Goal: Task Accomplishment & Management: Use online tool/utility

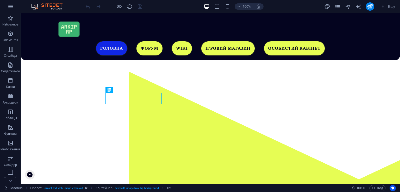
scroll to position [160, 0]
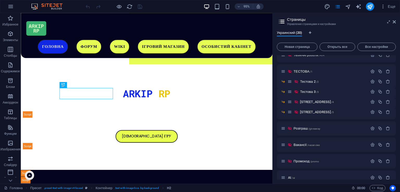
scroll to position [179, 0]
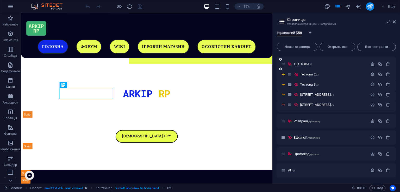
click at [311, 66] on div "ТЕСТОВА /1" at bounding box center [324, 64] width 87 height 6
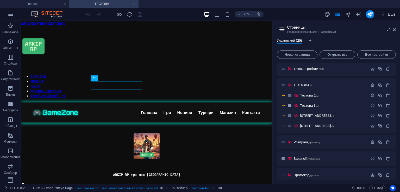
scroll to position [0, 0]
click at [0, 0] on aside "Страницы Управление страницами и настройками Украинский (20) Новая страница Отк…" at bounding box center [0, 0] width 0 height 0
click at [0, 0] on icon at bounding box center [0, 0] width 0 height 0
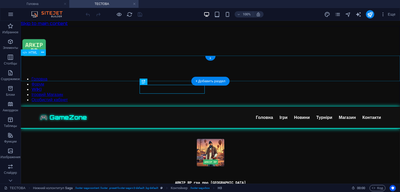
click at [192, 107] on div "🎮 GameZone Головна Ігри Новини Турніри Магазин Контакти Головна Ігри Новини Тур…" at bounding box center [210, 118] width 379 height 22
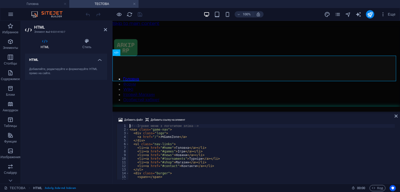
click at [241, 142] on div "<!-- Ігрове меню з логотипом зліва --> < nav class = "game-nav" > < div class =…" at bounding box center [262, 155] width 266 height 63
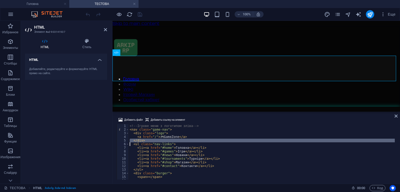
click at [241, 142] on div "<!-- Ігрове меню з логотипом зліва --> < nav class = "game-nav" > < div class =…" at bounding box center [262, 155] width 266 height 63
click at [241, 142] on div "<!-- Ігрове меню з логотипом зліва --> < nav class = "game-nav" > < div class =…" at bounding box center [262, 151] width 266 height 55
click at [241, 142] on div "<!-- Ігрове меню з логотипом зліва --> < nav class = "game-nav" > < div class =…" at bounding box center [262, 155] width 266 height 63
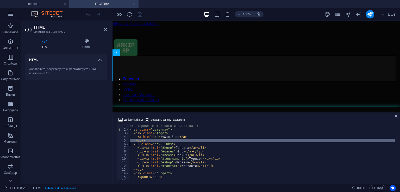
type textarea "<link href="https://fonts.googleapis.com/css2?family=Orbitron:wght@500;700&amp;…"
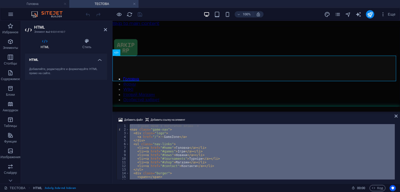
paste textarea
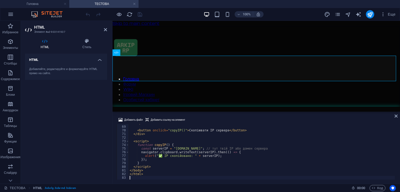
scroll to position [247, 0]
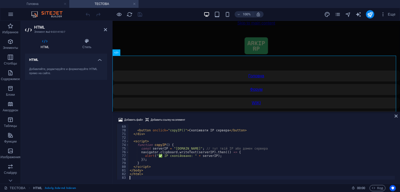
click at [228, 118] on div "Добавить файл Добавить ссылку на элемент" at bounding box center [256, 121] width 279 height 8
click at [86, 41] on icon at bounding box center [87, 41] width 40 height 5
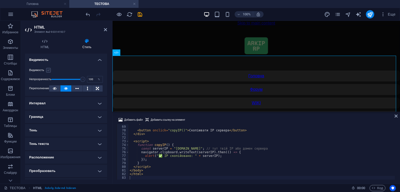
click at [48, 71] on label at bounding box center [48, 70] width 5 height 5
click at [0, 0] on input "Видимость" at bounding box center [0, 0] width 0 height 0
click at [106, 29] on icon at bounding box center [105, 30] width 3 height 4
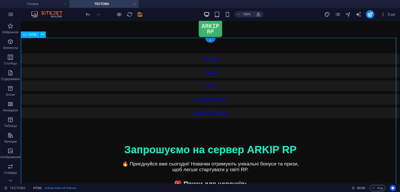
scroll to position [14, 0]
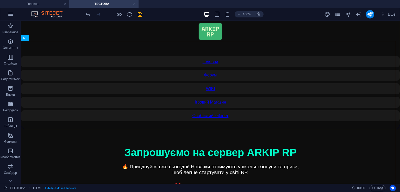
click at [324, 14] on div "100% Еще" at bounding box center [241, 14] width 313 height 8
click at [326, 14] on icon "design" at bounding box center [327, 14] width 6 height 6
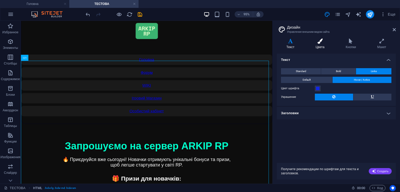
click at [325, 49] on h4 "Цвета" at bounding box center [321, 44] width 30 height 11
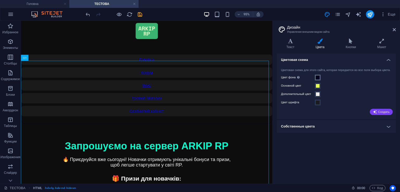
click at [316, 80] on span at bounding box center [317, 77] width 4 height 4
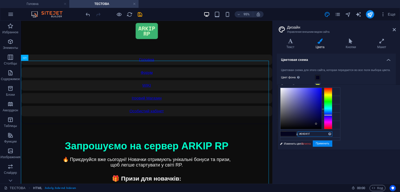
drag, startPoint x: 383, startPoint y: 134, endPoint x: 356, endPoint y: 134, distance: 26.5
click at [335, 134] on div "#04041f Поддерживаемые форматы #0852ed rgb(8, 82, 237) rgba(8, 82, 237, 90%) hs…" at bounding box center [306, 155] width 58 height 140
click at [394, 29] on icon at bounding box center [394, 30] width 3 height 4
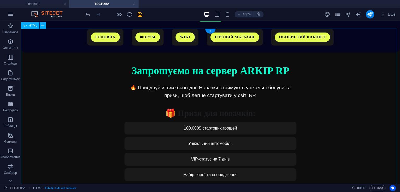
scroll to position [24, 0]
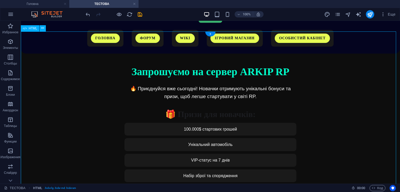
click at [217, 109] on div "ARKIP RP Запрошуємо на сервер ARKIP RP 🔥 Приєднуйся вже сьогодні! Новачки отрим…" at bounding box center [210, 138] width 379 height 169
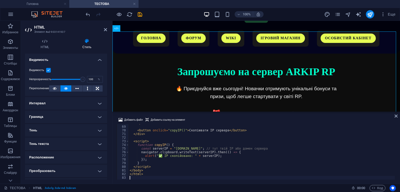
click at [236, 161] on div "</ ul > < button onclick = "copyIP()" > Скопіювати IP сервера </ button > </ di…" at bounding box center [262, 152] width 266 height 63
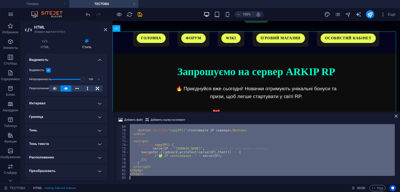
click at [236, 161] on div "</ ul > < button onclick = "copyIP()" > Скопіювати IP сервера </ button > </ di…" at bounding box center [262, 152] width 266 height 63
type textarea "</html>"
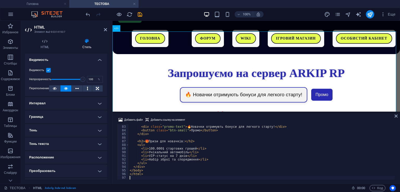
click at [265, 118] on div "Добавить файл Добавить ссылку на элемент" at bounding box center [256, 121] width 279 height 8
click at [142, 12] on icon "save" at bounding box center [140, 14] width 6 height 6
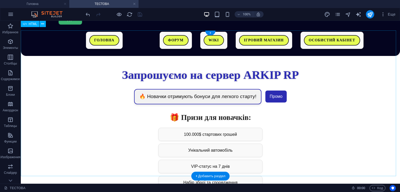
scroll to position [20, 0]
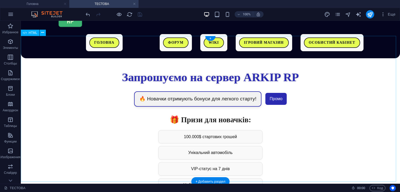
click at [200, 80] on div "ARKIP RP Запрошуємо на сервер ARKIP RP 🔥 Новачки отримують бонуси для легкого с…" at bounding box center [210, 131] width 379 height 147
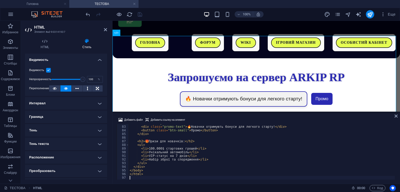
click at [195, 143] on div "< div class = "promo-box" > < div class = "promo-text" > 🔥 Новачки отримують бо…" at bounding box center [262, 152] width 266 height 63
click at [196, 143] on div "< div class = "promo-box" > < div class = "promo-text" > 🔥 Новачки отримують бо…" at bounding box center [262, 152] width 266 height 63
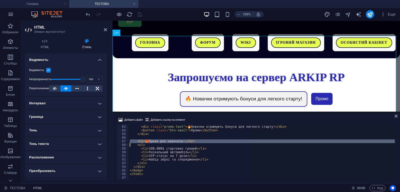
click at [196, 143] on div "< div class = "promo-box" > < div class = "promo-text" > 🔥 Новачки отримують бо…" at bounding box center [262, 151] width 266 height 55
click at [196, 143] on div "< div class = "promo-box" > < div class = "promo-text" > 🔥 Новачки отримують бо…" at bounding box center [262, 152] width 266 height 63
click at [196, 143] on div "< div class = "promo-box" > < div class = "promo-text" > 🔥 Новачки отримують бо…" at bounding box center [262, 151] width 266 height 55
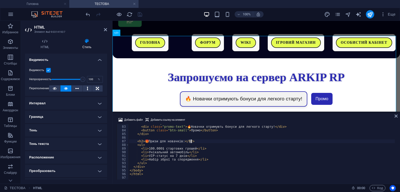
click at [196, 143] on div "< div class = "promo-box" > < div class = "promo-text" > 🔥 Новачки отримують бо…" at bounding box center [262, 152] width 266 height 63
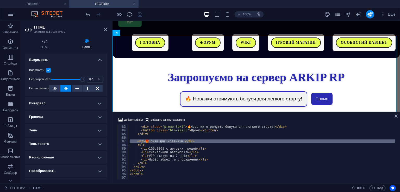
click at [196, 143] on div "< div class = "promo-box" > < div class = "promo-text" > 🔥 Новачки отримують бо…" at bounding box center [262, 152] width 266 height 63
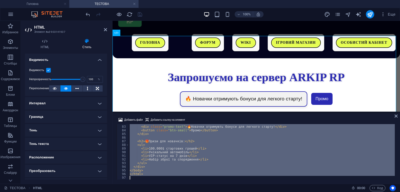
click at [196, 143] on div "< div class = "promo-box" > < div class = "promo-text" > 🔥 Новачки отримують бо…" at bounding box center [262, 152] width 266 height 63
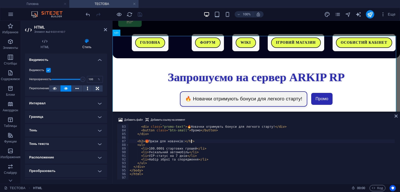
click at [196, 143] on div "< div class = "promo-box" > < div class = "promo-text" > 🔥 Новачки отримують бо…" at bounding box center [262, 152] width 266 height 63
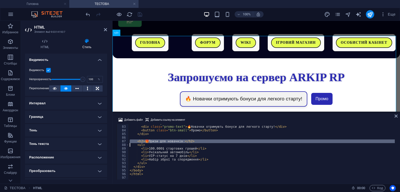
click at [196, 143] on div "< div class = "promo-box" > < div class = "promo-text" > 🔥 Новачки отримують бо…" at bounding box center [262, 152] width 266 height 63
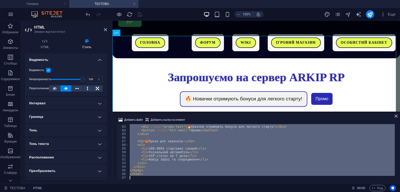
click at [196, 143] on div "< div class = "promo-box" > < div class = "promo-text" > 🔥 Новачки отримують бо…" at bounding box center [262, 152] width 266 height 63
type textarea "</html>"
paste textarea
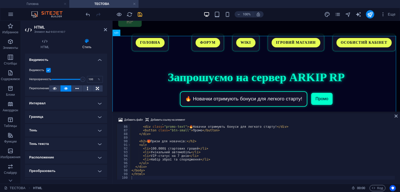
click at [211, 119] on div "Добавить файл Добавить ссылку на элемент" at bounding box center [256, 121] width 279 height 8
click at [140, 12] on icon "save" at bounding box center [140, 14] width 6 height 6
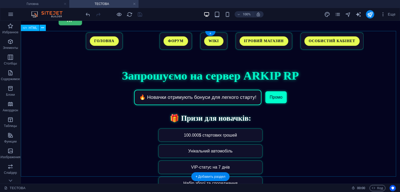
scroll to position [4, 0]
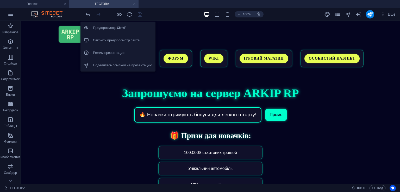
click at [130, 39] on h6 "Открыть предпросмотр сайта" at bounding box center [122, 40] width 59 height 6
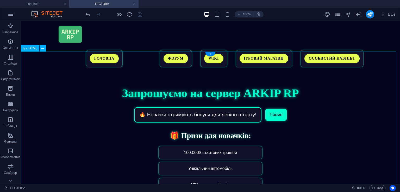
click at [218, 153] on div "ARKIP RP Запрошуємо на сервер ARKIP RP 🔥 Новачки отримують бонуси для легкого с…" at bounding box center [210, 147] width 379 height 147
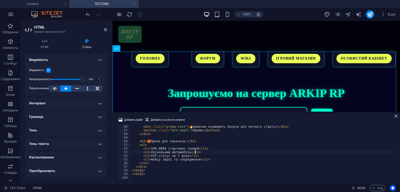
scroll to position [309, 0]
click at [218, 153] on div "< div class = "promo-box" > < div class = "promo-text" > 🔥 Новачки отримують бо…" at bounding box center [263, 152] width 264 height 63
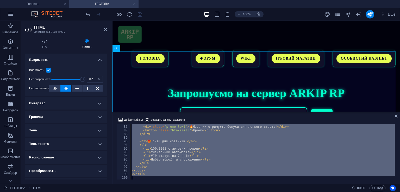
click at [218, 153] on div "< div class = "promo-box" > < div class = "promo-text" > 🔥 Новачки отримують бо…" at bounding box center [263, 152] width 264 height 63
type textarea "</html>"
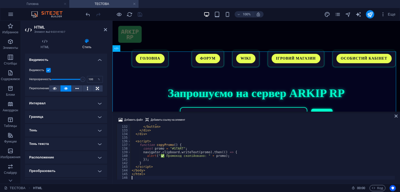
scroll to position [477, 0]
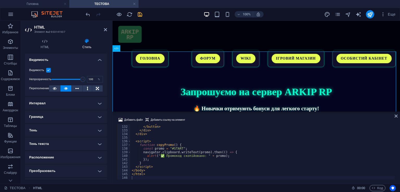
click at [137, 11] on div at bounding box center [114, 14] width 58 height 8
click at [137, 11] on icon "save" at bounding box center [140, 14] width 6 height 6
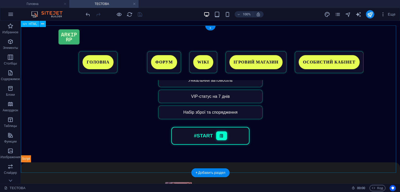
scroll to position [0, 0]
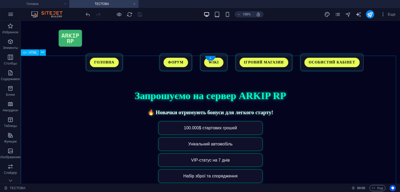
click at [218, 100] on div "ARKIP RP Запрошуємо на сервер ARKIP RP 🔥 Новачки отримують бонуси для легкого с…" at bounding box center [210, 152] width 379 height 148
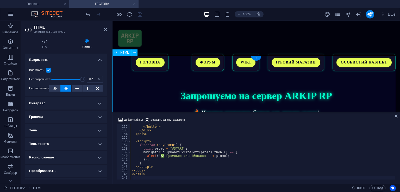
click at [218, 100] on div "ARKIP RP Запрошуємо на сервер ARKIP RP 🔥 Новачки отримують бонуси для легкого с…" at bounding box center [255, 152] width 287 height 148
click at [242, 168] on div "</ svg > </ button > </ div > </ div > < script > function copyPromo ( ) { cons…" at bounding box center [291, 152] width 321 height 62
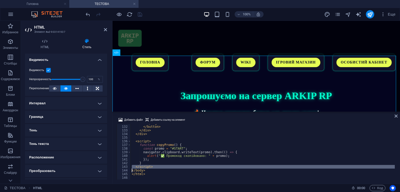
click at [242, 168] on div "</ svg > </ button > </ div > </ div > < script > function copyPromo ( ) { cons…" at bounding box center [291, 152] width 321 height 62
type textarea "</html>"
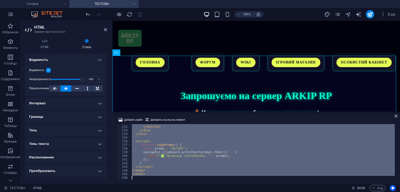
paste textarea
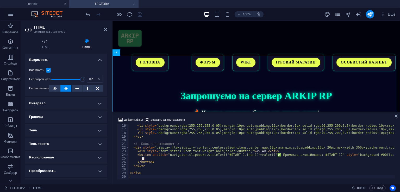
scroll to position [55, 0]
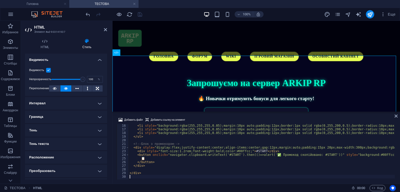
click at [155, 15] on div "100% Еще" at bounding box center [241, 14] width 313 height 8
click at [138, 14] on icon "save" at bounding box center [140, 14] width 6 height 6
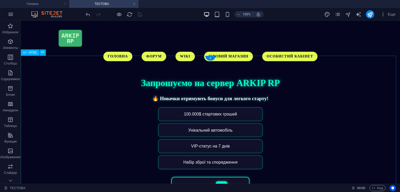
click at [195, 111] on div "Запрошуємо на сервер ARKIP RP 🔥 Новачки отримують бонуси для легкого старту! 10…" at bounding box center [210, 136] width 379 height 141
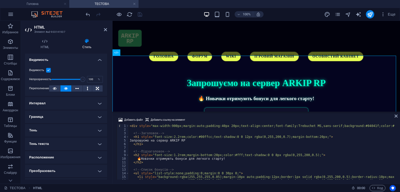
scroll to position [0, 0]
click at [395, 116] on icon at bounding box center [395, 116] width 3 height 4
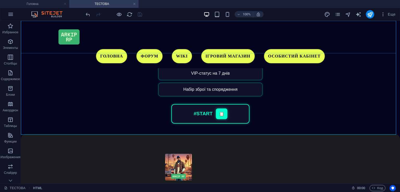
scroll to position [61, 0]
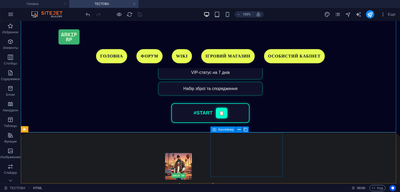
click at [221, 128] on span "Контейнер" at bounding box center [225, 129] width 15 height 3
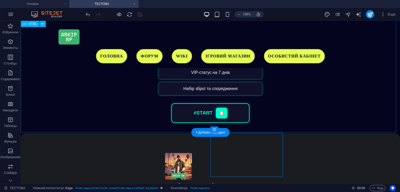
click at [183, 94] on div "Запрошуємо на сервер ARKIP RP 🔥 Новачки отримують бонуси для легкого старту! 10…" at bounding box center [210, 62] width 379 height 141
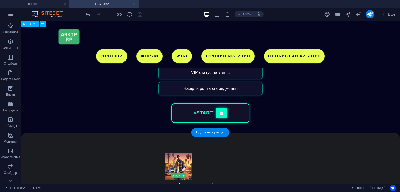
click at [183, 94] on div "Запрошуємо на сервер ARKIP RP 🔥 Новачки отримують бонуси для легкого старту! 10…" at bounding box center [210, 62] width 379 height 141
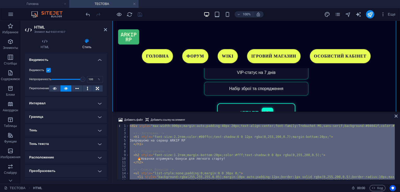
type textarea "</div>"
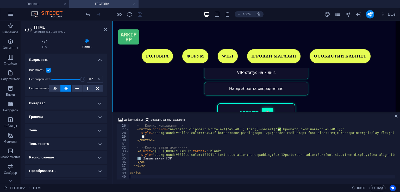
scroll to position [91, 0]
click at [223, 114] on div "Добавить файл Добавить ссылку на элемент 26 27 28 29 30 31 32 33 34 35 36 37 38…" at bounding box center [255, 148] width 287 height 71
click at [139, 16] on icon "save" at bounding box center [140, 14] width 6 height 6
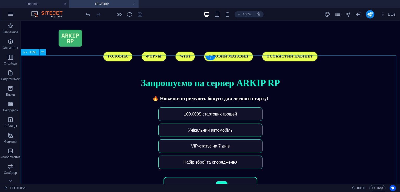
scroll to position [50, 0]
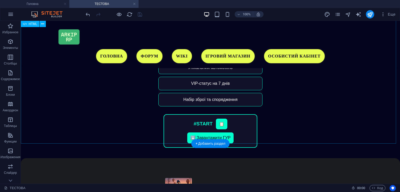
click at [210, 108] on div "Запрошуємо на сервер ARKIP RP 🔥 Новачки отримують бонуси для легкого старту! 10…" at bounding box center [210, 80] width 379 height 155
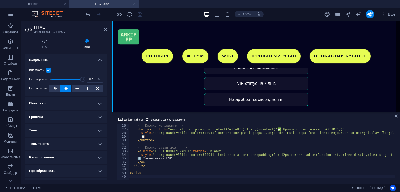
click at [227, 155] on div "<!-- Кнопка копіювання --> < button onclick = "navigator.clipboard.writeText('#…" at bounding box center [322, 155] width 386 height 62
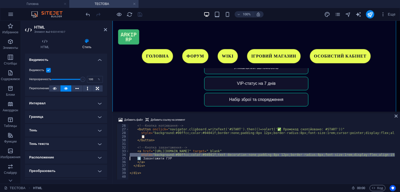
click at [227, 155] on div "<!-- Кнопка копіювання --> < button onclick = "navigator.clipboard.writeText('#…" at bounding box center [322, 155] width 386 height 62
type textarea "</div>"
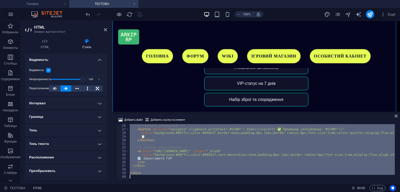
scroll to position [189, 0]
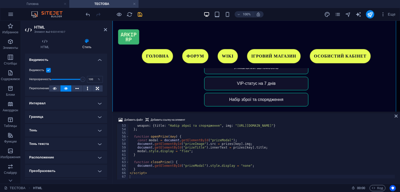
click at [138, 9] on div "100% Еще" at bounding box center [199, 14] width 399 height 12
click at [140, 11] on icon "save" at bounding box center [140, 14] width 6 height 6
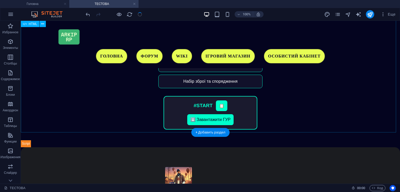
scroll to position [0, 0]
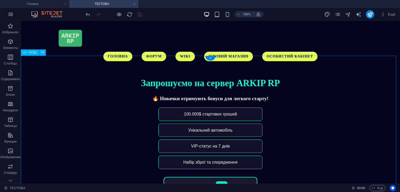
click at [212, 129] on div "Запрошуємо на сервер ARKIP RP 🔥 Новачки отримують бонуси для легкого старту! 10…" at bounding box center [210, 147] width 379 height 162
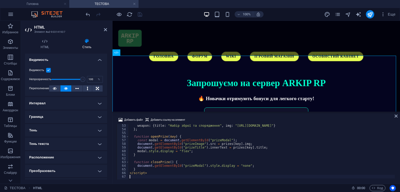
click at [225, 141] on div "weapon : { title : "Набір зброї та спорядження" , img : "https://via.placeholde…" at bounding box center [320, 155] width 383 height 62
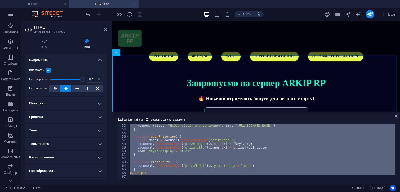
click at [225, 141] on div "weapon : { title : "Набір зброї та спорядження" , img : "https://via.placeholde…" at bounding box center [320, 155] width 383 height 62
type textarea "</script>"
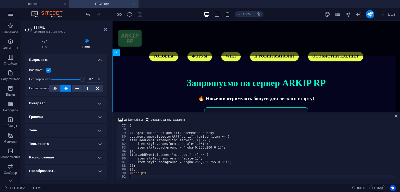
scroll to position [277, 0]
click at [142, 8] on ul "Головна ТЕСТОВА" at bounding box center [200, 4] width 400 height 8
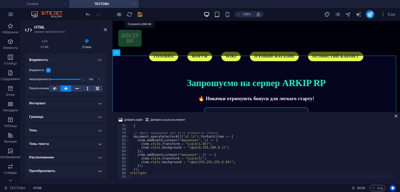
click at [138, 12] on icon "save" at bounding box center [140, 14] width 6 height 6
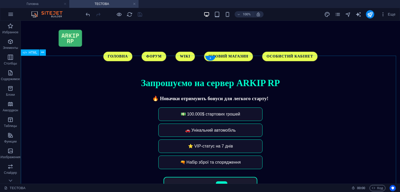
click at [228, 127] on div "Запрошуємо на сервер ARKIP RP 🔥 Новачки отримують бонуси для легкого старту! 💵 …" at bounding box center [210, 147] width 379 height 162
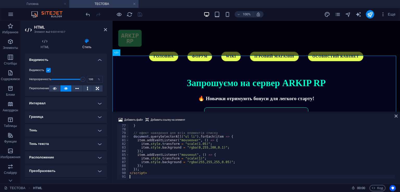
click at [240, 147] on div "} // ефект наведення для всіх елементів списку document . querySelectorAll ( "u…" at bounding box center [309, 155] width 360 height 62
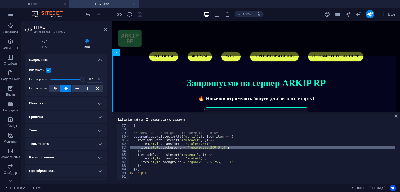
click at [240, 147] on div "} // ефект наведення для всіх елементів списку document . querySelectorAll ( "u…" at bounding box center [309, 155] width 360 height 62
type textarea "</script>"
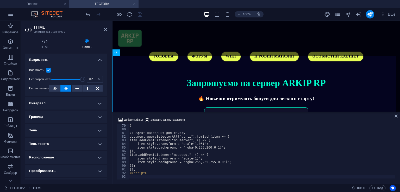
scroll to position [284, 0]
click at [142, 11] on div at bounding box center [114, 14] width 58 height 8
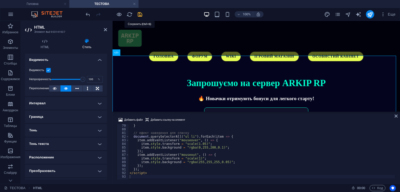
click at [142, 11] on icon "save" at bounding box center [140, 14] width 6 height 6
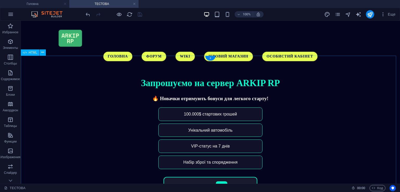
click at [235, 134] on div "Запрошуємо на сервер ARKIP RP 🔥 Новачки отримують бонуси для легкого старту! 10…" at bounding box center [210, 147] width 379 height 162
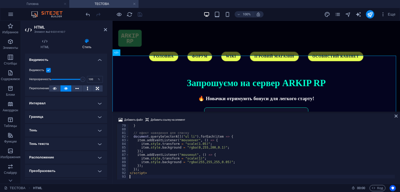
click at [242, 159] on div "} // ефект наведення для списку document . querySelectorAll ( "ul li" ) . forEa…" at bounding box center [309, 155] width 360 height 62
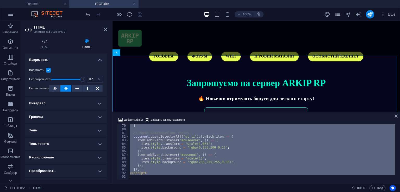
click at [242, 159] on div "} // ефект наведення для списку document . querySelectorAll ( "ul li" ) . forEa…" at bounding box center [309, 155] width 360 height 62
type textarea "</script>"
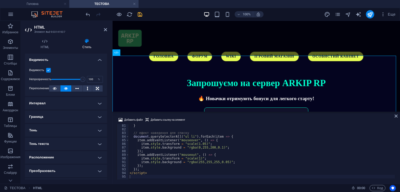
click at [139, 10] on div "100% Еще" at bounding box center [199, 14] width 399 height 12
click at [141, 14] on icon "save" at bounding box center [140, 14] width 6 height 6
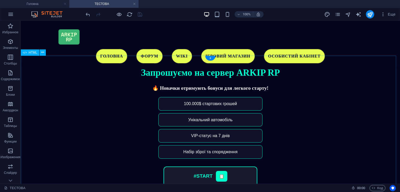
scroll to position [63, 0]
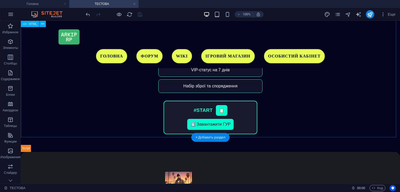
click at [174, 87] on div "Запрошуємо на сервер ARKIP RP 🔥 Новачки отримують бонуси для легкого старту! 10…" at bounding box center [210, 71] width 379 height 162
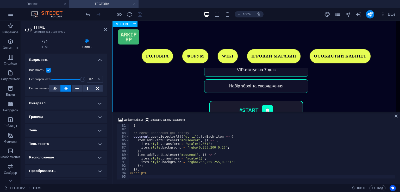
click at [192, 119] on div "Добавить файл Добавить ссылку на элемент" at bounding box center [256, 121] width 279 height 8
click at [204, 149] on div "} // ефект наведення для списку document . querySelectorAll ( "ul li" ) . forEa…" at bounding box center [309, 155] width 360 height 62
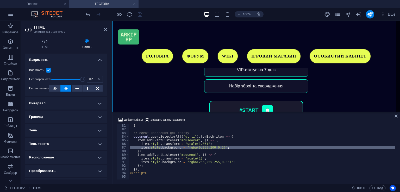
click at [204, 149] on div "} // ефект наведення для списку document . querySelectorAll ( "ul li" ) . forEa…" at bounding box center [309, 155] width 360 height 62
type textarea "</script>"
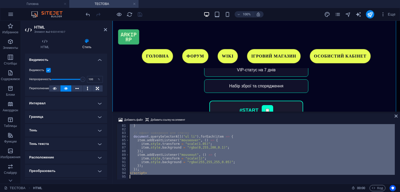
paste textarea
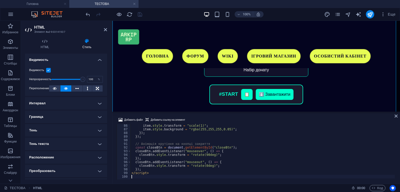
click at [140, 13] on div at bounding box center [114, 14] width 58 height 8
click at [140, 13] on icon "save" at bounding box center [140, 14] width 6 height 6
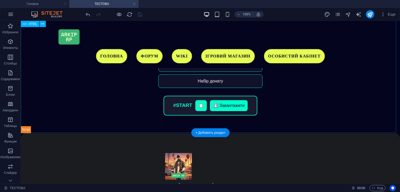
click at [227, 91] on div "Запрошуємо на сервер ARKIP RP 🔥 Новачки отримують бонуси для легкого старту! 10…" at bounding box center [210, 67] width 379 height 132
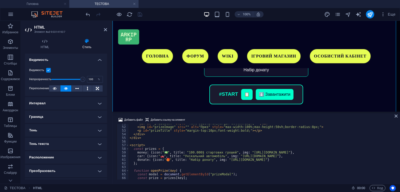
scroll to position [185, 0]
drag, startPoint x: 212, startPoint y: 162, endPoint x: 276, endPoint y: 162, distance: 63.8
click at [276, 162] on div "< div id = "prizeIcon" style = "font-size:2rem;margin-bottom:10px;" > </ div > …" at bounding box center [309, 152] width 360 height 62
drag, startPoint x: 221, startPoint y: 159, endPoint x: 305, endPoint y: 160, distance: 84.3
click at [305, 160] on div "< div id = "prizeIcon" style = "font-size:2rem;margin-bottom:10px;" > </ div > …" at bounding box center [309, 152] width 360 height 62
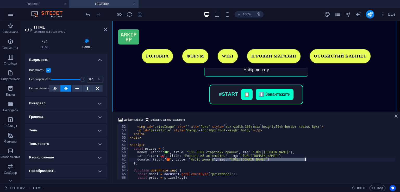
drag, startPoint x: 212, startPoint y: 161, endPoint x: 305, endPoint y: 161, distance: 93.2
click at [305, 161] on div "< div id = "prizeIcon" style = "font-size:2rem;margin-bottom:10px;" > </ div > …" at bounding box center [309, 152] width 360 height 62
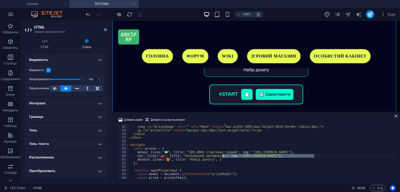
drag, startPoint x: 315, startPoint y: 155, endPoint x: 223, endPoint y: 155, distance: 91.9
click at [223, 155] on div "< div id = "prizeIcon" style = "font-size:2rem;margin-bottom:10px;" > </ div > …" at bounding box center [309, 152] width 360 height 62
drag, startPoint x: 232, startPoint y: 152, endPoint x: 326, endPoint y: 152, distance: 93.7
click at [326, 152] on div "< div id = "prizeIcon" style = "font-size:2rem;margin-bottom:10px;" > </ div > …" at bounding box center [309, 152] width 360 height 62
type textarea "money: {icon:"💵", title: "100.000$ стартових грошей", },"
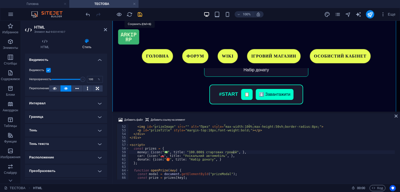
click at [142, 13] on div at bounding box center [114, 14] width 58 height 8
click at [137, 14] on icon "save" at bounding box center [140, 14] width 6 height 6
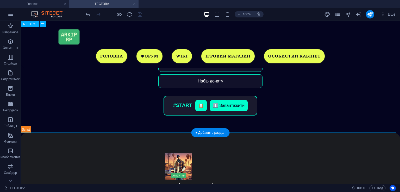
click at [170, 65] on div "Запрошуємо на сервер ARKIP RP 🔥 Новачки отримують бонуси для легкого старту! 10…" at bounding box center [210, 67] width 379 height 132
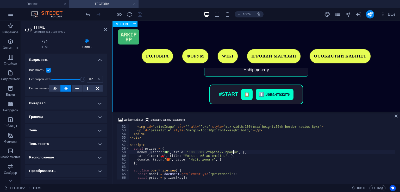
click at [170, 65] on div "Запрошуємо на сервер ARKIP RP 🔥 Новачки отримують бонуси для легкого старту! 10…" at bounding box center [255, 56] width 287 height 132
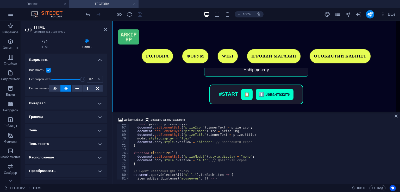
scroll to position [240, 0]
type textarea "function closePrize() {"
click at [216, 151] on div "const prize = prizes [ key ] ; document . getElementById ( "prizeIcon" ) . inne…" at bounding box center [309, 152] width 360 height 62
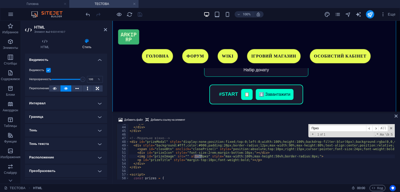
scroll to position [155, 0]
type input "Приз"
type textarea "<img id="prizeImage" src="" alt="Приз" style="max-width:100%;max-height:50vh;bo…"
click at [219, 157] on div "</ a > </ div > </ div > <!-- Модальне вікно --> < div id = "prizeModal" style …" at bounding box center [309, 153] width 360 height 62
click at [256, 157] on div "</ a > </ div > </ div > <!-- Модальне вікно --> < div id = "prizeModal" style …" at bounding box center [309, 153] width 360 height 62
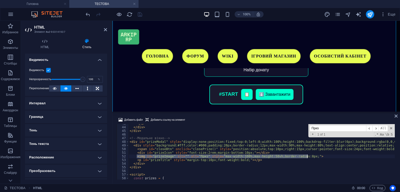
drag, startPoint x: 137, startPoint y: 157, endPoint x: 311, endPoint y: 155, distance: 174.4
click at [311, 155] on div "</ a > </ div > </ div > <!-- Модальне вікно --> < div id = "prizeModal" style …" at bounding box center [309, 153] width 360 height 62
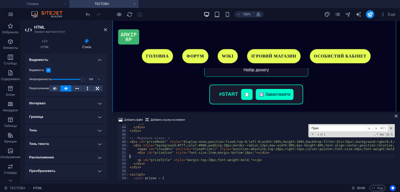
type textarea "<div id="prizeIcon" style="font-size:2rem;margin-bottom:10px;"></div>"
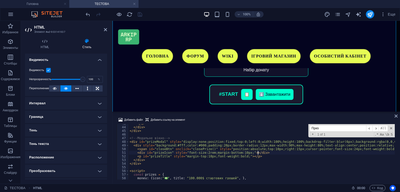
click at [141, 12] on div at bounding box center [114, 14] width 58 height 8
click at [141, 12] on icon "save" at bounding box center [140, 14] width 6 height 6
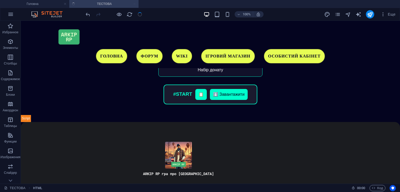
scroll to position [52, 0]
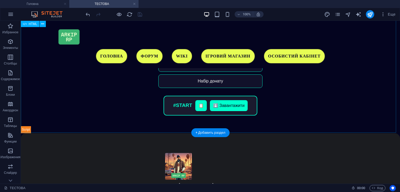
click at [180, 105] on div "Запрошуємо на сервер ARKIP RP 🔥 Новачки отримують бонуси для легкого старту! 10…" at bounding box center [210, 67] width 379 height 132
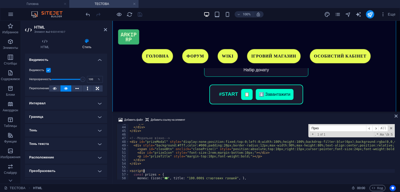
click at [172, 171] on div "</ a > </ div > </ div > <!-- Модальне вікно --> < div id = "prizeModal" style …" at bounding box center [309, 153] width 360 height 62
type textarea "</script>"
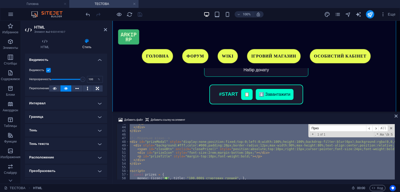
paste textarea
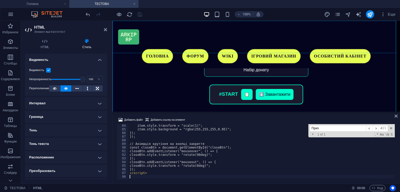
scroll to position [303, 0]
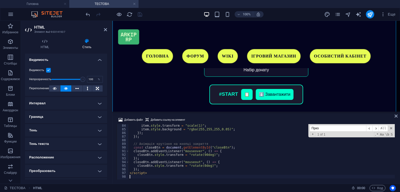
click at [233, 114] on div "Добавить файл Добавить ссылку на элемент 84 85 86 87 88 89 90 91 92 93 94 95 96…" at bounding box center [255, 148] width 287 height 71
click at [138, 14] on icon "save" at bounding box center [140, 14] width 6 height 6
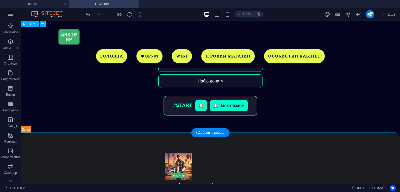
click at [200, 98] on div "Запрошуємо на сервер ARKIP RP 🔥 Новачки отримують бонуси для легкого старту! 10…" at bounding box center [210, 67] width 379 height 132
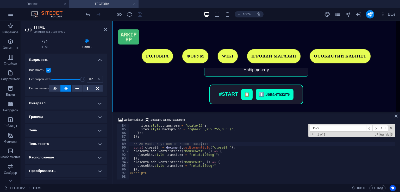
click at [210, 144] on div "item . style . transform = "scale(1)" ; item . style . background = "rgba(255,2…" at bounding box center [309, 155] width 360 height 62
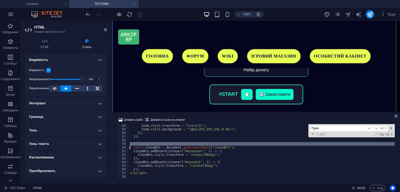
click at [210, 144] on div "item . style . transform = "scale(1)" ; item . style . background = "rgba(255,2…" at bounding box center [309, 155] width 360 height 62
type textarea "</script>"
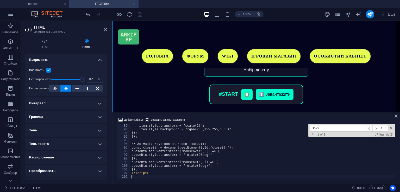
scroll to position [321, 0]
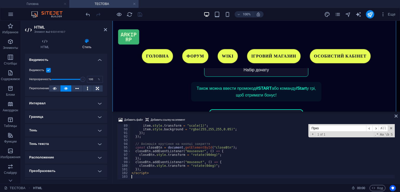
click at [143, 13] on div "100% Еще" at bounding box center [241, 14] width 313 height 8
click at [137, 12] on icon "save" at bounding box center [140, 14] width 6 height 6
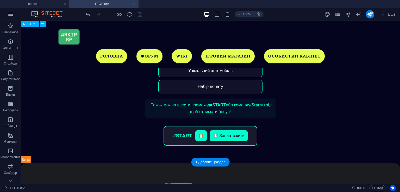
scroll to position [47, 0]
click at [198, 102] on div "Запрошуємо на сервер ARKIP RP 🔥 Новачки отримують бонуси для легкого старту! 10…" at bounding box center [210, 85] width 379 height 157
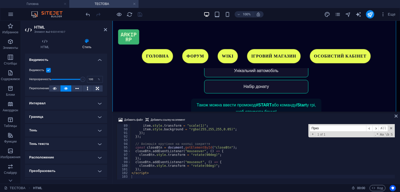
click at [336, 130] on input "Приз" at bounding box center [337, 128] width 56 height 7
type textarea "<div style="max-width:900px;margin:auto;padding:40px 20px;text-align:center;fon…"
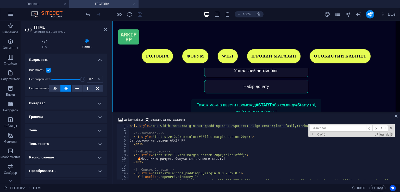
type input "Т"
type textarea "🔥 Новачки отримують бонуси для легкого старту!"
type input "Так"
type textarea "Також можна ввести промокод <strong>#START</strong> або команду <strong>/Start<…"
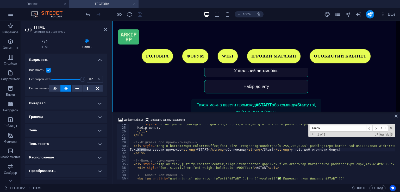
type input "Також"
click at [161, 150] on div "style = "cursor:pointer;background:rgba(255,255,255,0.05);margin:10px auto;padd…" at bounding box center [309, 153] width 360 height 62
drag, startPoint x: 154, startPoint y: 151, endPoint x: 232, endPoint y: 150, distance: 77.8
click at [232, 150] on div "style = "cursor:pointer;background:rgba(255,255,255,0.05);margin:10px auto;padd…" at bounding box center [309, 153] width 360 height 62
type textarea "Також можно команду <strong>/Start</strong> у грі, щоб отримати бонус!"
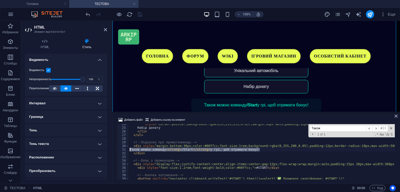
drag, startPoint x: 265, startPoint y: 150, endPoint x: 133, endPoint y: 150, distance: 132.2
click at [133, 150] on div "style = "cursor:pointer;background:rgba(255,255,255,0.05);margin:10px auto;padd…" at bounding box center [309, 153] width 360 height 62
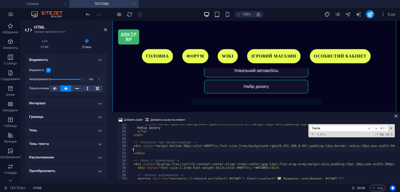
type textarea "Т"
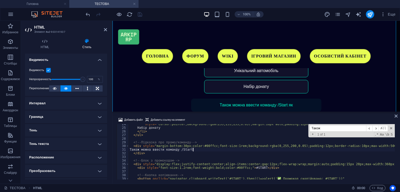
scroll to position [0, 5]
click at [139, 12] on div at bounding box center [114, 14] width 58 height 8
click at [197, 149] on div "style = "cursor:pointer;background:rgba(255,255,255,0.05);margin:10px auto;padd…" at bounding box center [309, 153] width 360 height 62
type textarea "Також можна ввести команду /Start яка надать гарні бонуси"
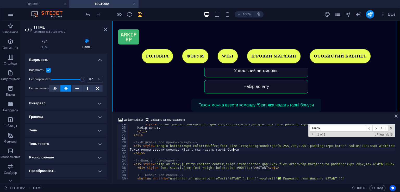
click at [138, 14] on icon "save" at bounding box center [140, 14] width 6 height 6
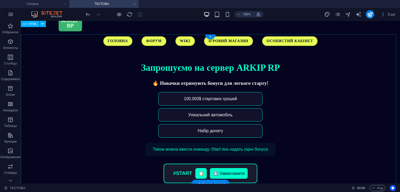
scroll to position [13, 0]
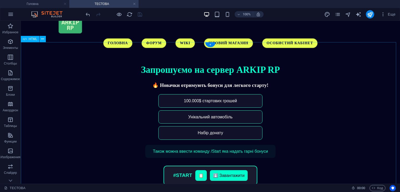
click at [214, 136] on div "Запрошуємо на сервер ARKIP RP 🔥 Новачки отримують бонуси для легкого старту! 10…" at bounding box center [210, 128] width 379 height 150
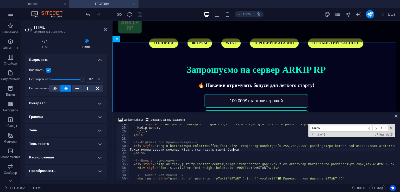
click at [226, 152] on div "style = "cursor:pointer;background:rgba(255,255,255,0.05);margin:10px auto;padd…" at bounding box center [309, 153] width 360 height 62
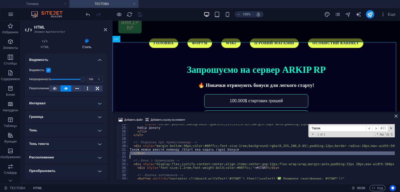
click at [226, 152] on div "style = "cursor:pointer;background:rgba(255,255,255,0.05);margin:10px auto;padd…" at bounding box center [309, 153] width 360 height 62
type textarea "</script>"
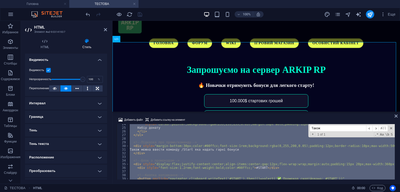
scroll to position [321, 0]
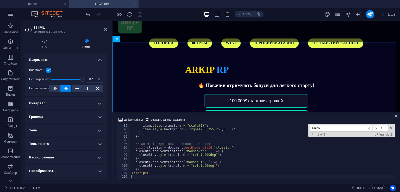
click at [223, 119] on div "Добавить файл Добавить ссылку на элемент" at bounding box center [256, 121] width 279 height 8
click at [263, 134] on div "item . style . transform = "scale(1)" ; item . style . background = "rgba(255,2…" at bounding box center [310, 155] width 360 height 62
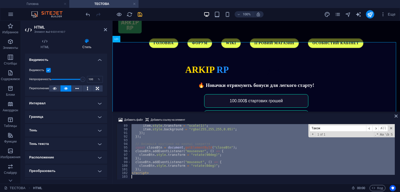
click at [263, 134] on div "item . style . transform = "scale(1)" ; item . style . background = "rgba(255,2…" at bounding box center [310, 155] width 360 height 62
type textarea "</script>"
paste textarea
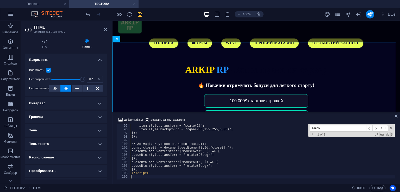
scroll to position [343, 0]
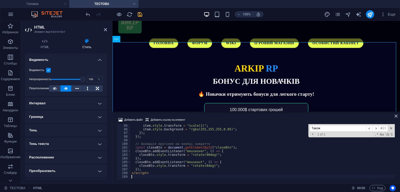
click at [217, 116] on div "Добавить файл Добавить ссылку на элемент 95 96 97 98 99 100 101 102 103 104 105…" at bounding box center [255, 148] width 287 height 71
click at [142, 14] on icon "save" at bounding box center [140, 14] width 6 height 6
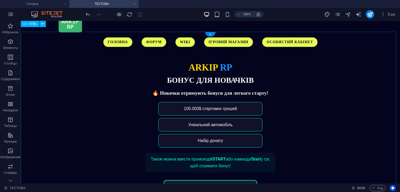
scroll to position [14, 0]
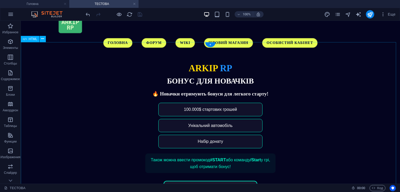
click at [250, 105] on div "ARKIP RP БОНУС ДЛЯ НОВАЧКІВ 🔥 Новачки отримують бонуси для легкого старту! 100.…" at bounding box center [210, 136] width 379 height 166
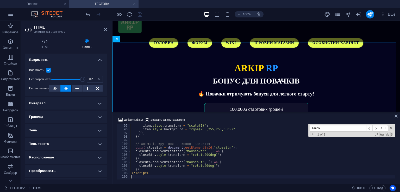
click at [345, 131] on input "Також" at bounding box center [337, 128] width 56 height 7
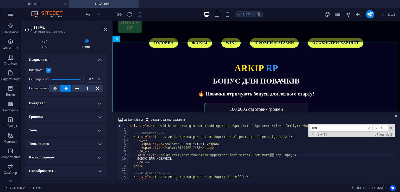
scroll to position [56, 0]
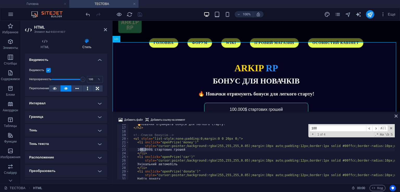
type input "100"
click at [144, 150] on div "🔥 Новачки отримують бонуси для легкого старту! </ h2 > <!-- Список бонусів --> …" at bounding box center [262, 151] width 266 height 55
drag, startPoint x: 138, startPoint y: 149, endPoint x: 153, endPoint y: 150, distance: 14.9
click at [153, 150] on div "🔥 Новачки отримують бонуси для легкого старту! </ h2 > <!-- Список бонусів --> …" at bounding box center [309, 153] width 360 height 62
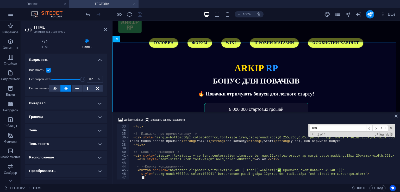
scroll to position [118, 0]
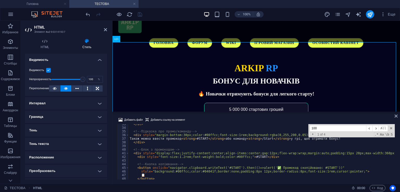
click at [270, 167] on div "</ ul > <!-- Підказка про промо/команду --> < div style = "margin-bottom:30px;c…" at bounding box center [309, 153] width 360 height 62
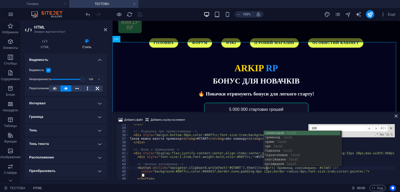
click at [239, 168] on div "</ ul > <!-- Підказка про промо/команду --> < div style = "margin-bottom:30px;c…" at bounding box center [309, 153] width 360 height 62
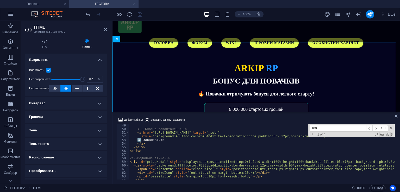
scroll to position [169, 0]
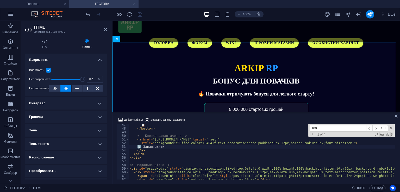
click at [139, 147] on div "📋 </ button > <!-- Кнопка завантаження --> < a href = "https://твій-лінк-на-фай…" at bounding box center [309, 154] width 360 height 62
click at [143, 146] on div "📋 </ button > <!-- Кнопка завантаження --> < a href = "https://твій-лінк-на-фай…" at bounding box center [309, 154] width 360 height 62
click at [176, 152] on div "📋 </ button > <!-- Кнопка завантаження --> < a href = "https://твій-лінк-на-фай…" at bounding box center [309, 154] width 360 height 62
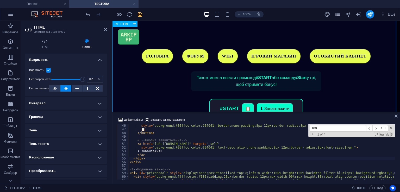
scroll to position [84, 0]
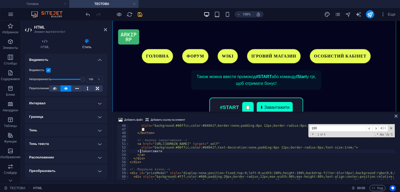
click at [140, 151] on div "style = "background:#00ffcc;color:#04041f;border:none;padding:8px 12px;border-r…" at bounding box center [309, 155] width 360 height 62
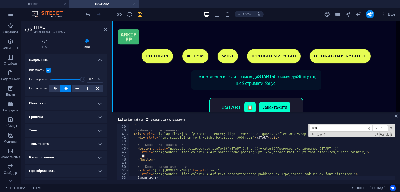
scroll to position [138, 0]
click at [145, 156] on div "</ div > <!-- Блок з промокодом --> < div style = "display:flex;justify-content…" at bounding box center [309, 152] width 360 height 62
type textarea "📋"
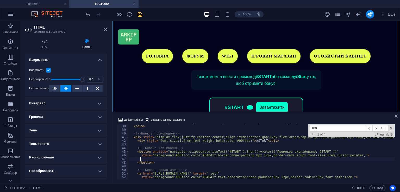
scroll to position [0, 0]
click at [156, 163] on div "</ div > <!-- Блок з промокодом --> < div style = "display:flex;justify-content…" at bounding box center [309, 155] width 360 height 62
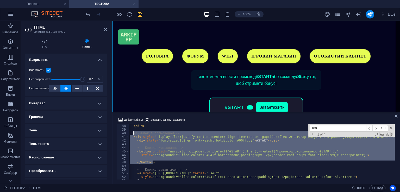
drag, startPoint x: 153, startPoint y: 162, endPoint x: 133, endPoint y: 134, distance: 34.4
click at [133, 134] on div "</ div > <!-- Блок з промокодом --> < div style = "display:flex;justify-content…" at bounding box center [309, 155] width 360 height 62
paste textarea "/button"
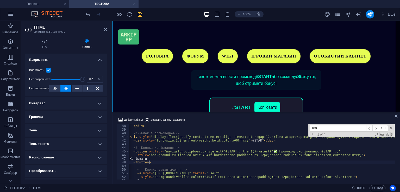
click at [264, 150] on div "</ div > <!-- Блок з промокодом --> < div style = "display:flex;justify-content…" at bounding box center [307, 155] width 356 height 62
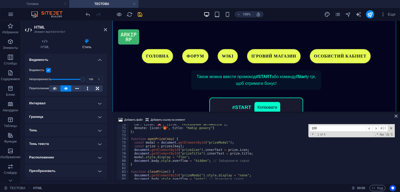
scroll to position [0, 4]
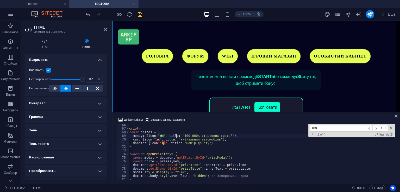
click at [176, 136] on div "< script > const prizes = { money : { icon : " 💵 " , title : "100.000$ стартови…" at bounding box center [302, 154] width 356 height 62
drag, startPoint x: 164, startPoint y: 135, endPoint x: 226, endPoint y: 137, distance: 62.0
click at [226, 137] on div "< script > const prizes = { money : { icon : " 💵 " , title : "100.000$ стартови…" at bounding box center [302, 154] width 356 height 62
click at [226, 136] on div "< script > const prizes = { money : { icon : " 💵 " , title : "100.000$ стартови…" at bounding box center [262, 151] width 266 height 55
drag, startPoint x: 225, startPoint y: 135, endPoint x: 165, endPoint y: 136, distance: 60.1
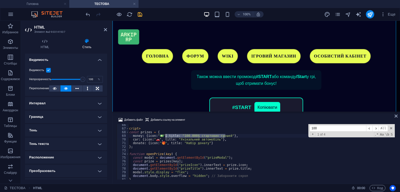
click at [165, 136] on div "< script > const prizes = { money : { icon : " 💵 " , title : "100.000$ стартови…" at bounding box center [302, 154] width 356 height 62
drag, startPoint x: 161, startPoint y: 140, endPoint x: 214, endPoint y: 141, distance: 52.6
click at [214, 141] on div "< script > const prizes = { money : { icon : " 💵 " , } , car : { icon : " 🚗 " ,…" at bounding box center [302, 154] width 356 height 62
drag, startPoint x: 167, startPoint y: 144, endPoint x: 203, endPoint y: 144, distance: 36.7
click at [203, 144] on div "< script > const prizes = { money : { icon : " 💵 " , } , car : { icon : " 🚗 " ,…" at bounding box center [302, 154] width 356 height 62
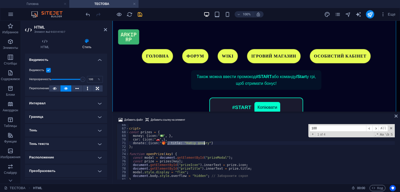
type textarea "donate: {icon:"🎁", }"
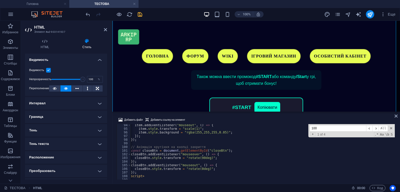
scroll to position [343, 0]
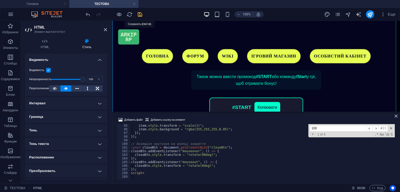
click at [140, 14] on icon "save" at bounding box center [140, 14] width 6 height 6
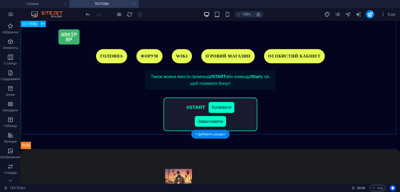
click at [197, 72] on div "ARKIP RP БОНУС ДЛЯ НОВАЧКІВ 🔥 Новачки отримують бонуси для легкого старту! 5 00…" at bounding box center [210, 59] width 379 height 180
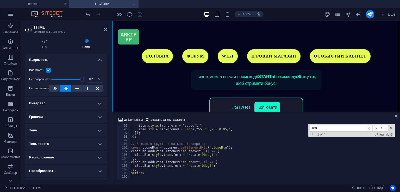
click at [206, 149] on div "item . style . transform = "scale(1)" ; item . style . background = "rgba(255,2…" at bounding box center [304, 155] width 356 height 62
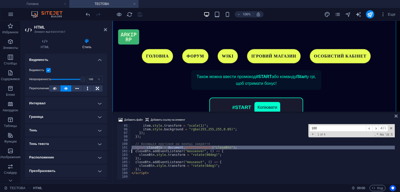
click at [206, 149] on div "item . style . transform = "scale(1)" ; item . style . background = "rgba(255,2…" at bounding box center [308, 155] width 356 height 62
type textarea "</script>"
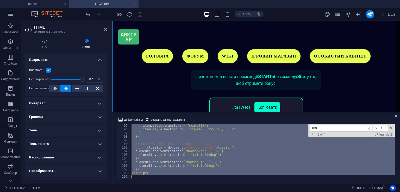
click at [328, 125] on input "100" at bounding box center [337, 128] width 56 height 7
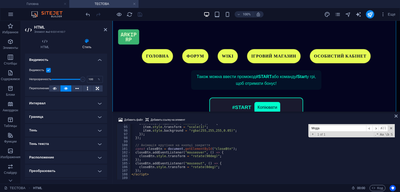
scroll to position [341, 0]
type input "Мода"
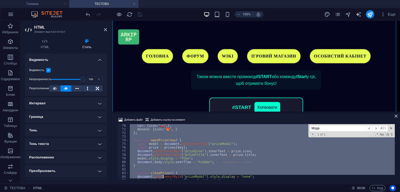
scroll to position [274, 0]
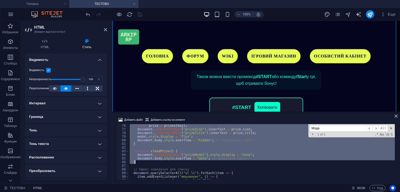
drag, startPoint x: 129, startPoint y: 129, endPoint x: 163, endPoint y: 161, distance: 46.4
click at [163, 161] on div "const prize = prizes [ key ] ; document . getElementById ( "prizeIcon" ) . inne…" at bounding box center [307, 155] width 356 height 62
type textarea "document.body.style.overflow = "auto"; // Дозволити скрол }"
paste textarea
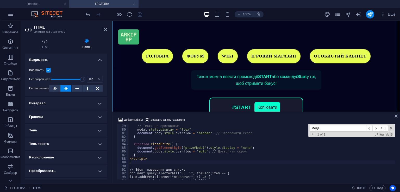
scroll to position [287, 0]
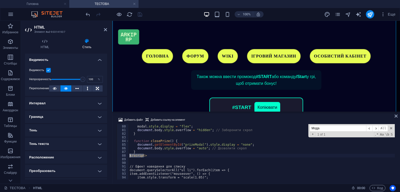
drag, startPoint x: 144, startPoint y: 157, endPoint x: 130, endPoint y: 154, distance: 14.6
click at [130, 154] on div "// Текст не присвоюємо modal . style . display = "flex" ; document . body . sty…" at bounding box center [307, 152] width 356 height 62
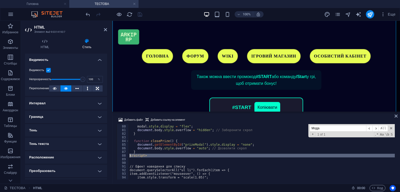
drag, startPoint x: 142, startPoint y: 159, endPoint x: 124, endPoint y: 156, distance: 17.6
click at [124, 156] on div "</script> 79 80 81 82 83 84 85 86 87 88 89 90 91 92 93 94 95 96 // Текст не при…" at bounding box center [256, 151] width 279 height 55
type textarea "</script>"
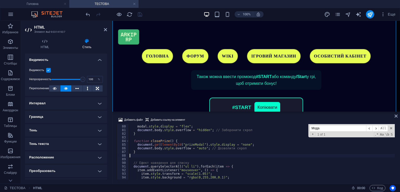
type textarea "}"
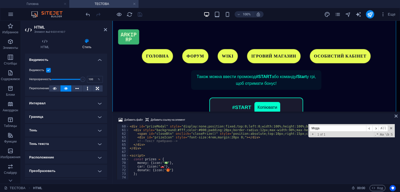
scroll to position [215, 0]
click at [142, 16] on div at bounding box center [114, 14] width 58 height 8
click at [140, 15] on icon "save" at bounding box center [140, 14] width 6 height 6
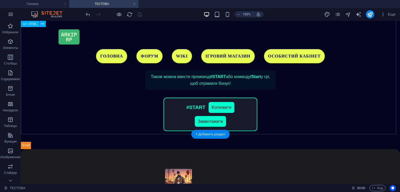
click at [226, 88] on div "ARKIP RP БОНУС ДЛЯ НОВАЧКІВ 🔥 Новачки отримують бонуси для легкого старту! 5 00…" at bounding box center [210, 59] width 379 height 180
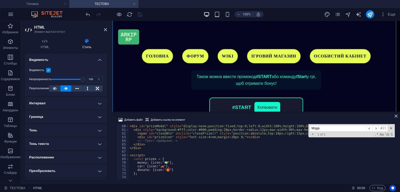
click at [341, 128] on input "Мода" at bounding box center [337, 128] width 56 height 7
type input "Т"
type textarea "// Ефект наведення для списку"
type input "Та"
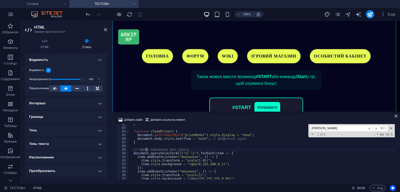
type textarea "🔥 Новачки отримують бонуси для легкого старту!"
type input "Так"
type textarea "Також можна ввести промокод <strong>#START</strong> або команду <strong>/Start<…"
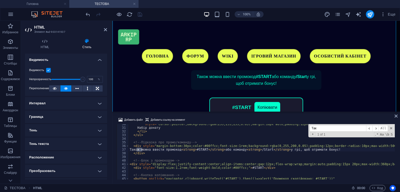
scroll to position [107, 0]
type input "Також"
click at [152, 156] on div "style = "cursor:pointer;background:rgba(255,255,255,0.05);margin:10px auto;padd…" at bounding box center [307, 153] width 356 height 62
drag, startPoint x: 169, startPoint y: 150, endPoint x: 233, endPoint y: 151, distance: 64.0
click at [233, 151] on div "style = "cursor:pointer;background:rgba(255,255,255,0.05);margin:10px auto;padd…" at bounding box center [307, 153] width 356 height 62
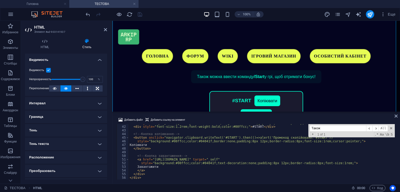
scroll to position [149, 0]
click at [163, 165] on div "< div style = "display:flex;justify-content:center;align-items:center;gap:12px;…" at bounding box center [307, 152] width 356 height 62
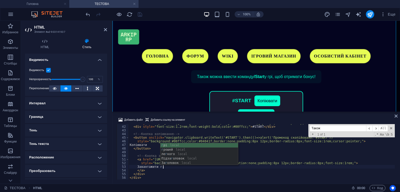
scroll to position [0, 3]
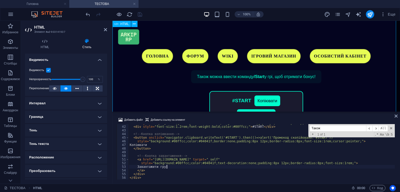
type textarea "Завантажити гру"
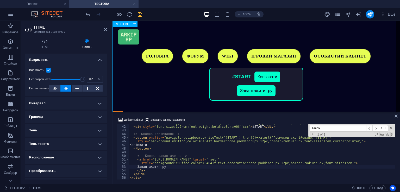
scroll to position [109, 0]
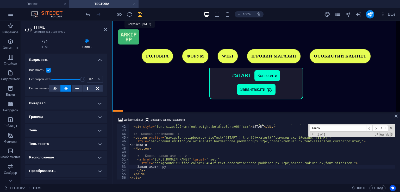
click at [140, 12] on icon "save" at bounding box center [140, 14] width 6 height 6
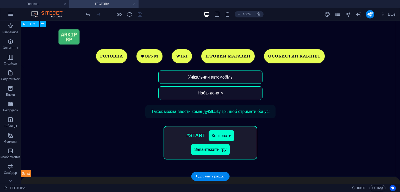
scroll to position [35, 0]
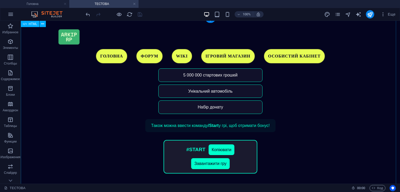
click at [195, 150] on div "ARKIP RP БОНУС ДЛЯ НОВАЧКІВ 🔥 Новачки отримують бонуси для легкого старту! 5 00…" at bounding box center [210, 104] width 379 height 173
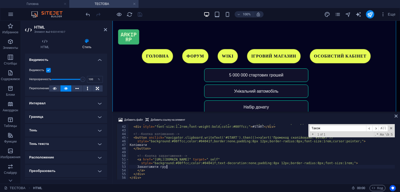
click at [170, 165] on div "< div style = "display:flex;justify-content:center;align-items:center;gap:12px;…" at bounding box center [307, 152] width 356 height 62
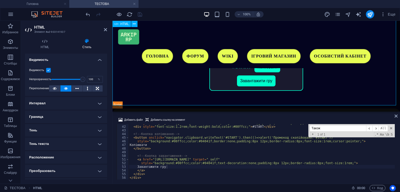
scroll to position [120, 0]
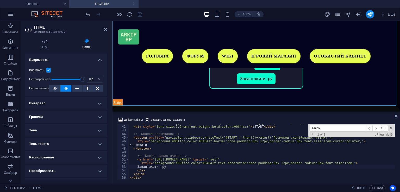
click at [264, 161] on div "< div style = "display:flex;justify-content:center;align-items:center;gap:12px;…" at bounding box center [307, 152] width 356 height 62
click at [263, 162] on div "< div style = "display:flex;justify-content:center;align-items:center;gap:12px;…" at bounding box center [307, 152] width 356 height 62
click at [272, 163] on div "< div style = "display:flex;justify-content:center;align-items:center;gap:12px;…" at bounding box center [307, 152] width 356 height 62
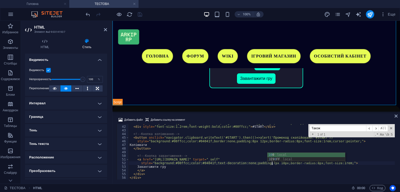
scroll to position [0, 11]
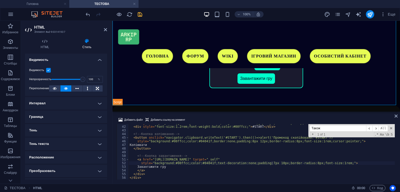
click at [263, 117] on div "Добавить файл Добавить ссылку на элемент" at bounding box center [256, 121] width 279 height 8
click at [303, 162] on div "< div style = "display:flex;justify-content:center;align-items:center;gap:12px;…" at bounding box center [307, 152] width 356 height 62
click at [281, 118] on div "Добавить файл Добавить ссылку на элемент" at bounding box center [256, 121] width 279 height 8
click at [197, 164] on div "< div style = "display:flex;justify-content:center;align-items:center;gap:12px;…" at bounding box center [307, 152] width 356 height 62
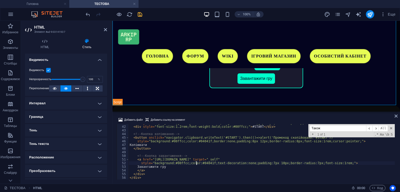
click at [227, 169] on div "< div style = "display:flex;justify-content:center;align-items:center;gap:12px;…" at bounding box center [307, 152] width 356 height 62
click at [265, 167] on div "< div style = "display:flex;justify-content:center;align-items:center;gap:12px;…" at bounding box center [307, 152] width 356 height 62
click at [264, 162] on div "< div style = "display:flex;justify-content:center;align-items:center;gap:12px;…" at bounding box center [307, 152] width 356 height 62
click at [262, 161] on div "< div style = "display:flex;justify-content:center;align-items:center;gap:12px;…" at bounding box center [307, 152] width 356 height 62
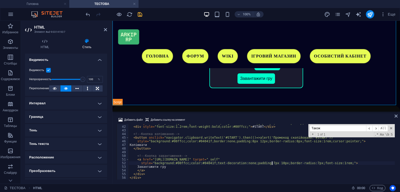
click at [271, 164] on div "< div style = "display:flex;justify-content:center;align-items:center;gap:12px;…" at bounding box center [307, 152] width 356 height 62
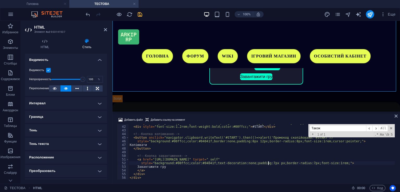
scroll to position [0, 11]
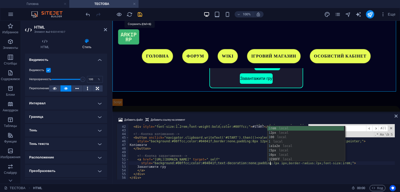
type textarea "style="background:#00ffcc;color:#04041f;text-decoration:none;padding:7px 1px;bo…"
click at [140, 16] on icon "save" at bounding box center [140, 14] width 6 height 6
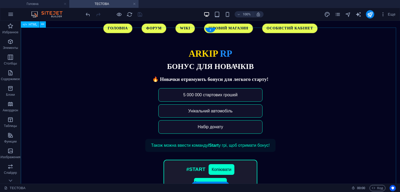
scroll to position [28, 0]
click at [198, 130] on div "ARKIP RP БОНУС ДЛЯ НОВАЧКІВ 🔥 Новачки отримують бонуси для легкого старту! 5 00…" at bounding box center [210, 124] width 379 height 173
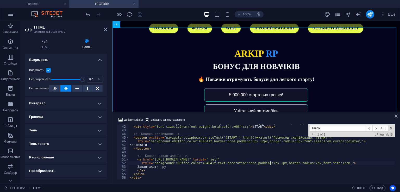
click at [194, 142] on div "< div style = "display:flex;justify-content:center;align-items:center;gap:12px;…" at bounding box center [307, 152] width 356 height 62
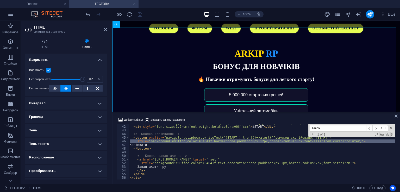
click at [194, 142] on div "< div style = "display:flex;justify-content:center;align-items:center;gap:12px;…" at bounding box center [307, 152] width 356 height 62
type textarea "</script>"
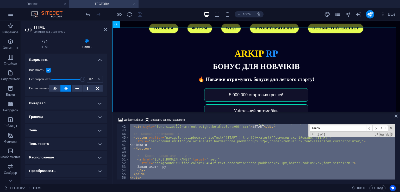
paste textarea
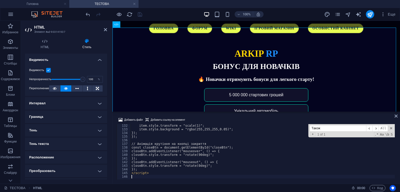
click at [223, 116] on div "Добавить файл Добавить ссылку на элемент 132 133 134 135 136 137 138 139 140 14…" at bounding box center [255, 148] width 287 height 71
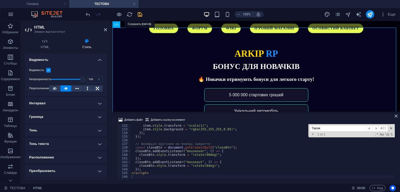
click at [142, 14] on icon "save" at bounding box center [140, 14] width 6 height 6
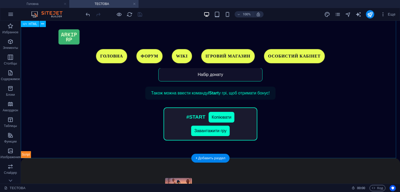
scroll to position [69, 0]
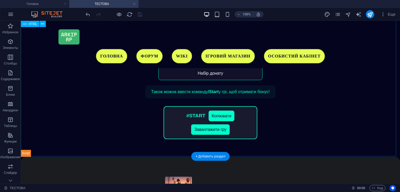
click at [152, 69] on div "ARKIP RP БОНУС ДЛЯ НОВАЧКІВ 🔥 Новачки отримують бонуси для легкого старту! 5 00…" at bounding box center [210, 70] width 379 height 173
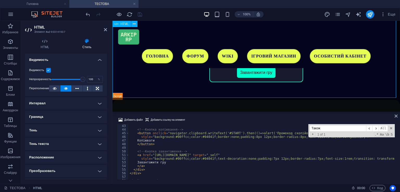
scroll to position [129, 0]
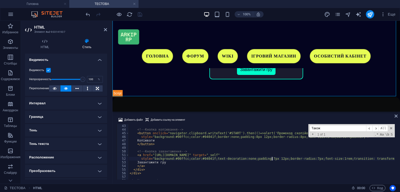
click at [272, 157] on div "<!-- Кнопка копіювання --> < button onclick = "navigator.clipboard.writeText('#…" at bounding box center [309, 155] width 360 height 62
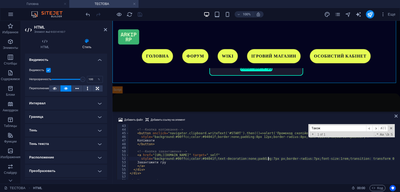
scroll to position [0, 11]
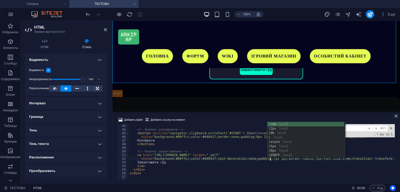
type textarea "style="background:#00ffcc;color:#04041f;text-decoration:none;padding:7px 1px;bo…"
click at [141, 18] on div at bounding box center [114, 14] width 58 height 8
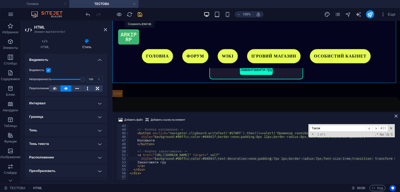
click at [141, 16] on icon "save" at bounding box center [140, 14] width 6 height 6
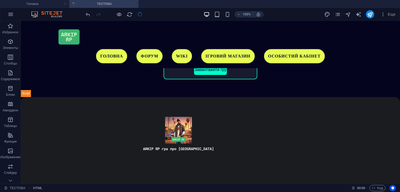
scroll to position [79, 0]
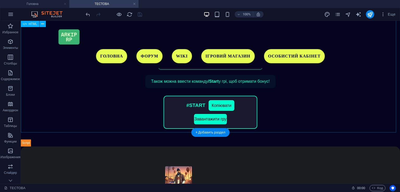
click at [227, 107] on div "ARKIP RP БОНУС ДЛЯ НОВАЧКІВ 🔥 Новачки отримують бонуси для легкого старту! 5 00…" at bounding box center [210, 60] width 379 height 173
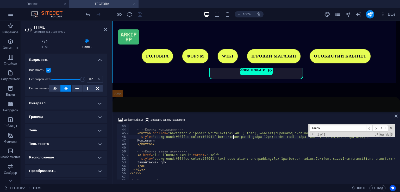
click at [233, 138] on div "<!-- Кнопка копіювання --> < button onclick = "navigator.clipboard.writeText('#…" at bounding box center [309, 155] width 360 height 62
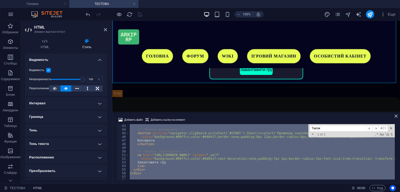
click at [233, 138] on div "<!-- Кнопка копіювання --> < button onclick = "navigator.clipboard.writeText('#…" at bounding box center [309, 155] width 360 height 62
type textarea "</script>"
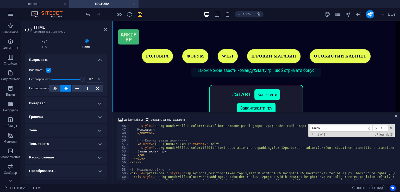
scroll to position [164, 0]
click at [272, 148] on div "< button onclick = "navigator.clipboard.writeText('#START').then(()=>alert('Про…" at bounding box center [309, 152] width 360 height 62
type textarea "style="background:#00ffcc;color:#04041f;text-decoration:none;padding:7px 1px;bo…"
click at [140, 17] on div at bounding box center [114, 14] width 58 height 8
click at [140, 15] on icon "save" at bounding box center [140, 14] width 6 height 6
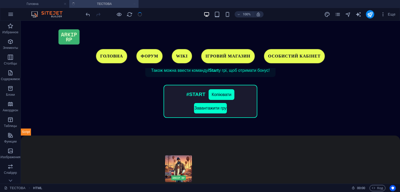
scroll to position [79, 0]
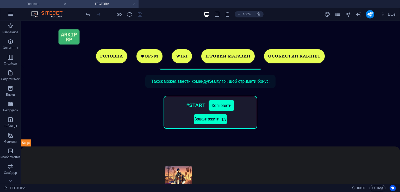
click at [42, 4] on h4 "Головна" at bounding box center [34, 4] width 69 height 6
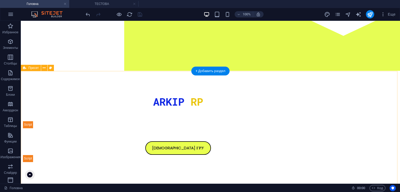
scroll to position [0, 0]
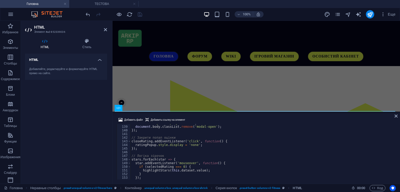
scroll to position [507, 0]
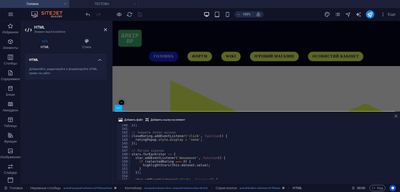
click at [396, 115] on icon at bounding box center [395, 116] width 3 height 4
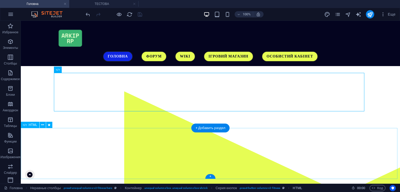
scroll to position [52, 0]
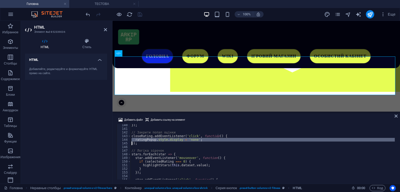
type textarea "</script>"
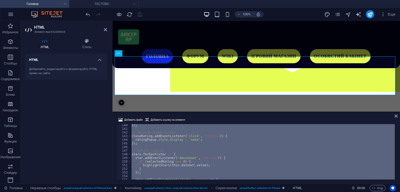
click at [101, 9] on div "100% Еще" at bounding box center [199, 14] width 399 height 12
click at [105, 7] on h4 "ТЕСТОВА" at bounding box center [103, 4] width 69 height 6
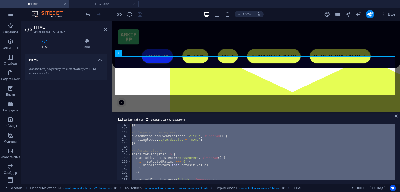
scroll to position [79, 0]
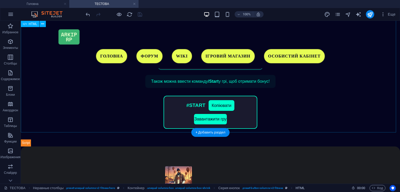
click at [191, 81] on div "ARKIP RP БОНУС ДЛЯ НОВАЧКІВ 🔥 Новачки отримують бонуси для легкого старту! 5 00…" at bounding box center [210, 60] width 379 height 173
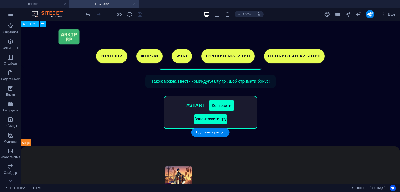
click at [191, 81] on div "ARKIP RP БОНУС ДЛЯ НОВАЧКІВ 🔥 Новачки отримують бонуси для легкого старту! 5 00…" at bounding box center [210, 60] width 379 height 173
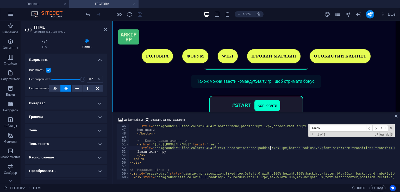
click at [225, 137] on div "< button onclick = "navigator.clipboard.writeText('#START').then(()=>alert('Про…" at bounding box center [309, 152] width 360 height 62
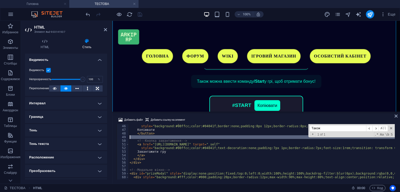
click at [225, 137] on div "< button onclick = "navigator.clipboard.writeText('#START').then(()=>alert('Про…" at bounding box center [309, 152] width 360 height 62
type textarea "</script>"
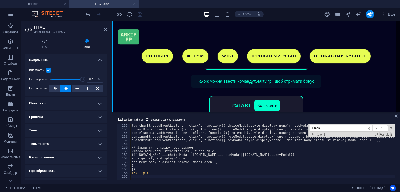
scroll to position [554, 0]
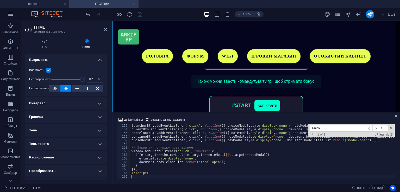
click at [141, 12] on div at bounding box center [114, 14] width 58 height 8
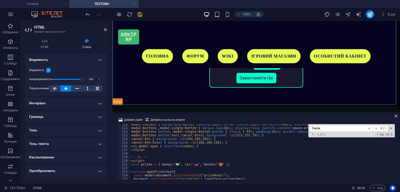
scroll to position [398, 0]
click at [344, 132] on div "Також ​ ​ All Replace All + 1 of 1 .* Aa \b S" at bounding box center [351, 130] width 86 height 13
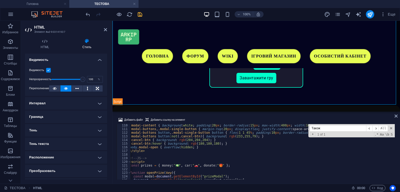
click at [344, 132] on div "Також ​ ​ All Replace All + 1 of 1 .* Aa \b S" at bounding box center [351, 130] width 86 height 13
drag, startPoint x: 344, startPoint y: 132, endPoint x: 309, endPoint y: 130, distance: 35.2
click at [309, 130] on div "Також ​ ​ All Replace All + 1 of 1 .* Aa \b S" at bounding box center [351, 130] width 86 height 13
click at [317, 129] on input "Також" at bounding box center [337, 128] width 56 height 7
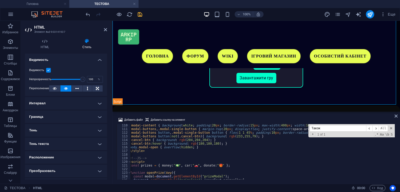
type input "Х"
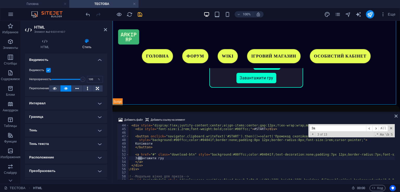
scroll to position [157, 0]
type input "За"
click at [323, 153] on div "< div style = "display:flex;justify-content:center;align-items:center;gap:12px;…" at bounding box center [306, 154] width 360 height 62
click at [325, 153] on div "< div style = "display:flex;justify-content:center;align-items:center;gap:12px;…" at bounding box center [306, 154] width 360 height 62
type textarea "<a href="#" class="download-btn" style="background:#00ffcc;color:#04041f;text-d…"
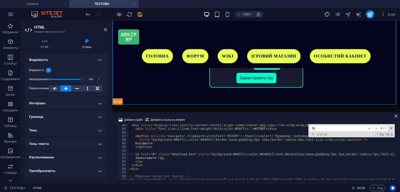
click at [159, 16] on div "100% Еще" at bounding box center [241, 14] width 313 height 8
click at [139, 15] on icon "save" at bounding box center [140, 14] width 6 height 6
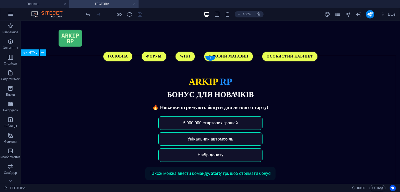
scroll to position [30, 0]
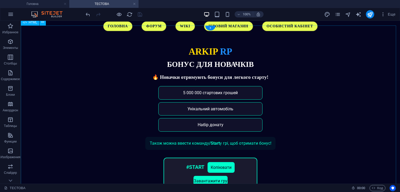
click at [189, 104] on div "ARKIP RP БОНУС ДЛЯ НОВАЧКІВ 🔥 Новачки отримують бонуси для легкого старту! 5 00…" at bounding box center [210, 122] width 379 height 173
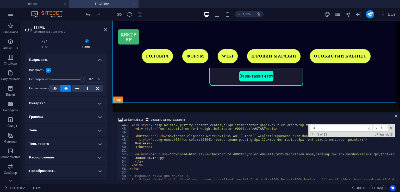
scroll to position [0, 0]
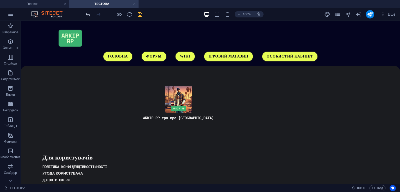
click at [88, 11] on icon "undo" at bounding box center [88, 14] width 6 height 6
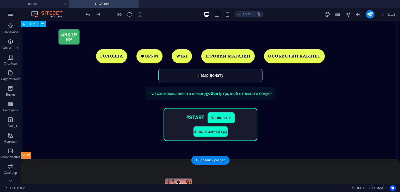
scroll to position [67, 0]
click at [221, 94] on div "ARKIP RP БОНУС ДЛЯ НОВАЧКІВ 🔥 Новачки отримують бонуси для легкого старту! 5 00…" at bounding box center [210, 72] width 379 height 173
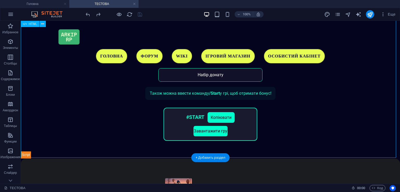
click at [221, 94] on div "ARKIP RP БОНУС ДЛЯ НОВАЧКІВ 🔥 Новачки отримують бонуси для легкого старту! 5 00…" at bounding box center [210, 72] width 379 height 173
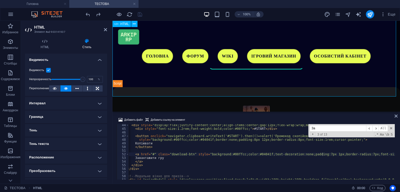
scroll to position [142, 0]
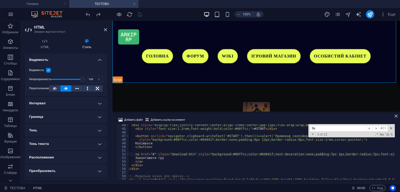
type textarea "Завантажити гру"
click at [322, 156] on div "< div style = "display:flex;justify-content:center;align-items:center;gap:12px;…" at bounding box center [306, 154] width 360 height 62
click at [323, 152] on div "< div style = "display:flex;justify-content:center;align-items:center;gap:12px;…" at bounding box center [306, 154] width 360 height 62
click at [323, 156] on div "< div style = "display:flex;justify-content:center;align-items:center;gap:12px;…" at bounding box center [309, 154] width 360 height 62
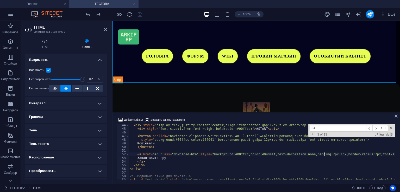
click at [324, 155] on div "< div style = "display:flex;justify-content:center;align-items:center;gap:12px;…" at bounding box center [309, 154] width 360 height 62
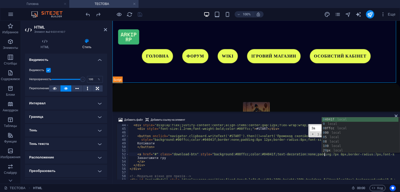
click at [298, 143] on div "< div style = "display:flex;justify-content:center;align-items:center;gap:12px;…" at bounding box center [309, 154] width 360 height 62
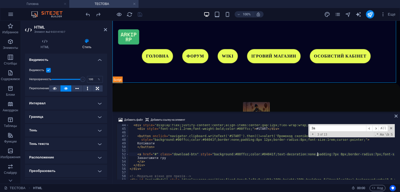
click at [317, 154] on div "< div style = "display:flex;justify-content:center;align-items:center;gap:12px;…" at bounding box center [309, 154] width 360 height 62
click at [295, 153] on div "< div style = "display:flex;justify-content:center;align-items:center;gap:12px;…" at bounding box center [309, 154] width 360 height 62
click at [355, 154] on div "< div style = "display:flex;justify-content:center;align-items:center;gap:12px;…" at bounding box center [309, 154] width 360 height 62
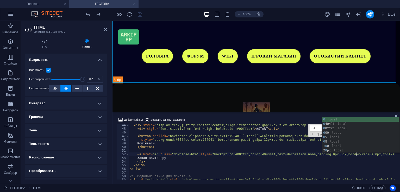
scroll to position [0, 18]
click at [293, 147] on div "< div style = "display:flex;justify-content:center;align-items:center;gap:12px;…" at bounding box center [309, 154] width 360 height 62
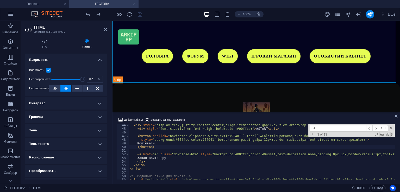
scroll to position [0, 1]
click at [317, 154] on div "< div style = "display:flex;justify-content:center;align-items:center;gap:12px;…" at bounding box center [309, 154] width 360 height 62
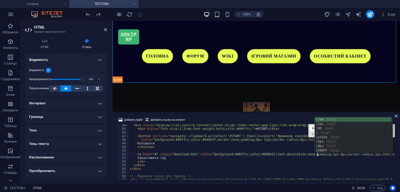
scroll to position [0, 15]
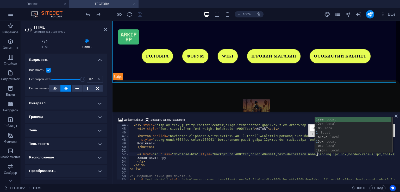
click at [264, 117] on div "Добавить файл Добавить ссылку на элемент" at bounding box center [256, 121] width 279 height 8
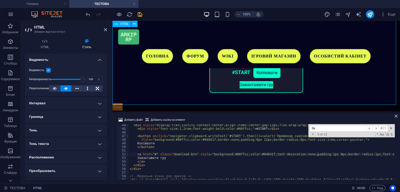
scroll to position [112, 0]
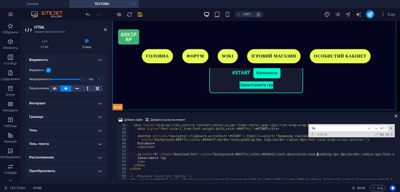
click at [318, 154] on div "< div style = "display:flex;justify-content:center;align-items:center;gap:12px;…" at bounding box center [309, 154] width 360 height 62
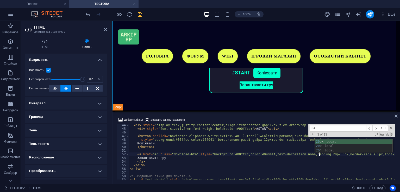
click at [275, 112] on div at bounding box center [255, 112] width 287 height 1
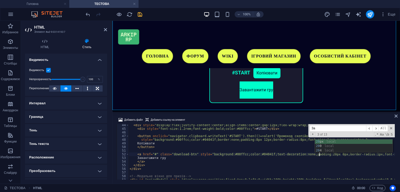
click at [275, 116] on div "Добавить файл Добавить ссылку на элемент <a href="#" class="download-btn" style…" at bounding box center [255, 148] width 287 height 71
click at [320, 155] on div "< div style = "display:flex;justify-content:center;align-items:center;gap:12px;…" at bounding box center [309, 154] width 360 height 62
click at [88, 16] on icon "undo" at bounding box center [88, 14] width 6 height 6
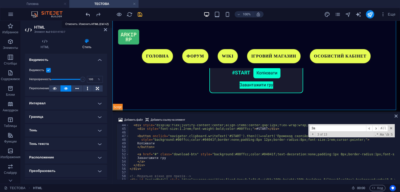
click at [88, 16] on icon "undo" at bounding box center [88, 14] width 6 height 6
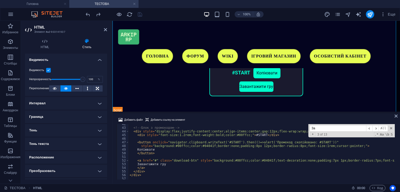
scroll to position [151, 0]
click at [256, 145] on div "<!-- Блок з промокодом --> < div style = "display:flex;justify-content:center;a…" at bounding box center [309, 153] width 360 height 62
type textarea "style="background:#00ffcc;color:#04041f;border:none;padding:8px 1px;border-radi…"
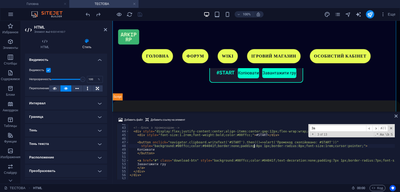
click at [264, 123] on div "Добавить файл Добавить ссылку на элемент" at bounding box center [256, 121] width 279 height 8
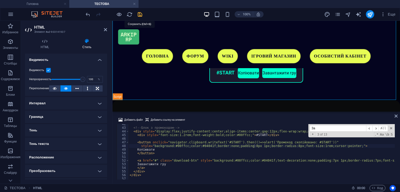
click at [142, 15] on icon "save" at bounding box center [140, 14] width 6 height 6
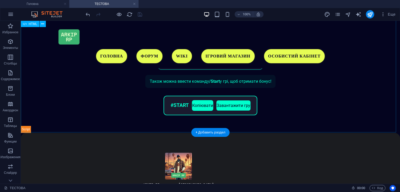
scroll to position [32, 0]
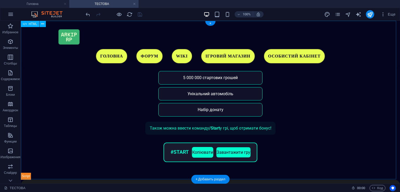
click at [246, 115] on div "ARKIP RP БОНУС ДЛЯ НОВАЧКІВ 🔥 Новачки отримують бонуси для легкого старту! 5 00…" at bounding box center [210, 100] width 379 height 159
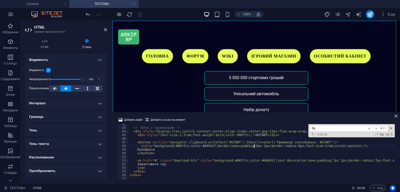
click at [253, 145] on div "<!-- Блок з промокодом --> < div style = "display:flex;justify-content:center;a…" at bounding box center [309, 153] width 360 height 62
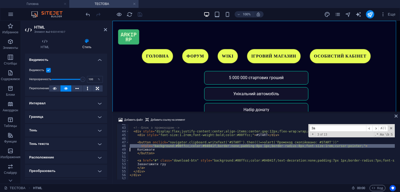
click at [253, 145] on div "<!-- Блок з промокодом --> < div style = "display:flex;justify-content:center;a…" at bounding box center [309, 153] width 360 height 62
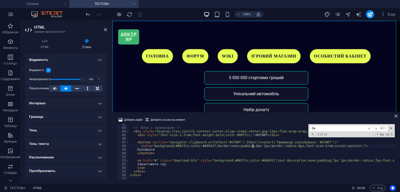
click at [253, 145] on div "<!-- Блок з промокодом --> < div style = "display:flex;justify-content:center;a…" at bounding box center [309, 153] width 360 height 62
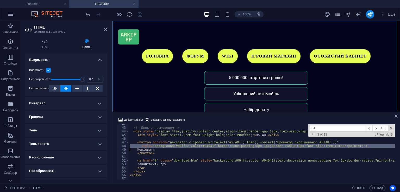
click at [253, 145] on div "<!-- Блок з промокодом --> < div style = "display:flex;justify-content:center;a…" at bounding box center [309, 153] width 360 height 62
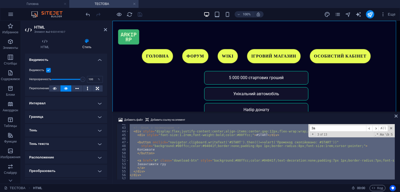
click at [253, 145] on div "<!-- Блок з промокодом --> < div style = "display:flex;justify-content:center;a…" at bounding box center [309, 153] width 360 height 62
type textarea "</script>"
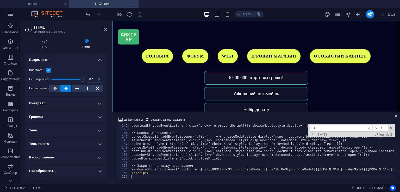
scroll to position [514, 0]
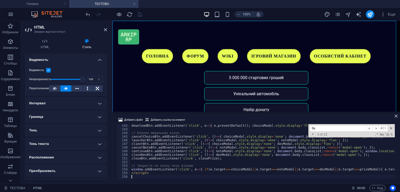
click at [227, 119] on div "Добавить файл Добавить ссылку на элемент" at bounding box center [256, 121] width 279 height 8
click at [140, 12] on icon "save" at bounding box center [140, 14] width 6 height 6
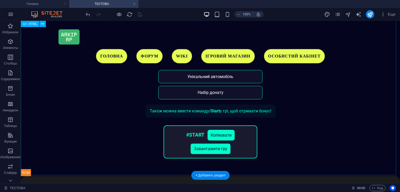
scroll to position [49, 0]
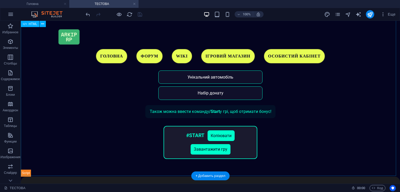
click at [217, 135] on div "ARKIP RP БОНУС ДЛЯ НОВАЧКІВ 🔥 Новачки отримують бонуси для легкого старту! 5 00…" at bounding box center [210, 90] width 379 height 173
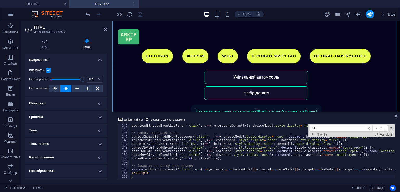
click at [340, 126] on input "За" at bounding box center [337, 128] width 56 height 7
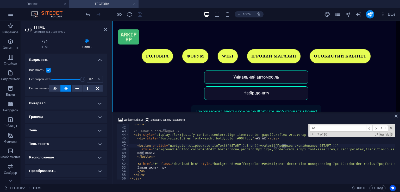
scroll to position [148, 0]
type input "Ко"
click at [256, 148] on div "</ div > <!-- Блок з промокодом --> < div style = "display:flex;justify-content…" at bounding box center [356, 153] width 454 height 62
click at [325, 166] on div "</ div > <!-- Блок з промокодом --> < div style = "display:flex;justify-content…" at bounding box center [356, 153] width 454 height 62
type textarea "<a href="#" class="download-btn" style="background:#00ffcc;color:#04041f;text-d…"
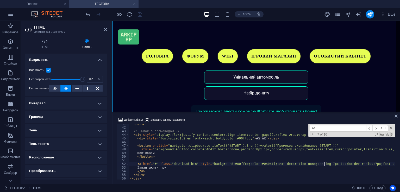
click at [247, 117] on div "Добавить файл Добавить ссылку на элемент" at bounding box center [256, 121] width 279 height 8
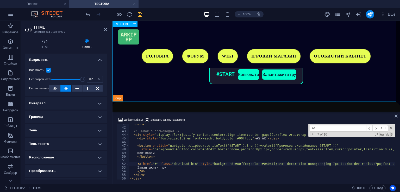
scroll to position [111, 0]
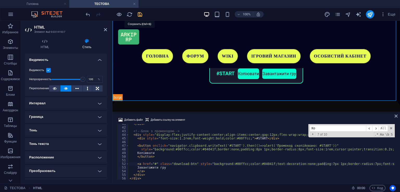
click at [138, 12] on icon "save" at bounding box center [140, 14] width 6 height 6
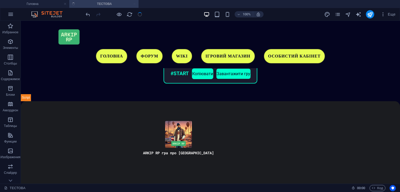
scroll to position [79, 0]
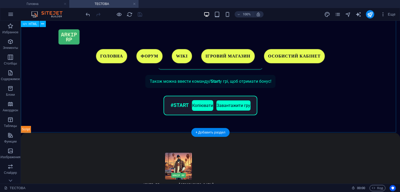
click at [231, 113] on div "ARKIP RP БОНУС ДЛЯ НОВАЧКІВ 🔥 Новачки отримують бонуси для легкого старту! 5 00…" at bounding box center [210, 53] width 379 height 159
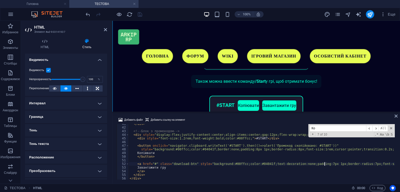
scroll to position [78, 0]
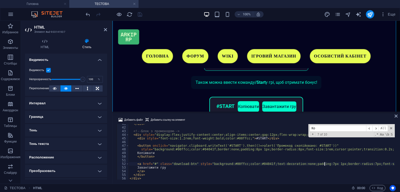
click at [217, 145] on div "</ div > <!-- Блок з промокодом --> < div style = "display:flex;justify-content…" at bounding box center [356, 153] width 454 height 62
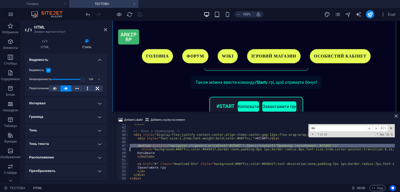
click at [217, 145] on div "</ div > <!-- Блок з промокодом --> < div style = "display:flex;justify-content…" at bounding box center [356, 153] width 454 height 62
type textarea "</script>"
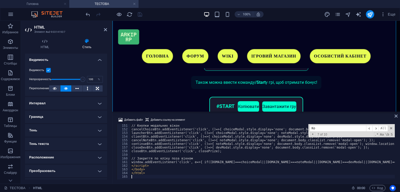
scroll to position [547, 0]
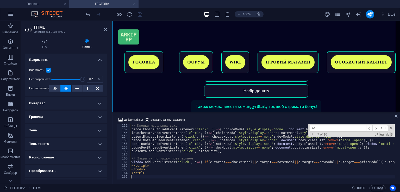
click at [143, 14] on div "100% Еще" at bounding box center [241, 14] width 313 height 8
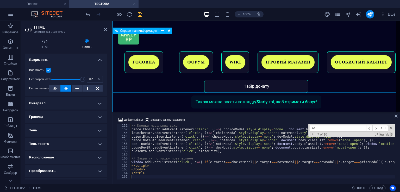
scroll to position [76, 0]
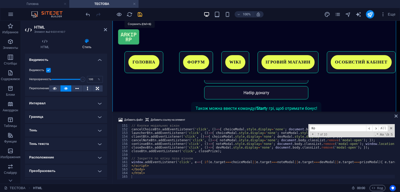
click at [142, 15] on icon "save" at bounding box center [140, 14] width 6 height 6
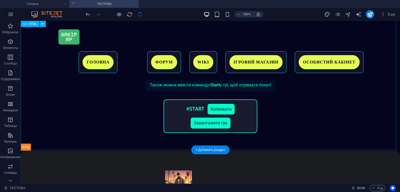
scroll to position [0, 0]
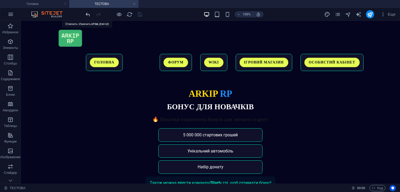
click at [87, 14] on icon "undo" at bounding box center [88, 14] width 6 height 6
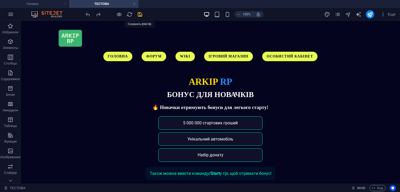
click at [141, 16] on icon "save" at bounding box center [140, 14] width 6 height 6
click at [338, 16] on icon "pages" at bounding box center [337, 14] width 6 height 6
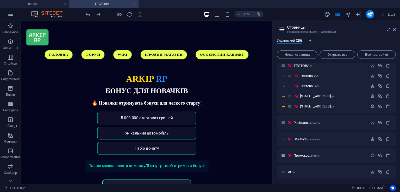
scroll to position [186, 0]
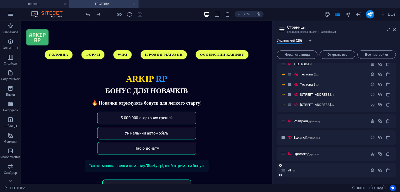
drag, startPoint x: 306, startPoint y: 53, endPoint x: 306, endPoint y: 92, distance: 38.8
click at [306, 53] on span "Новая страница" at bounding box center [297, 54] width 36 height 3
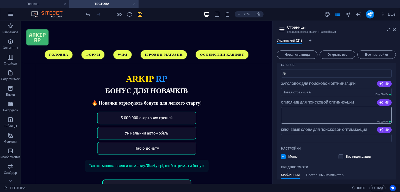
scroll to position [284, 0]
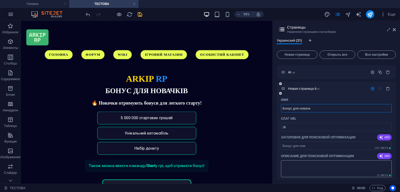
type input "Бонус для новачкі"
type input "/"
type input "Бонус для новачків"
click at [300, 125] on input "/" at bounding box center [336, 127] width 111 height 8
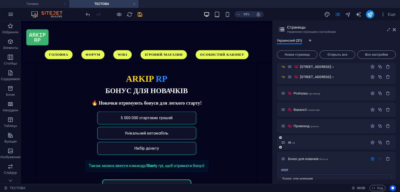
scroll to position [260, 0]
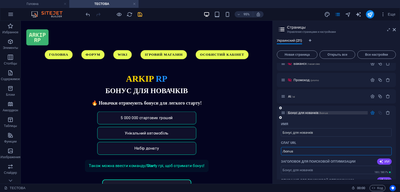
type input "/bonus"
click at [310, 113] on span "Бонус для новачків /bonus" at bounding box center [308, 113] width 40 height 4
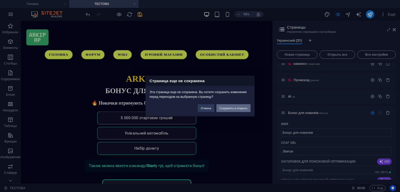
click at [238, 110] on button "Сохранить и открыть" at bounding box center [233, 108] width 34 height 8
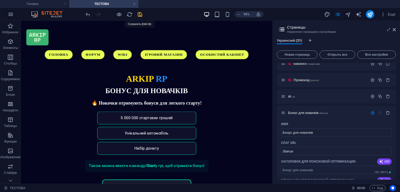
click at [140, 15] on icon "save" at bounding box center [140, 14] width 6 height 6
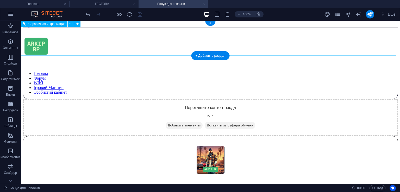
scroll to position [0, 0]
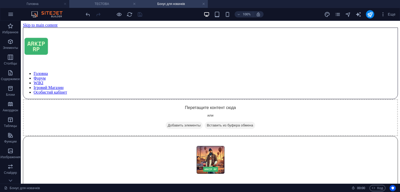
click at [107, 5] on h4 "ТЕСТОВА" at bounding box center [103, 4] width 69 height 6
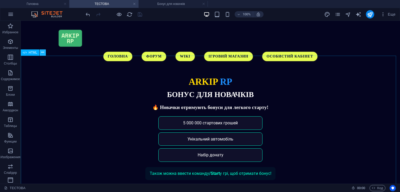
click at [42, 53] on icon at bounding box center [42, 52] width 3 height 5
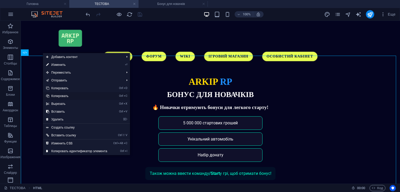
click at [68, 94] on link "Ctrl C Копировать" at bounding box center [76, 96] width 67 height 8
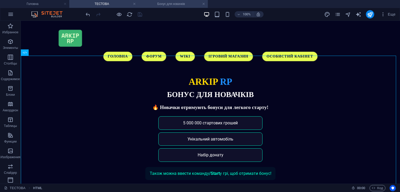
click at [160, 7] on li "Бонус для новачків" at bounding box center [172, 4] width 69 height 8
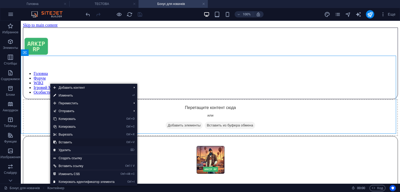
click at [66, 145] on link "Ctrl V Вставить" at bounding box center [83, 142] width 67 height 8
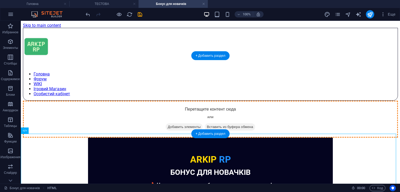
drag, startPoint x: 49, startPoint y: 152, endPoint x: 66, endPoint y: 109, distance: 46.1
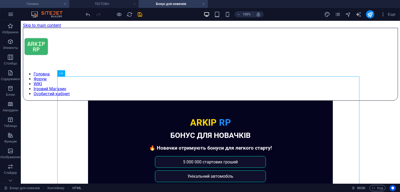
click at [29, 5] on h4 "Головна" at bounding box center [34, 4] width 69 height 6
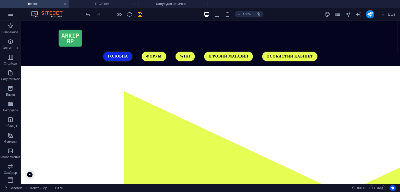
scroll to position [52, 0]
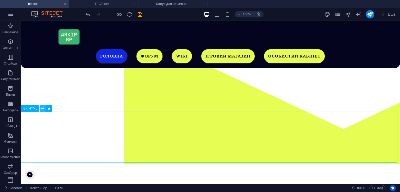
click at [41, 107] on icon at bounding box center [42, 108] width 3 height 5
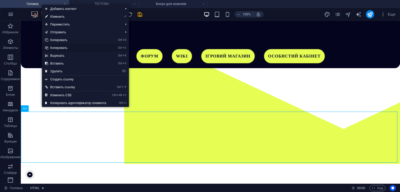
drag, startPoint x: 71, startPoint y: 46, endPoint x: 51, endPoint y: 26, distance: 28.3
click at [71, 46] on link "Ctrl C Копировать" at bounding box center [75, 48] width 67 height 8
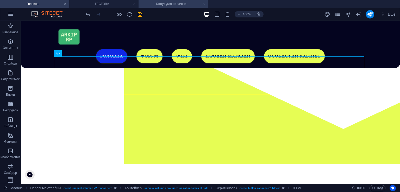
click at [153, 8] on li "Бонус для новачків" at bounding box center [172, 4] width 69 height 8
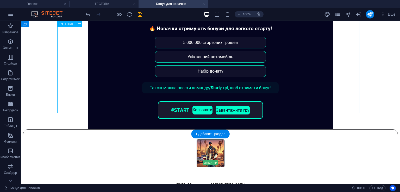
scroll to position [121, 0]
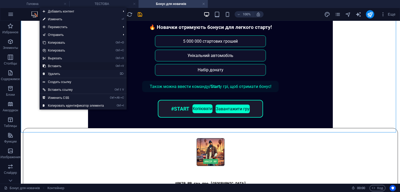
click at [59, 66] on link "Ctrl V Вставить" at bounding box center [73, 66] width 67 height 8
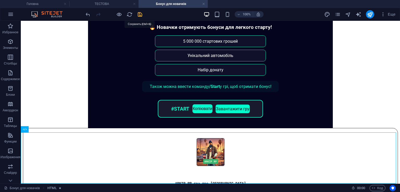
click at [141, 13] on icon "save" at bounding box center [140, 14] width 6 height 6
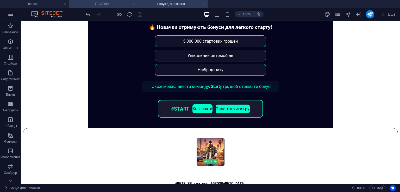
click at [111, 6] on h4 "ТЕСТОВА" at bounding box center [103, 4] width 69 height 6
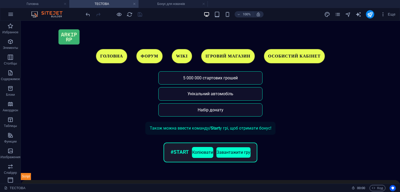
scroll to position [0, 0]
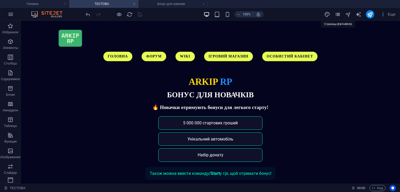
click at [340, 14] on icon "pages" at bounding box center [337, 14] width 6 height 6
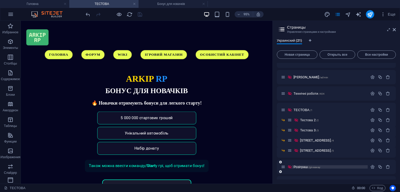
scroll to position [203, 0]
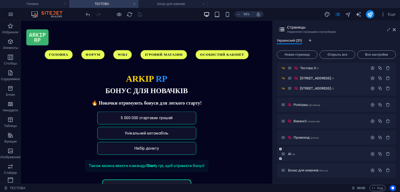
click at [303, 155] on p "AI /ai" at bounding box center [327, 153] width 78 height 3
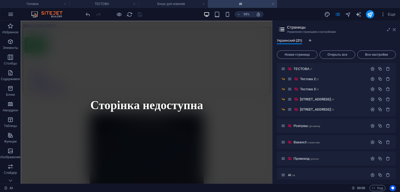
scroll to position [0, 0]
drag, startPoint x: 394, startPoint y: 30, endPoint x: 372, endPoint y: 9, distance: 30.2
click at [394, 30] on icon at bounding box center [394, 30] width 3 height 4
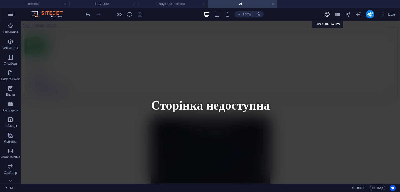
click at [329, 16] on icon "design" at bounding box center [327, 14] width 6 height 6
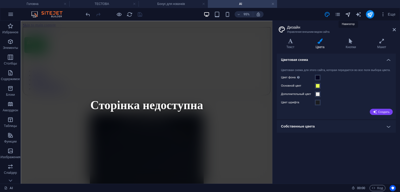
click at [346, 14] on icon "navigator" at bounding box center [348, 14] width 6 height 6
select select "16518640-uk"
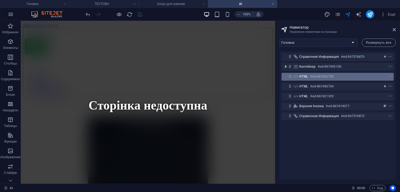
click at [310, 77] on h6 "#ed-887442793" at bounding box center [321, 76] width 23 height 6
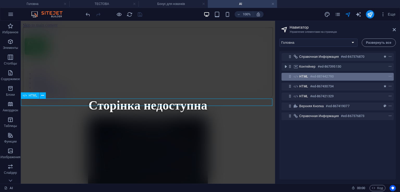
scroll to position [145, 0]
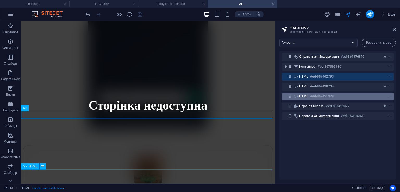
click at [307, 94] on span "HTML" at bounding box center [303, 96] width 9 height 4
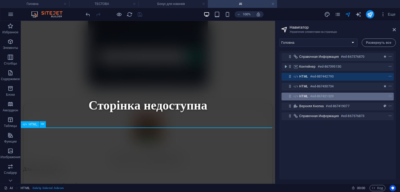
click at [307, 94] on span "HTML" at bounding box center [303, 96] width 9 height 4
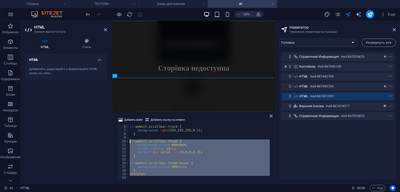
scroll to position [0, 0]
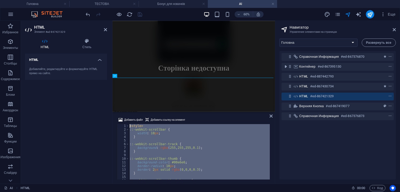
drag, startPoint x: 176, startPoint y: 176, endPoint x: 102, endPoint y: 101, distance: 105.5
click at [102, 101] on div "HTML Элемент #ed-867421329 HTML Стиль HTML Добавляйте, редактируйте и форматиру…" at bounding box center [148, 102] width 254 height 163
type textarea "<style> ::-webkit-scrollbar {"
click at [171, 1] on h4 "Бонус для новачків" at bounding box center [172, 4] width 69 height 6
select select "17029588-uk"
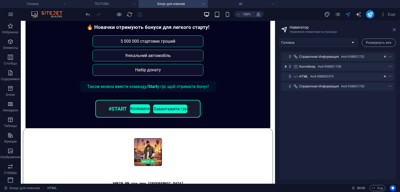
drag, startPoint x: 394, startPoint y: 28, endPoint x: 328, endPoint y: 2, distance: 70.8
click at [394, 28] on icon at bounding box center [394, 30] width 3 height 4
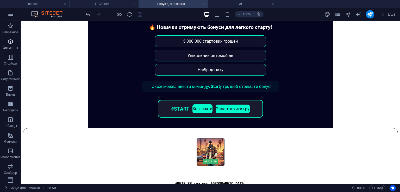
drag, startPoint x: 8, startPoint y: 47, endPoint x: 8, endPoint y: 66, distance: 19.5
click at [8, 47] on p "Элементы" at bounding box center [10, 48] width 15 height 4
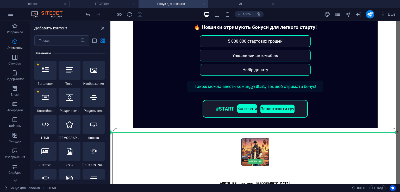
scroll to position [187, 0]
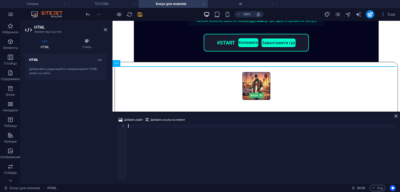
click at [150, 127] on div at bounding box center [261, 155] width 269 height 63
type textarea "#START"
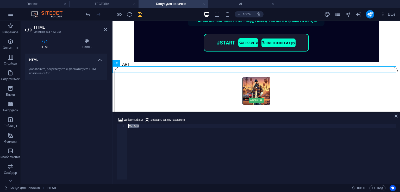
drag, startPoint x: 148, startPoint y: 128, endPoint x: 115, endPoint y: 123, distance: 33.7
click at [115, 123] on div "Добавить файл Добавить ссылку на элемент #START 1 #START הההההההההההההההההההההה…" at bounding box center [255, 148] width 287 height 71
drag, startPoint x: 148, startPoint y: 127, endPoint x: 122, endPoint y: 124, distance: 26.2
click at [122, 124] on div "#START 1 #START ההההההההההההההההההההההההההההההההההההההההההההההההההההההההההההההה…" at bounding box center [256, 151] width 279 height 55
click at [243, 3] on h4 "AI" at bounding box center [242, 4] width 69 height 6
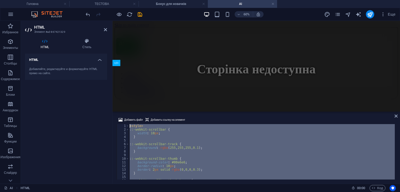
scroll to position [173, 0]
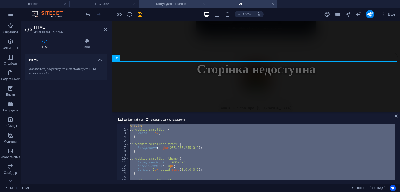
click at [176, 5] on h4 "Бонус для новачків" at bounding box center [172, 4] width 69 height 6
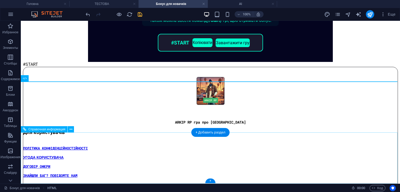
scroll to position [178, 0]
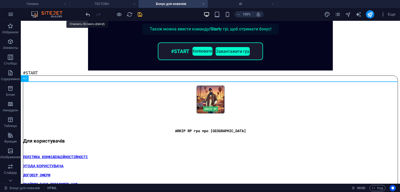
click at [87, 13] on icon "undo" at bounding box center [88, 14] width 6 height 6
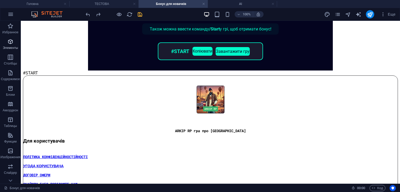
click at [14, 39] on span "Элементы" at bounding box center [10, 45] width 21 height 12
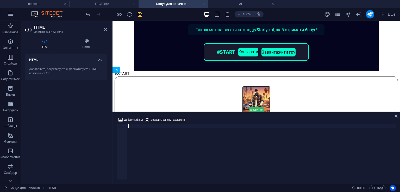
scroll to position [187, 0]
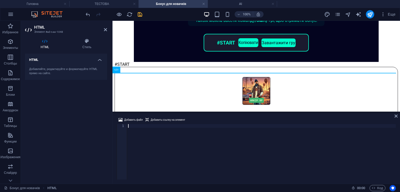
click at [145, 125] on div at bounding box center [261, 155] width 269 height 63
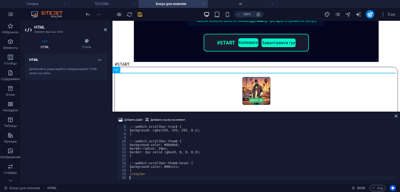
scroll to position [17, 0]
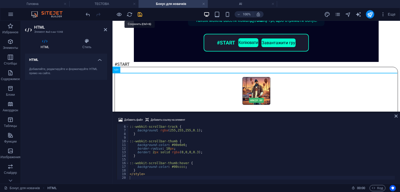
click at [139, 14] on icon "save" at bounding box center [140, 14] width 6 height 6
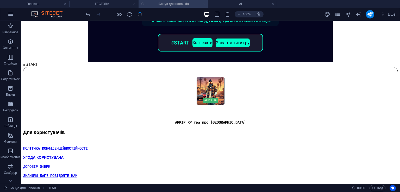
scroll to position [178, 0]
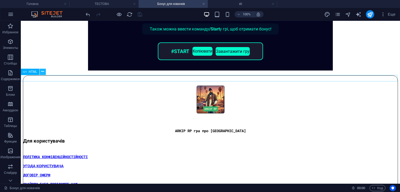
click at [41, 73] on button at bounding box center [43, 72] width 6 height 6
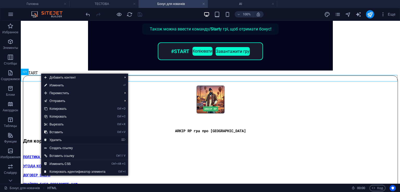
click at [52, 140] on link "⌦ Удалить" at bounding box center [74, 140] width 67 height 8
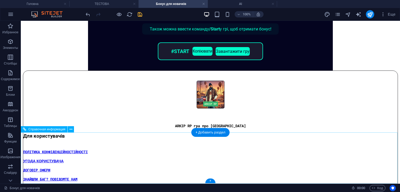
scroll to position [172, 0]
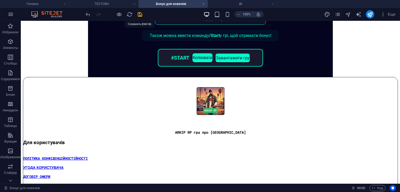
click at [140, 15] on icon "save" at bounding box center [140, 14] width 6 height 6
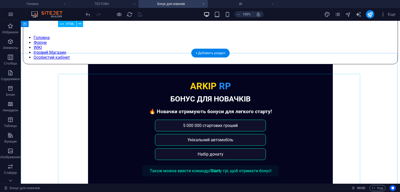
scroll to position [0, 0]
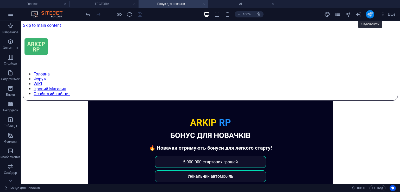
drag, startPoint x: 372, startPoint y: 15, endPoint x: 261, endPoint y: 103, distance: 142.5
click at [372, 15] on icon "publish" at bounding box center [370, 14] width 6 height 6
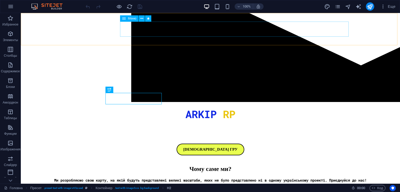
scroll to position [160, 0]
click at [340, 8] on icon "pages" at bounding box center [337, 7] width 6 height 6
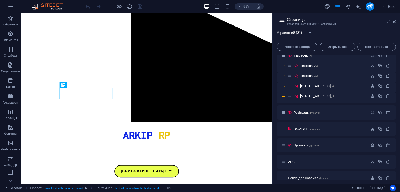
scroll to position [195, 0]
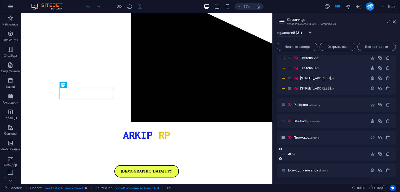
click at [308, 150] on div "AI /ai" at bounding box center [336, 154] width 119 height 14
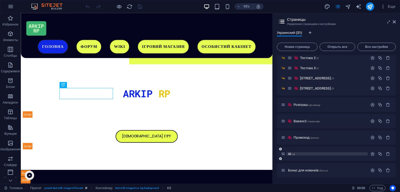
click at [312, 154] on p "AI /ai" at bounding box center [327, 153] width 78 height 3
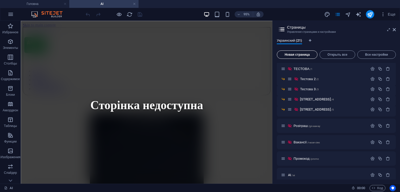
scroll to position [0, 0]
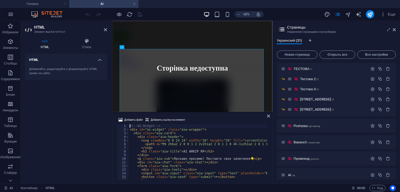
click at [207, 136] on div "<!-- AI Widget --> < div id = "ai-widget" class = "aiw-wrapper" > < div class =…" at bounding box center [365, 155] width 472 height 62
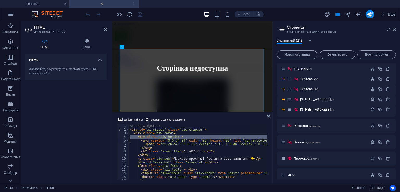
click at [207, 136] on div "<!-- AI Widget --> < div id = "ai-widget" class = "aiw-wrapper" > < div class =…" at bounding box center [198, 151] width 138 height 55
click at [207, 136] on div "<!-- AI Widget --> < div id = "ai-widget" class = "aiw-wrapper" > < div class =…" at bounding box center [365, 155] width 472 height 62
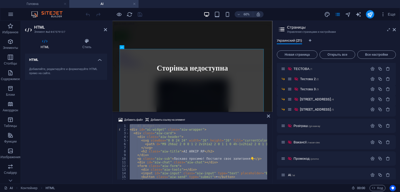
click at [207, 136] on div "<!-- AI Widget --> < div id = "ai-widget" class = "aiw-wrapper" > < div class =…" at bounding box center [365, 155] width 472 height 62
type textarea "</script>"
drag, startPoint x: 395, startPoint y: 29, endPoint x: 267, endPoint y: 10, distance: 129.3
click at [0, 0] on icon at bounding box center [0, 0] width 0 height 0
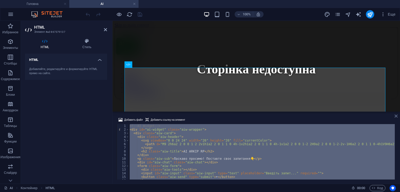
drag, startPoint x: 397, startPoint y: 115, endPoint x: 260, endPoint y: 56, distance: 149.0
click at [397, 115] on icon at bounding box center [395, 116] width 3 height 4
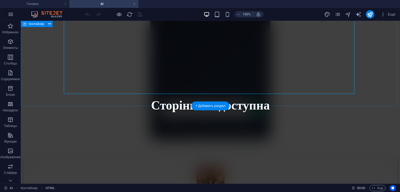
scroll to position [135, 0]
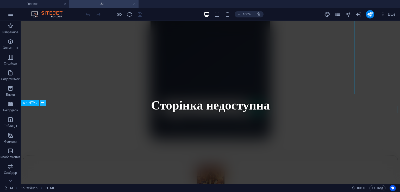
click at [44, 103] on button at bounding box center [43, 103] width 6 height 6
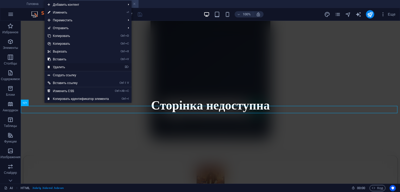
drag, startPoint x: 72, startPoint y: 67, endPoint x: 73, endPoint y: 49, distance: 18.5
click at [72, 67] on link "⌦ Удалить" at bounding box center [78, 67] width 67 height 8
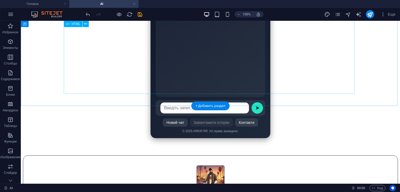
click at [166, 71] on div "AI ARKIP RP Ласкаво просимо! Поставте своє запитання 👇 ➤ 😀 😂 😍 😎 🤔 Новий чат За…" at bounding box center [210, 59] width 351 height 167
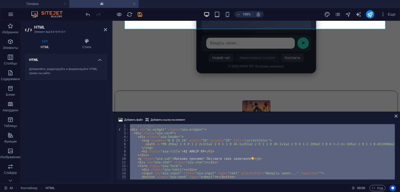
click at [201, 160] on div "<!-- AI Widget --> < div id = "ai-widget" class = "aiw-wrapper" > < div class =…" at bounding box center [262, 151] width 266 height 55
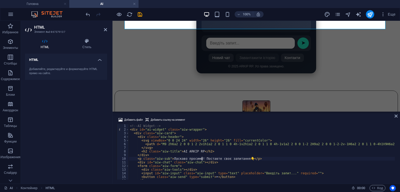
click at [236, 153] on div "<!-- AI Widget --> < div id = "ai-widget" class = "aiw-wrapper" > < div class =…" at bounding box center [365, 155] width 472 height 62
type textarea "<h2 class="aiw-title">AI ARKIP RP</h2>"
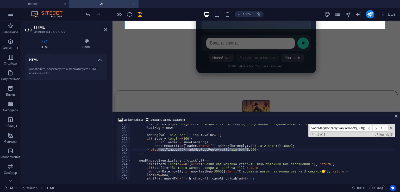
scroll to position [847, 0]
type input "setTimeout(()=>addMsg(botReply(val),'aiw-bot'),600);"
type textarea "} else setTimeout(()=>addMsg(botReply(val),'aiw-bot'),600);"
click at [172, 149] on div "if ( now - lastMsg < 2000 ) { alert ( "Зачекайте кілька секунд перед новим пові…" at bounding box center [262, 151] width 264 height 55
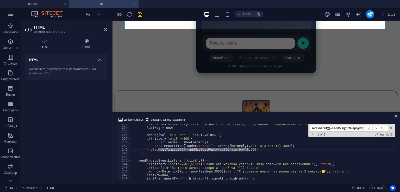
drag, startPoint x: 251, startPoint y: 150, endPoint x: 157, endPoint y: 150, distance: 94.0
click at [157, 150] on div "if ( now - lastMsg < 2000 ) { alert ( "Зачекайте кілька секунд перед новим пові…" at bounding box center [366, 153] width 472 height 62
paste textarea
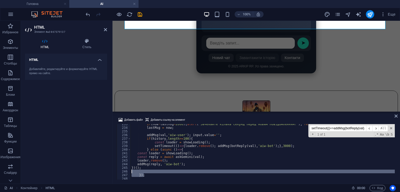
drag, startPoint x: 148, startPoint y: 174, endPoint x: 129, endPoint y: 172, distance: 18.6
click at [129, 172] on div "233 234 235 236 237 238 239 240 241 242 243 244 245 246 247 248 249 if ( now - …" at bounding box center [256, 151] width 279 height 55
type textarea "});"
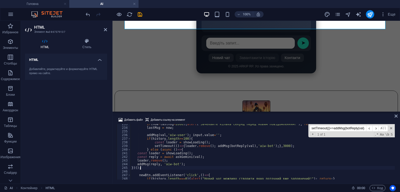
click at [172, 164] on div "if ( now - lastMsg < 2000 ) { alert ( "Зачекайте кілька секунд перед новим пові…" at bounding box center [366, 153] width 472 height 62
click at [171, 163] on div "if ( now - lastMsg < 2000 ) { alert ( "Зачекайте кілька секунд перед новим пові…" at bounding box center [366, 153] width 472 height 62
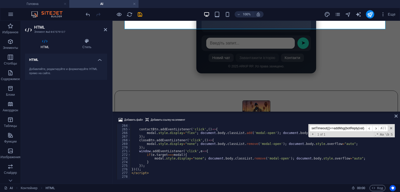
scroll to position [959, 0]
click at [161, 166] on div "contactBtn . addEventListener ( 'click' , ( ) => { modal . style . display = "f…" at bounding box center [366, 155] width 472 height 62
click at [153, 170] on div "contactBtn . addEventListener ( 'click' , ( ) => { modal . style . display = "f…" at bounding box center [366, 155] width 472 height 62
type textarea "})();"
paste textarea "return "Помилка з'єднання з AI 🚨";"
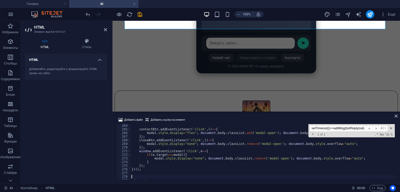
scroll to position [1031, 0]
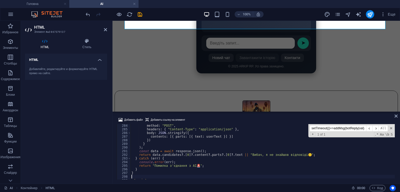
click at [196, 166] on div "method : "POST" , headers : { "Content-Type" : "application/json" } , body : JS…" at bounding box center [366, 155] width 472 height 62
click at [299, 156] on div "method : "POST" , headers : { "Content-Type" : "application/json" } , body : JS…" at bounding box center [366, 155] width 472 height 62
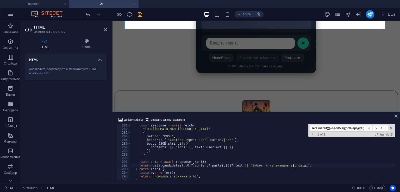
scroll to position [1017, 0]
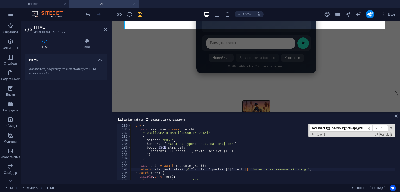
type textarea "return data.candidates?.[0]?.content?.parts?.[0]?.text || "Вибач, я не знайшов …"
click at [140, 13] on icon "save" at bounding box center [140, 14] width 6 height 6
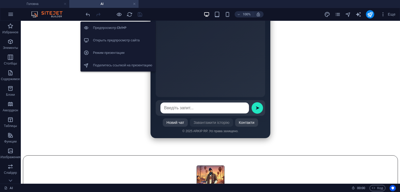
click at [123, 42] on h6 "Открыть предпросмотр сайта" at bounding box center [122, 40] width 59 height 6
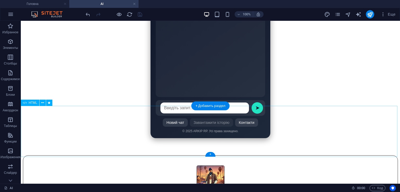
click at [255, 155] on div at bounding box center [210, 155] width 375 height 0
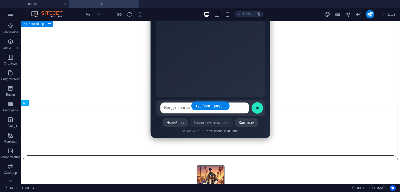
click at [237, 94] on div "AI ARKIP RP Ласкаво просимо! Поставте своє запитання 👇 ➤ 😀 😂 😍 😎 🤔 Новий чат За…" at bounding box center [210, 59] width 351 height 167
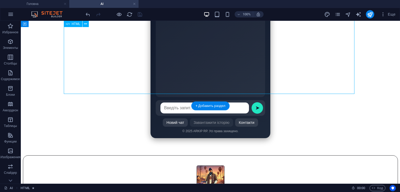
click at [237, 94] on div "AI ARKIP RP Ласкаво просимо! Поставте своє запитання 👇 ➤ 😀 😂 😍 😎 🤔 Новий чат За…" at bounding box center [210, 59] width 351 height 167
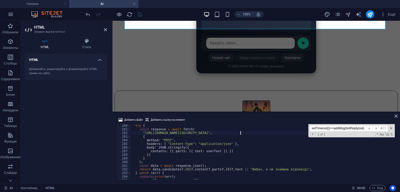
click at [240, 135] on div "try { const response = await fetch ( "https://generativelanguage.googleapis.com…" at bounding box center [366, 155] width 472 height 62
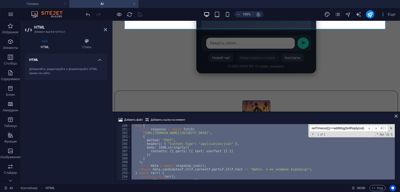
click at [188, 142] on div "try { const response = await fetch ( "https://generativelanguage.googleapis.com…" at bounding box center [262, 151] width 264 height 55
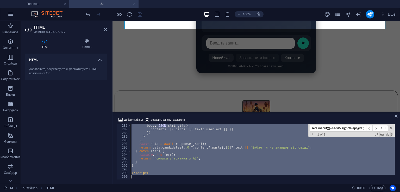
scroll to position [1039, 0]
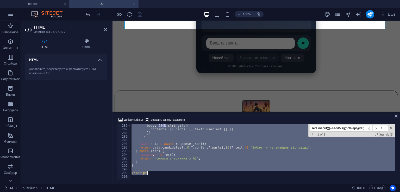
drag, startPoint x: 129, startPoint y: 148, endPoint x: 185, endPoint y: 174, distance: 61.5
click at [185, 174] on div "body : JSON . stringify ({ contents : [{ parts : [{ text : userText }] }] }) } …" at bounding box center [366, 155] width 472 height 62
type textarea "</script>"
paste textarea
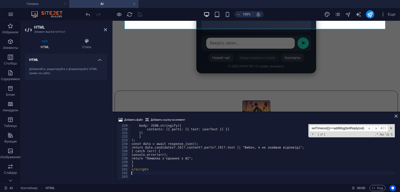
click at [206, 116] on div "Добавить файл Добавить ссылку на элемент 229 230 231 232 233 234 235 236 237 23…" at bounding box center [255, 148] width 287 height 71
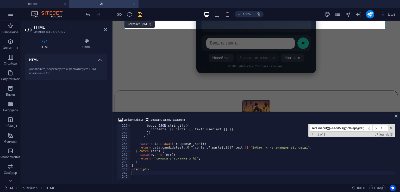
click at [141, 14] on icon "save" at bounding box center [140, 14] width 6 height 6
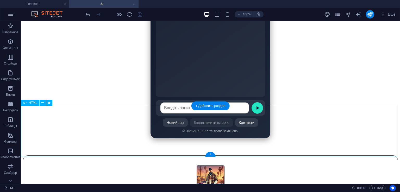
click at [174, 155] on div at bounding box center [210, 155] width 375 height 0
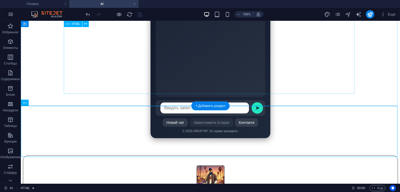
click at [162, 78] on div "AI ARKIP RP Ласкаво просимо! Поставте своє запитання 👇 ➤ 😀 😂 😍 😎 🤔 Новий чат За…" at bounding box center [210, 59] width 351 height 167
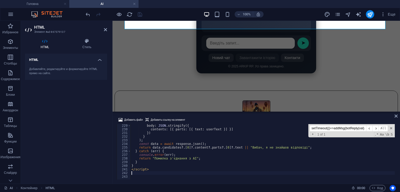
click at [190, 151] on div "body : JSON . stringify ({ contents : [{ parts : [{ text : userText }] }] }) } …" at bounding box center [366, 155] width 472 height 62
type textarea "} catch (err) {"
click at [327, 127] on input "setTimeout(()=>addMsg(botReply(val),'aiw-bot'),600);" at bounding box center [337, 128] width 56 height 7
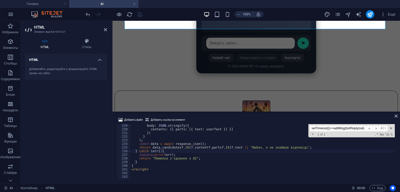
paste input "// --- Виклик Google Gemini ---"
type input "// --- Виклик Google Gemini ---"
type textarea "// --- Виклик Google Gemini ---"
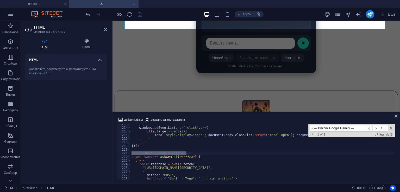
scroll to position [774, 0]
type input "// --- Виклик Google Gemini ---"
click at [184, 162] on div "}) ; window . addEventListener ( 'click' , e => { if ( e . target === modal ) {…" at bounding box center [366, 153] width 472 height 62
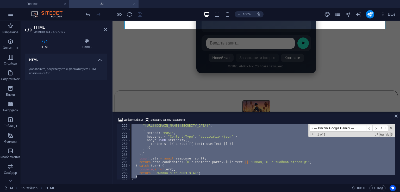
scroll to position [831, 0]
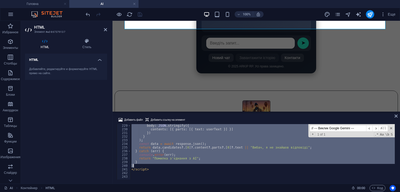
drag, startPoint x: 131, startPoint y: 153, endPoint x: 178, endPoint y: 167, distance: 48.0
click at [178, 167] on div "body : JSON . stringify ({ contents : [{ parts : [{ text : userText }] }] }) } …" at bounding box center [366, 155] width 472 height 62
type textarea "} }"
paste textarea
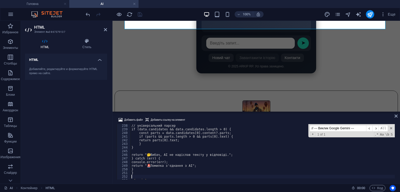
scroll to position [864, 0]
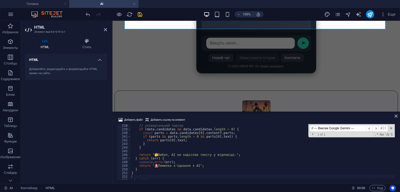
click at [138, 8] on div "100% Еще" at bounding box center [199, 14] width 399 height 12
click at [138, 11] on icon "save" at bounding box center [140, 14] width 6 height 6
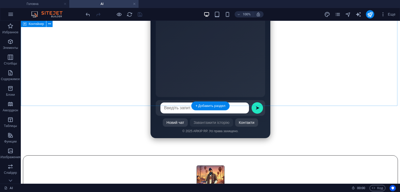
click at [188, 85] on div "AI ARKIP RP Ласкаво просимо! Поставте своє запитання 👇 ➤ 😀 😂 😍 😎 🤔 Новий чат За…" at bounding box center [210, 59] width 351 height 167
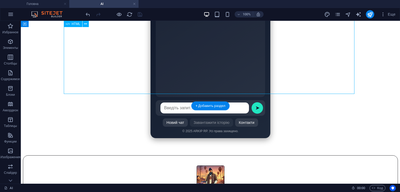
click at [188, 85] on div "AI ARKIP RP Ласкаво просимо! Поставте своє запитання 👇 ➤ 😀 😂 😍 😎 🤔 Новий чат За…" at bounding box center [210, 59] width 351 height 167
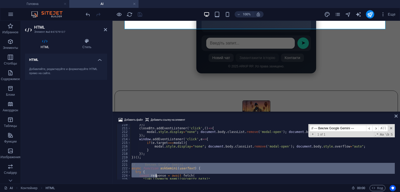
scroll to position [875, 0]
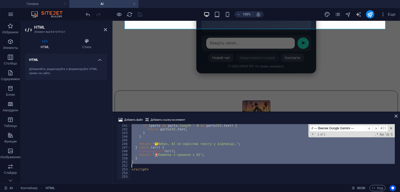
drag, startPoint x: 132, startPoint y: 166, endPoint x: 175, endPoint y: 165, distance: 42.4
click at [175, 165] on div "if ( parts && parts . length > 0 && parts [ 0 ] . text ) { return parts [ 0 ] .…" at bounding box center [366, 155] width 472 height 62
type textarea "}"
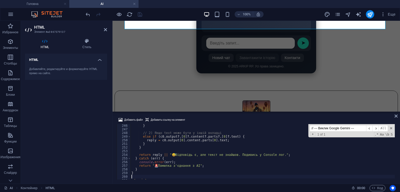
click at [139, 13] on div at bounding box center [114, 14] width 58 height 8
click at [139, 13] on icon "save" at bounding box center [140, 14] width 6 height 6
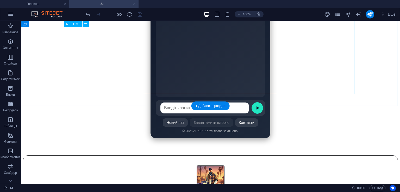
click at [161, 86] on div "AI ARKIP RP Ласкаво просимо! Поставте своє запитання 👇 ➤ 😀 😂 😍 😎 🤔 Новий чат За…" at bounding box center [210, 59] width 351 height 167
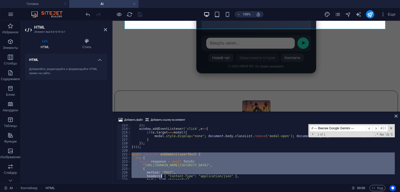
scroll to position [904, 0]
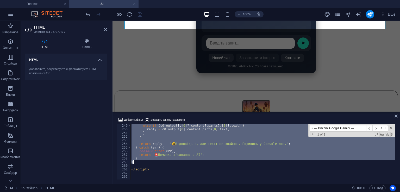
drag, startPoint x: 131, startPoint y: 155, endPoint x: 183, endPoint y: 161, distance: 52.2
click at [183, 161] on div "else if ( c0 . output ?. [ 0 ] ?. content ?. parts ?. [ 0 ] ?. text ) { reply =…" at bounding box center [366, 155] width 472 height 62
type textarea "} }"
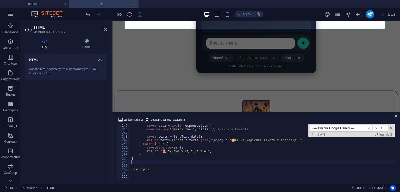
click at [138, 13] on div at bounding box center [114, 14] width 58 height 8
click at [138, 13] on icon "save" at bounding box center [140, 14] width 6 height 6
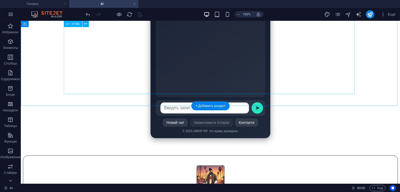
click at [192, 73] on div "AI ARKIP RP Ласкаво просимо! Поставте своє запитання 👇 ➤ 😀 😂 😍 😎 🤔 Новий чат За…" at bounding box center [210, 59] width 351 height 167
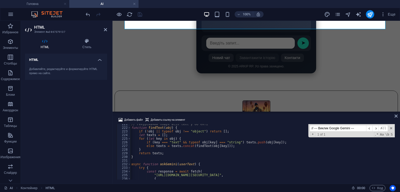
scroll to position [0, 0]
click at [132, 164] on div "// Рекурсивний пошук всіх text у об'єкті function findText ( obj ) { if ( ! obj…" at bounding box center [366, 153] width 472 height 62
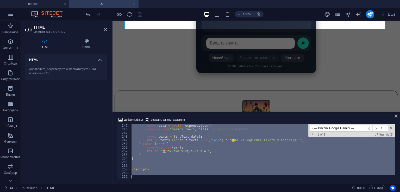
scroll to position [889, 0]
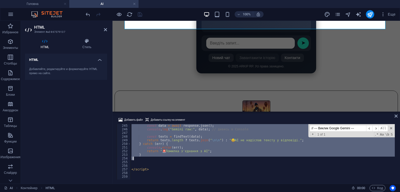
drag, startPoint x: 131, startPoint y: 161, endPoint x: 165, endPoint y: 158, distance: 34.0
click at [165, 158] on div "const data = await response . json ( ) ; console . log ( "Gemini raw:" , data )…" at bounding box center [366, 155] width 472 height 62
type textarea "} }"
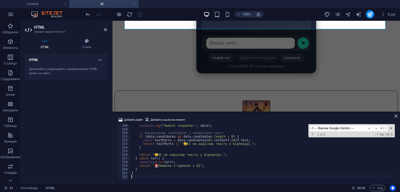
click at [139, 12] on div at bounding box center [114, 14] width 58 height 8
click at [139, 12] on icon "save" at bounding box center [140, 14] width 6 height 6
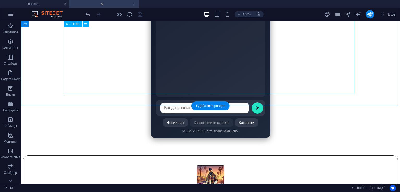
click at [204, 66] on div "AI ARKIP RP Ласкаво просимо! Поставте своє запитання 👇 ➤ 😀 😂 😍 😎 🤔 Новий чат За…" at bounding box center [210, 59] width 351 height 167
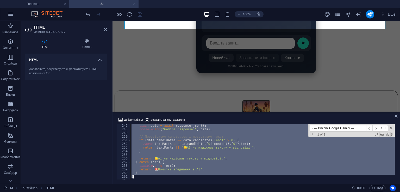
scroll to position [918, 0]
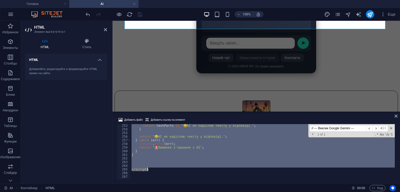
drag, startPoint x: 130, startPoint y: 146, endPoint x: 167, endPoint y: 171, distance: 44.3
click at [167, 171] on div "return textParts || " 😅 AI не надіслав тексту у відповіді." ; } return " 😅 AI н…" at bounding box center [366, 155] width 472 height 62
type textarea "</script>"
paste textarea
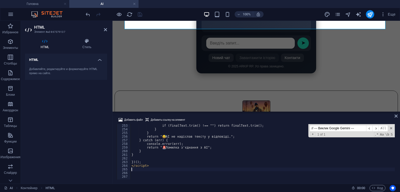
click at [208, 120] on div "Добавить файл Добавить ссылку на элемент" at bounding box center [256, 121] width 279 height 8
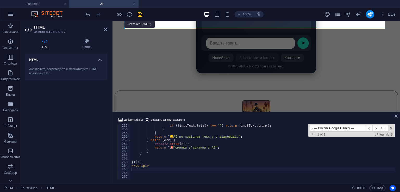
click at [140, 13] on icon "save" at bounding box center [140, 14] width 6 height 6
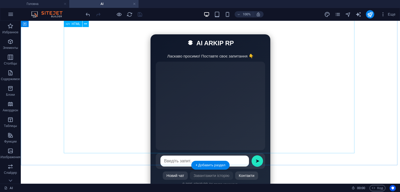
scroll to position [76, 0]
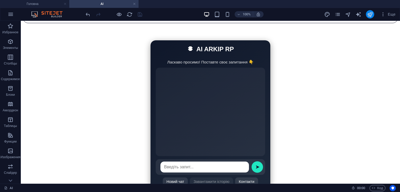
click at [374, 14] on button "publish" at bounding box center [370, 14] width 8 height 8
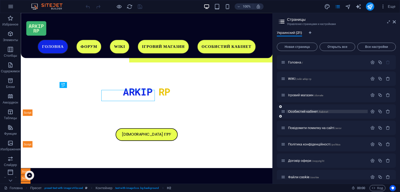
scroll to position [158, 0]
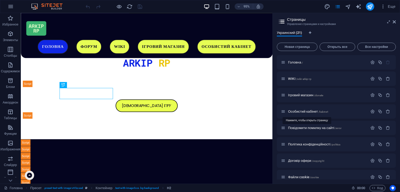
scroll to position [0, 0]
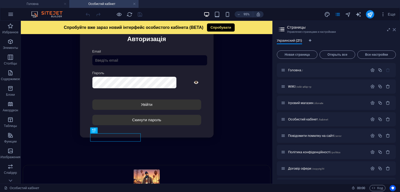
click at [0, 0] on icon at bounding box center [0, 0] width 0 height 0
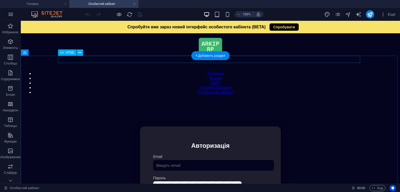
click at [188, 99] on div "Модальне вікно Спробуйте вже зараз новий інтерфейс особистого кабінета (BETA) С…" at bounding box center [210, 99] width 374 height 0
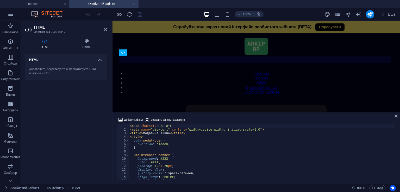
click at [196, 130] on div "< meta charset = "UTF-8" > < meta name = "viewport" content = "width=device-wid…" at bounding box center [262, 155] width 266 height 63
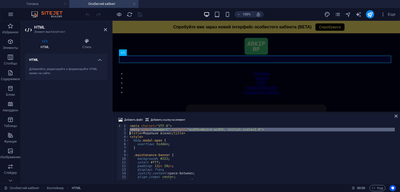
click at [196, 130] on div "< meta charset = "UTF-8" > < meta name = "viewport" content = "width=device-wid…" at bounding box center [262, 155] width 266 height 63
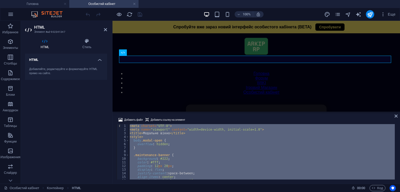
click at [182, 154] on div "< meta charset = "UTF-8" > < meta name = "viewport" content = "width=device-wid…" at bounding box center [262, 151] width 266 height 55
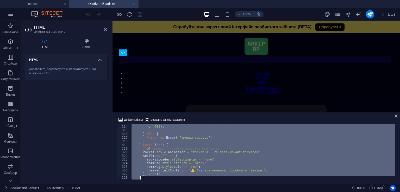
scroll to position [1150, 0]
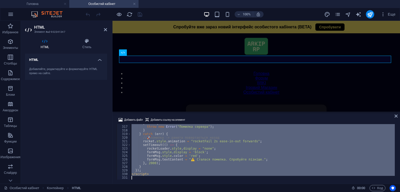
drag, startPoint x: 131, startPoint y: 133, endPoint x: 227, endPoint y: 202, distance: 117.9
click at [227, 192] on html "ARKIP RP Головна Особистий кабінет Избранное Элементы Столбцы Содержимое Блоки …" at bounding box center [200, 96] width 400 height 192
type textarea "</script>"
paste textarea
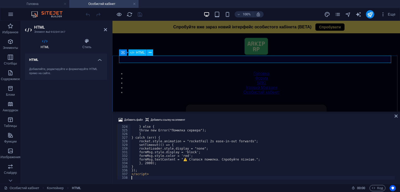
scroll to position [1176, 0]
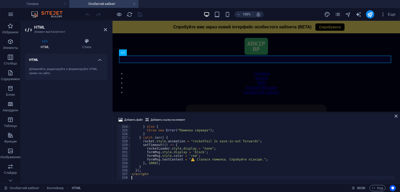
click at [191, 163] on div "} else { throw new Error ( "Помилка сервера" ) ; } } catch ( err ) { rocket . s…" at bounding box center [262, 152] width 264 height 63
click at [192, 159] on div "} else { throw new Error ( "Помилка сервера" ) ; } } catch ( err ) { rocket . s…" at bounding box center [262, 152] width 264 height 63
click at [247, 160] on div "} else { throw new Error ( "Помилка сервера" ) ; } } catch ( err ) { rocket . s…" at bounding box center [262, 152] width 264 height 63
click at [225, 112] on div at bounding box center [255, 112] width 287 height 1
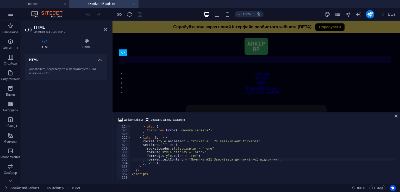
type textarea "formMsg.textContent = "Помилка #21 Зверніться до технічної підтримки!;"
click at [136, 11] on div at bounding box center [114, 14] width 58 height 8
click at [139, 12] on icon "save" at bounding box center [140, 14] width 6 height 6
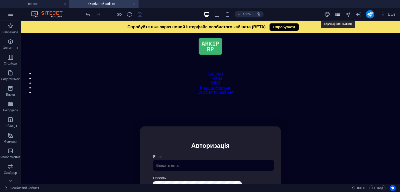
click at [339, 15] on icon "pages" at bounding box center [337, 14] width 6 height 6
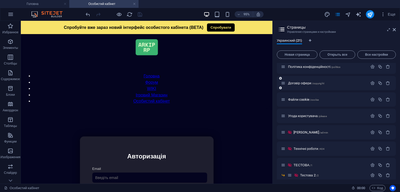
scroll to position [27, 0]
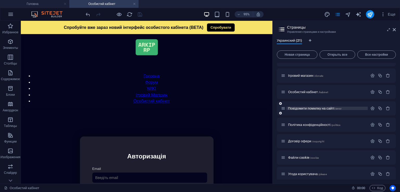
click at [331, 109] on span "Повідомити помилку на сайті /error" at bounding box center [314, 108] width 53 height 4
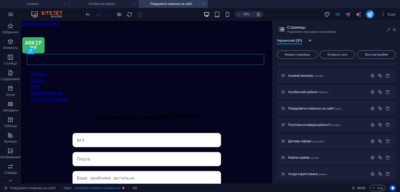
scroll to position [0, 0]
click at [394, 30] on icon at bounding box center [394, 30] width 3 height 4
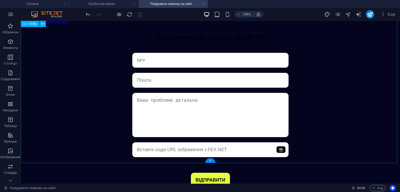
scroll to position [65, 0]
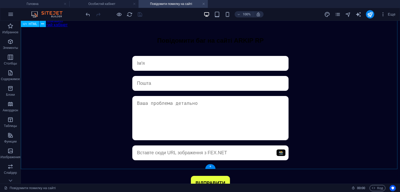
click at [204, 90] on div "Bug Форма ARKIP RP 📸 ВІДПРАВИТИ" at bounding box center [210, 123] width 379 height 148
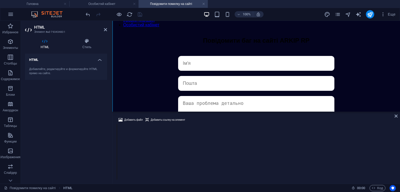
click at [242, 150] on div at bounding box center [256, 151] width 278 height 55
click at [242, 124] on div at bounding box center [256, 124] width 278 height 0
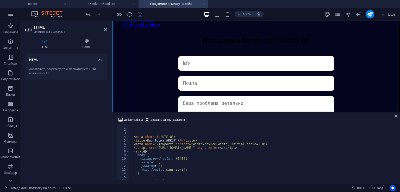
click at [242, 150] on div "< meta charset = "UTF-8" > < title > Bug Форма ARKIP RP </ title > < meta name …" at bounding box center [262, 155] width 266 height 63
type textarea "<style> body {"
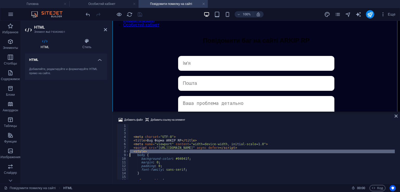
click at [242, 150] on div "< meta charset = "UTF-8" > < title > Bug Форма ARKIP RP </ title > < meta name …" at bounding box center [262, 155] width 266 height 63
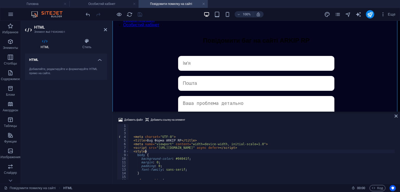
click at [242, 150] on div "< meta charset = "UTF-8" > < title > Bug Форма ARKIP RP </ title > < meta name …" at bounding box center [262, 155] width 266 height 63
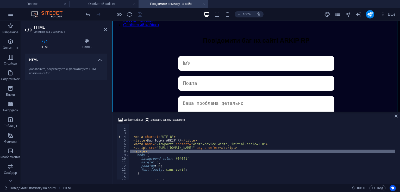
click at [242, 150] on div "< meta charset = "UTF-8" > < title > Bug Форма ARKIP RP </ title > < meta name …" at bounding box center [262, 155] width 266 height 63
type textarea "<style> body {"
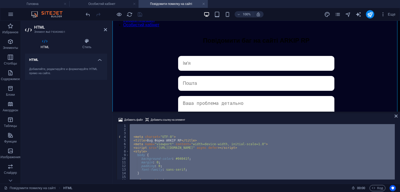
click at [242, 150] on div "< meta charset = "UTF-8" > < title > Bug Форма ARKIP RP </ title > < meta name …" at bounding box center [262, 155] width 266 height 63
paste textarea
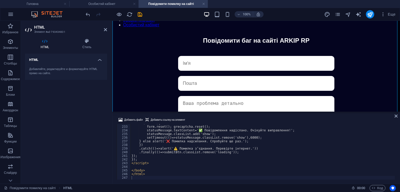
click at [225, 117] on div "Добавить файл Добавить ссылку на элемент" at bounding box center [256, 121] width 279 height 8
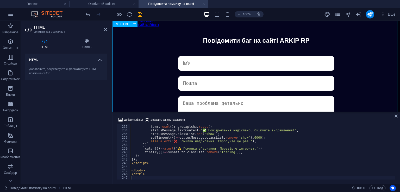
scroll to position [88, 0]
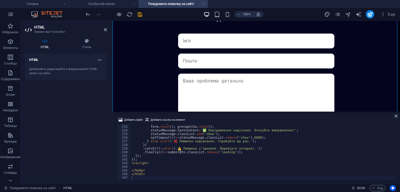
click at [177, 149] on div "if ( res . ok ) { form . reset ( ) ; grecaptcha . reset ( ) ; statusMessage . t…" at bounding box center [262, 152] width 264 height 63
click at [182, 150] on div "if ( res . ok ) { form . reset ( ) ; grecaptcha . reset ( ) ; statusMessage . t…" at bounding box center [262, 152] width 264 height 63
click at [180, 148] on div "if ( res . ok ) { form . reset ( ) ; grecaptcha . reset ( ) ; statusMessage . t…" at bounding box center [262, 152] width 264 height 63
click at [177, 149] on div "if ( res . ok ) { form . reset ( ) ; grecaptcha . reset ( ) ; statusMessage . t…" at bounding box center [262, 152] width 264 height 63
click at [201, 129] on div "if ( res . ok ) { form . reset ( ) ; grecaptcha . reset ( ) ; statusMessage . t…" at bounding box center [262, 152] width 264 height 63
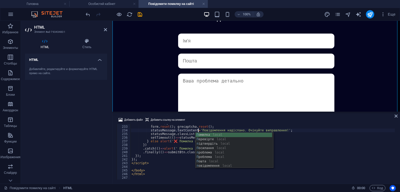
scroll to position [0, 5]
click at [174, 143] on div "if ( res . ok ) { form . reset ( ) ; grecaptcha . reset ( ) ; statusMessage . t…" at bounding box center [262, 152] width 264 height 63
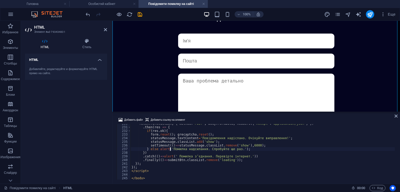
scroll to position [844, 0]
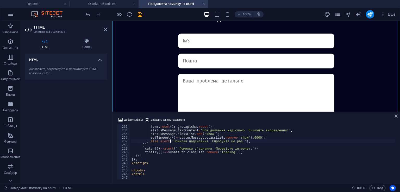
click at [242, 147] on div "if ( res . ok ) { form . reset ( ) ; grecaptcha . reset ( ) ; statusMessage . t…" at bounding box center [262, 152] width 264 height 63
click at [264, 148] on div "if ( res . ok ) { form . reset ( ) ; grecaptcha . reset ( ) ; statusMessage . t…" at bounding box center [262, 152] width 264 height 63
click at [262, 148] on div "if ( res . ok ) { form . reset ( ) ; grecaptcha . reset ( ) ; statusMessage . t…" at bounding box center [262, 152] width 264 height 63
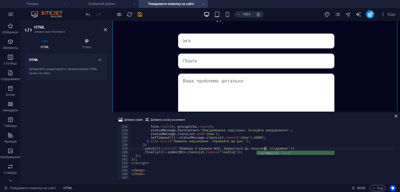
click at [261, 147] on div "if ( res . ok ) { form . reset ( ) ; grecaptcha . reset ( ) ; statusMessage . t…" at bounding box center [262, 152] width 264 height 63
type textarea ".catch(()=>alert(' Помилка з’єднання #24. Зверніться до технічної пітдримки!'))"
click at [269, 115] on div "Добавить файл Добавить ссылку на элемент .catch(()=>alert(' Помилка з’єднання #…" at bounding box center [255, 148] width 287 height 71
click at [140, 15] on icon "save" at bounding box center [140, 14] width 6 height 6
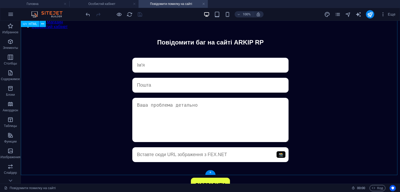
scroll to position [61, 0]
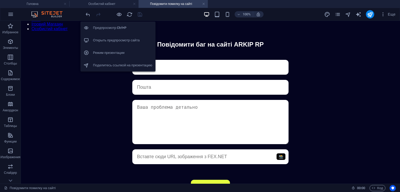
click at [119, 36] on li "Открыть предпросмотр сайта" at bounding box center [117, 40] width 75 height 12
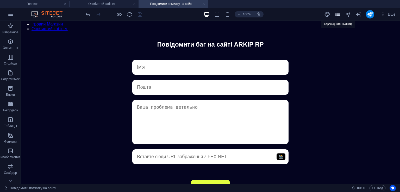
click at [339, 14] on icon "pages" at bounding box center [337, 14] width 6 height 6
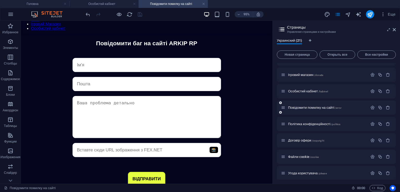
scroll to position [0, 0]
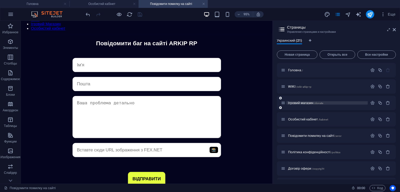
click at [307, 103] on span "Ігровий магазин /donate" at bounding box center [305, 103] width 35 height 4
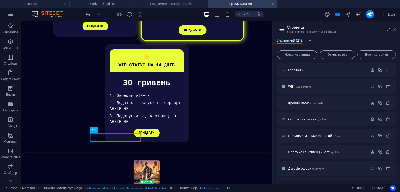
drag, startPoint x: 394, startPoint y: 30, endPoint x: 209, endPoint y: 82, distance: 192.1
click at [394, 30] on icon at bounding box center [394, 30] width 3 height 4
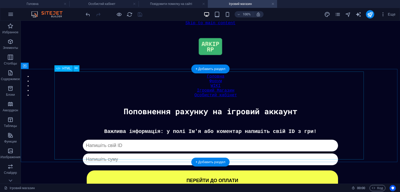
click at [182, 129] on div "Донат Важлива інформація: у полі Ім'я або коментар напишіть свій ID з гри! Капч…" at bounding box center [210, 160] width 374 height 62
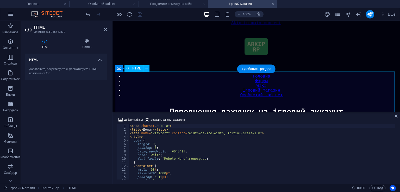
click at [214, 154] on div "< meta charset = "UTF-8" > < title > Донат </ title > < meta name = "viewport" …" at bounding box center [335, 155] width 413 height 62
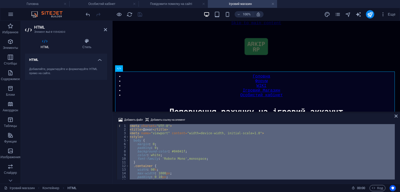
click at [214, 154] on div "< meta charset = "UTF-8" > < title > Донат </ title > < meta name = "viewport" …" at bounding box center [335, 155] width 413 height 62
type textarea "</script>"
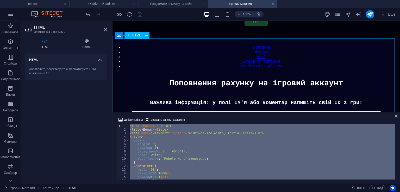
scroll to position [40, 0]
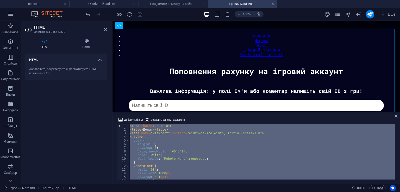
click at [374, 12] on div at bounding box center [370, 14] width 8 height 8
click at [372, 13] on icon "publish" at bounding box center [370, 14] width 6 height 6
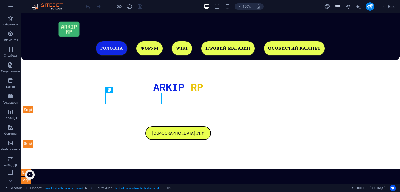
click at [0, 0] on icon "pages" at bounding box center [0, 0] width 0 height 0
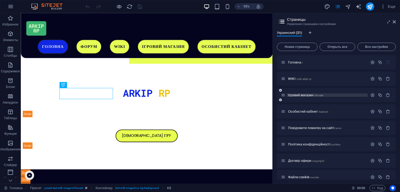
scroll to position [158, 0]
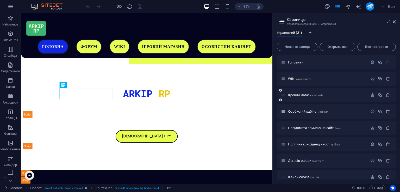
click at [316, 92] on div "Ігровий магазин /donate" at bounding box center [336, 95] width 119 height 14
click at [322, 95] on span "/donate" at bounding box center [318, 95] width 9 height 3
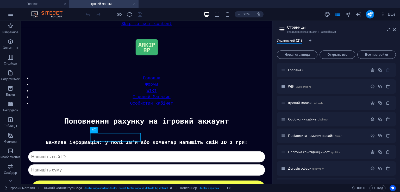
scroll to position [317, 0]
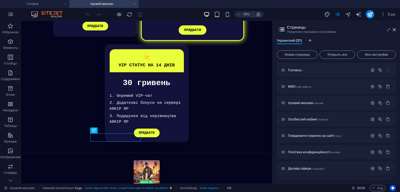
click at [0, 0] on header "Страницы Управление страницами и настройками" at bounding box center [0, 0] width 0 height 0
click at [0, 0] on icon at bounding box center [0, 0] width 0 height 0
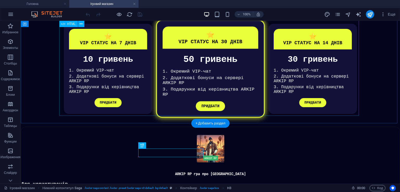
scroll to position [0, 0]
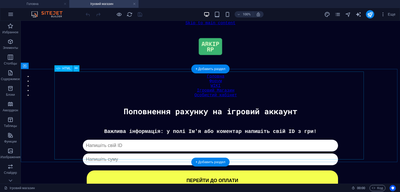
click at [263, 129] on div "Донат Важлива інформація: у полі Ім'я або коментар напишіть свій ID з гри! Капч…" at bounding box center [210, 160] width 374 height 62
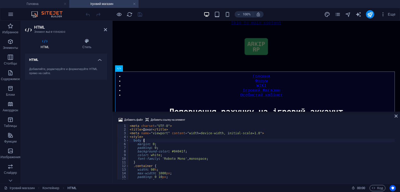
click at [241, 142] on div "< meta charset = "UTF-8" > < title > [PERSON_NAME] </ title > < meta name = "vi…" at bounding box center [335, 155] width 413 height 62
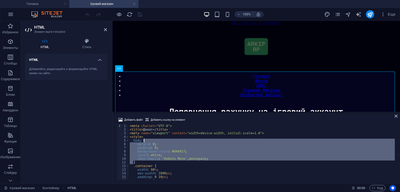
click at [241, 142] on div "< meta charset = "UTF-8" > < title > [PERSON_NAME] </ title > < meta name = "vi…" at bounding box center [335, 155] width 413 height 62
type textarea "</script>"
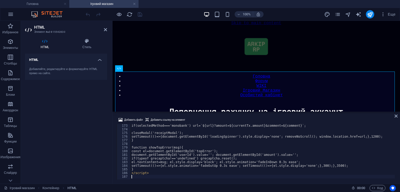
scroll to position [627, 0]
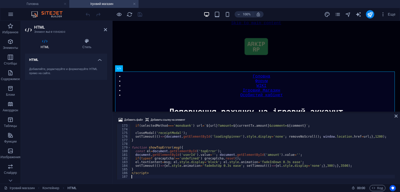
click at [218, 117] on div "Добавить файл Добавить ссылку на элемент" at bounding box center [256, 121] width 279 height 8
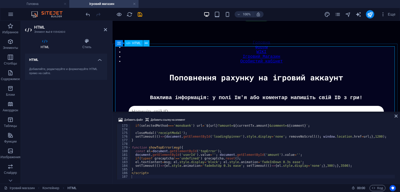
scroll to position [36, 0]
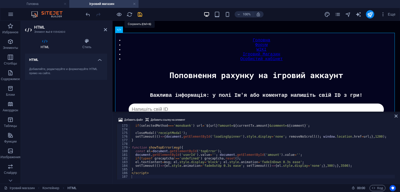
click at [138, 14] on icon "save" at bounding box center [140, 14] width 6 height 6
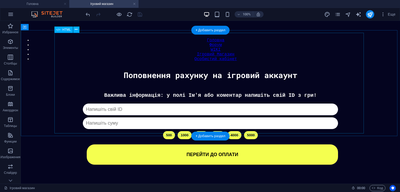
scroll to position [27, 0]
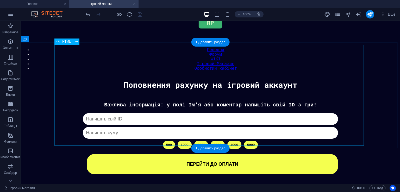
click at [194, 102] on div "Донат Важлива інформація: у полі Ім'я або коментар напишіть свій ID з гри! 500 …" at bounding box center [210, 138] width 374 height 72
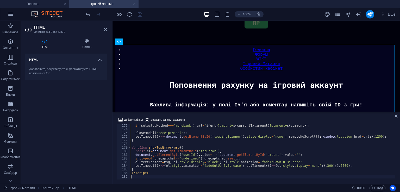
click at [216, 144] on div "if ( selectedMethod === 'monobank' ) url = ` ${ url } ?amount= ${ currentTx . a…" at bounding box center [358, 155] width 456 height 62
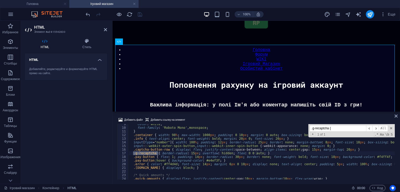
scroll to position [31, 0]
type input ".g-recaptcha {"
click at [188, 152] on div "color : white ; font-family : ' Roboto Mono ' , monospace ; } .container { widt…" at bounding box center [357, 153] width 456 height 62
click at [189, 152] on div "color : white ; font-family : ' Roboto Mono ' , monospace ; } .container { widt…" at bounding box center [357, 153] width 456 height 62
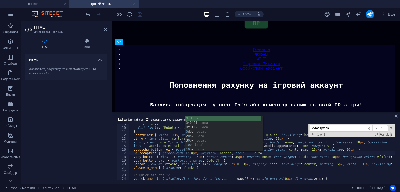
type textarea ".g-recaptcha { border-radius: 0px; overflow: hidden; flex: 0 0 auto; }"
click at [147, 10] on div "100% Еще" at bounding box center [241, 14] width 313 height 8
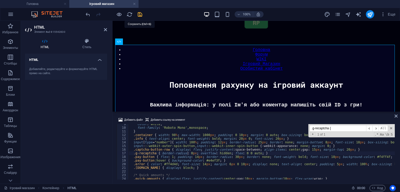
click at [137, 15] on icon "save" at bounding box center [140, 14] width 6 height 6
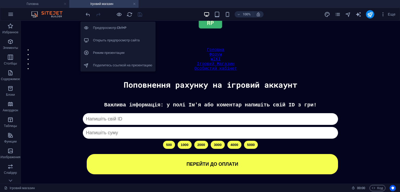
click at [118, 40] on h6 "Открыть предпросмотр сайта" at bounding box center [122, 40] width 59 height 6
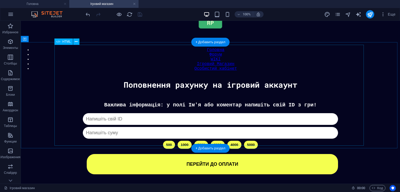
click at [178, 102] on div "Донат Важлива інформація: у полі Ім'я або коментар напишіть свій ID з гри! 500 …" at bounding box center [210, 138] width 374 height 72
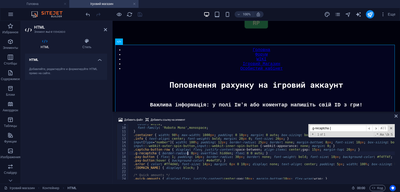
click at [175, 133] on div "color : white ; font-family : ' Roboto Mono ' , monospace ; } .container { widt…" at bounding box center [357, 153] width 456 height 62
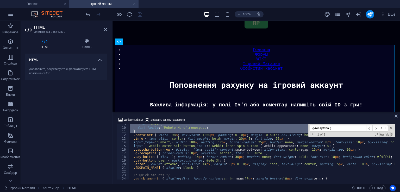
click at [175, 133] on div "color : white ; font-family : ' Roboto Mono ' , monospace ; } .container { widt…" at bounding box center [357, 153] width 456 height 62
type textarea "</script>"
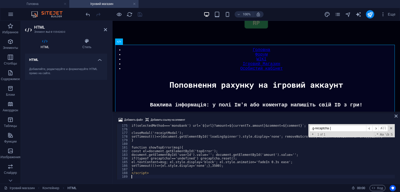
scroll to position [634, 0]
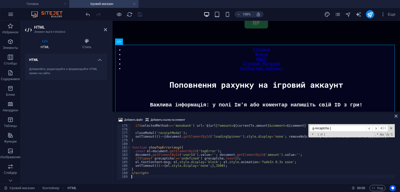
click at [204, 118] on div "Добавить файл Добавить ссылку на элемент" at bounding box center [256, 121] width 279 height 8
click at [141, 14] on icon "save" at bounding box center [140, 14] width 6 height 6
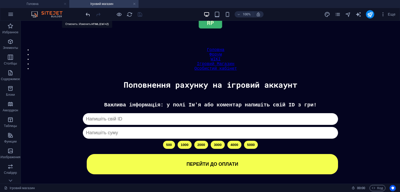
click at [87, 15] on icon "undo" at bounding box center [88, 14] width 6 height 6
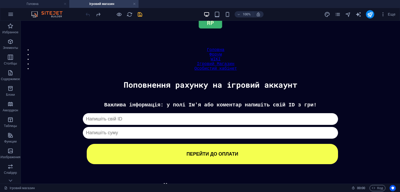
click at [138, 16] on icon "save" at bounding box center [140, 14] width 6 height 6
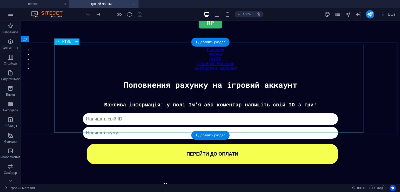
click at [113, 102] on div "Донат Важлива інформація: у полі Ім'я або коментар напишіть свій ID з гри! Капч…" at bounding box center [210, 133] width 374 height 62
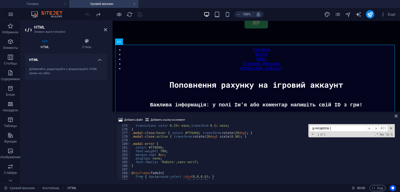
click at [148, 129] on div "transition : color 0.25 s ease , transform 0.2 s ease ; } .modal-close :hover {…" at bounding box center [336, 155] width 413 height 62
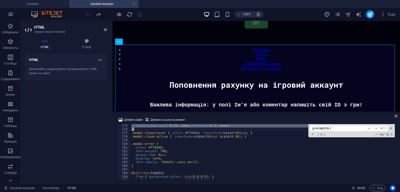
click at [148, 129] on div "transition : color 0.25 s ease , transform 0.2 s ease ; } .modal-close :hover {…" at bounding box center [336, 155] width 413 height 62
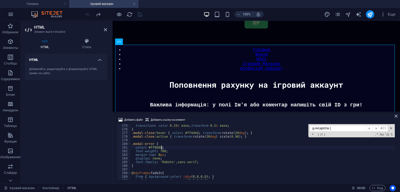
click at [169, 146] on div "transition : color 0.25 s ease , transform 0.2 s ease ; } .modal-close :hover {…" at bounding box center [336, 155] width 413 height 62
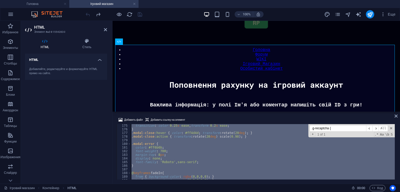
click at [169, 146] on div "transition : color 0.25 s ease , transform 0.2 s ease ; } .modal-close :hover {…" at bounding box center [336, 155] width 413 height 62
type textarea "</script>"
paste textarea
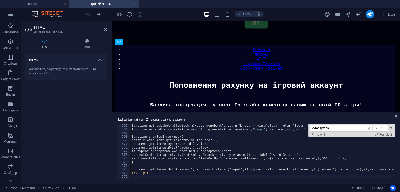
click at [220, 116] on div "Добавить файл Добавить ссылку на элемент 365 366 367 368 369 370 371 372 373 37…" at bounding box center [255, 148] width 287 height 71
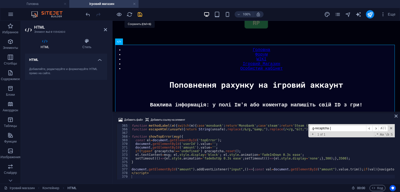
click at [142, 13] on icon "save" at bounding box center [140, 14] width 6 height 6
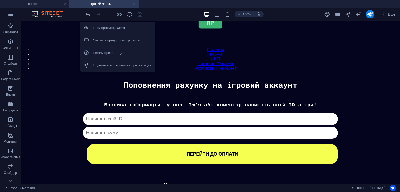
click at [122, 38] on h6 "Открыть предпросмотр сайта" at bounding box center [122, 40] width 59 height 6
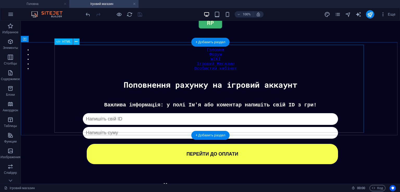
click at [216, 113] on div "Донат Важлива інформація: у полі Ім'я або коментар напишіть свій ID з гри! Капч…" at bounding box center [210, 133] width 374 height 62
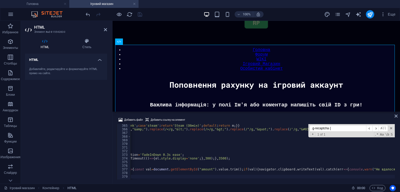
scroll to position [0, 136]
click at [391, 169] on div "function methodLabel ( m ) { switch ( m ) { case 'monobank' : return 'Monobank'…" at bounding box center [197, 155] width 407 height 62
type textarea "document.getElementById("amount").addEventListener("input",()=>{const val=docum…"
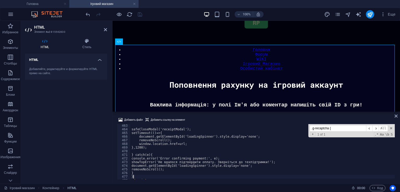
scroll to position [1683, 0]
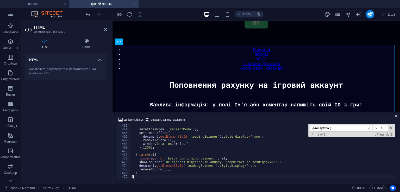
type textarea "}"
click at [270, 114] on div "Добавить файл Добавить ссылку на элемент } 463 464 465 466 467 468 469 470 471 …" at bounding box center [255, 148] width 287 height 71
click at [143, 17] on div "100% Еще" at bounding box center [241, 14] width 313 height 8
click at [140, 16] on icon "save" at bounding box center [140, 14] width 6 height 6
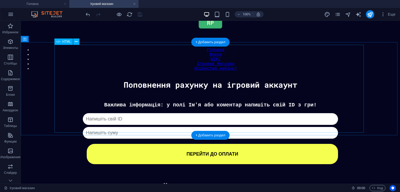
click at [249, 102] on div "Донат Важлива інформація: у полі Ім'я або коментар напишіть свій ID з гри! Капч…" at bounding box center [210, 133] width 374 height 62
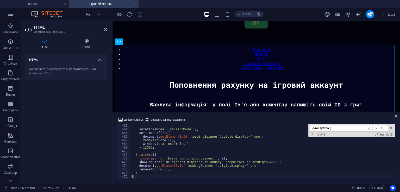
click at [334, 128] on input ".g-recaptcha {" at bounding box center [337, 128] width 56 height 7
paste input "<!-- Modal 1: вибір методу оплати -->"
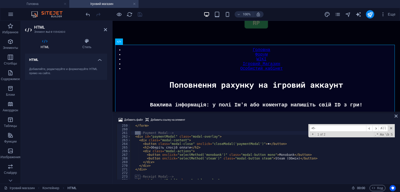
scroll to position [941, 0]
type input "<!-"
drag, startPoint x: 152, startPoint y: 142, endPoint x: 144, endPoint y: 138, distance: 9.0
click at [144, 138] on div "</ form > - Payment Modal --> < div id = "paymentModal" class = "modal-overlay"…" at bounding box center [333, 155] width 407 height 62
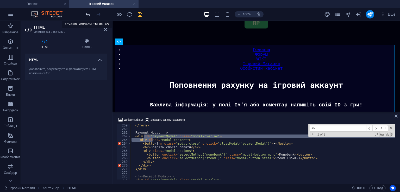
click at [87, 14] on icon "undo" at bounding box center [88, 14] width 6 height 6
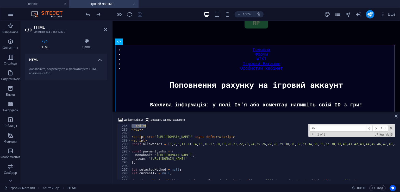
scroll to position [1035, 0]
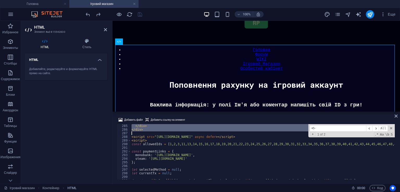
drag, startPoint x: 135, startPoint y: 132, endPoint x: 157, endPoint y: 131, distance: 22.4
click at [157, 131] on div "</ div > </ div > < script src = "https://www.google.com/recaptcha/api.js" asyn…" at bounding box center [333, 155] width 407 height 62
type textarea "</div>"
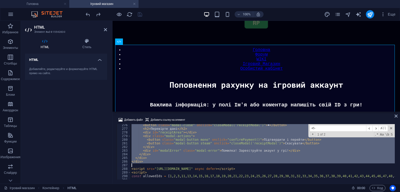
scroll to position [1002, 0]
paste textarea
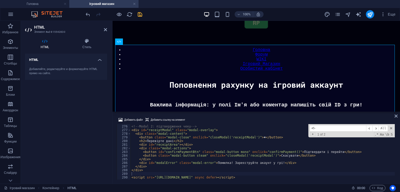
click at [216, 121] on div "Добавить файл Добавить ссылку на элемент" at bounding box center [256, 121] width 279 height 8
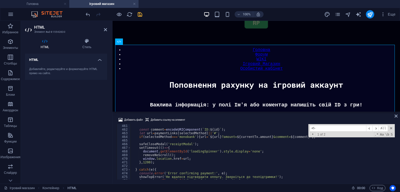
scroll to position [1698, 0]
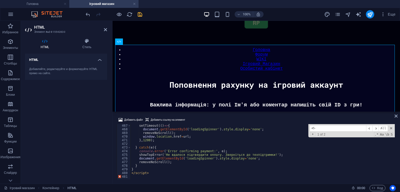
click at [139, 167] on div "setTimeout (( ) => { document . getElementById ( 'loadingSpinner' ) . style . d…" at bounding box center [333, 155] width 407 height 62
click at [137, 171] on div "setTimeout (( ) => { document . getElementById ( 'loadingSpinner' ) . style . d…" at bounding box center [333, 155] width 407 height 62
type textarea "}"
paste textarea "}"
type textarea "}"
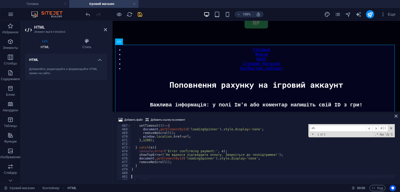
scroll to position [1950, 0]
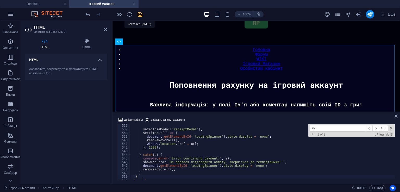
click at [141, 14] on icon "save" at bounding box center [140, 14] width 6 height 6
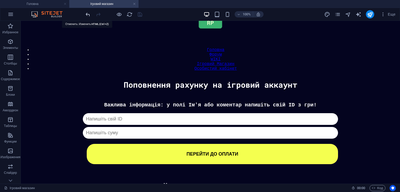
click at [87, 16] on icon "undo" at bounding box center [88, 14] width 6 height 6
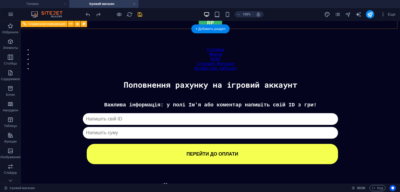
click at [138, 15] on icon "save" at bounding box center [140, 14] width 6 height 6
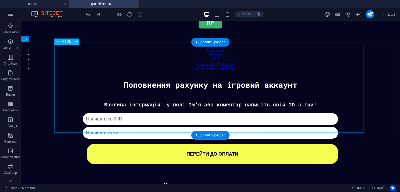
click at [192, 111] on div "Донат Важлива інформація: у полі Ім'я або коментар напишіть свій ID з гри! Капч…" at bounding box center [210, 133] width 374 height 62
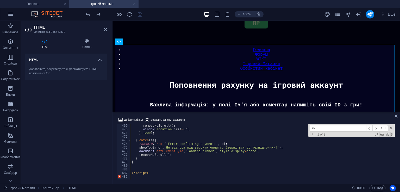
scroll to position [1705, 0]
click at [140, 165] on div "removeNoScroll ( ) ; window . location . href = url ; } , 1200 ) ; } catch ( e …" at bounding box center [333, 155] width 407 height 62
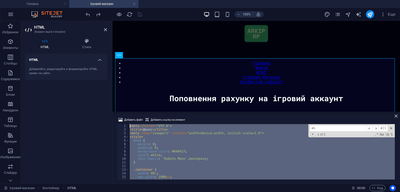
scroll to position [0, 0]
drag, startPoint x: 155, startPoint y: 173, endPoint x: 109, endPoint y: 115, distance: 74.1
click at [109, 115] on div "HTML Элемент #ed-815542830 HTML Стиль HTML Добавляйте, редактируйте и форматиру…" at bounding box center [210, 102] width 379 height 163
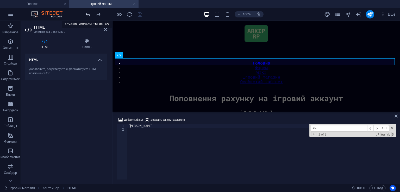
click at [88, 13] on icon "undo" at bounding box center [88, 14] width 6 height 6
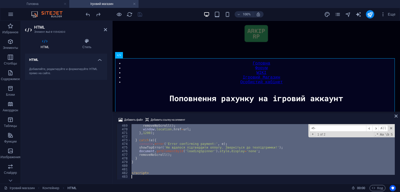
scroll to position [1705, 0]
drag, startPoint x: 130, startPoint y: 124, endPoint x: 211, endPoint y: 201, distance: 111.4
click at [211, 192] on html "ARKIP RP Головна Ігровий магазин Избранное Элементы Столбцы Содержимое Блоки Ак…" at bounding box center [200, 96] width 400 height 192
click at [196, 131] on div "removeNoScroll ( ) ; window . location . href = url ; } , 1200 ) ; } catch ( e …" at bounding box center [262, 151] width 264 height 55
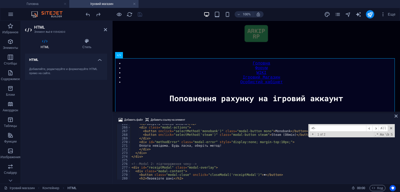
scroll to position [964, 0]
click at [169, 146] on div "< h2 > Оберіть спосіб оплати </ h2 > < div class = "modal-actions" > < button o…" at bounding box center [333, 153] width 407 height 62
click at [170, 144] on div "< h2 > Оберіть спосіб оплати </ h2 > < div class = "modal-actions" > < button o…" at bounding box center [333, 153] width 407 height 62
click at [170, 146] on div "< h2 > Оберіть спосіб оплати </ h2 > < div class = "modal-actions" > < button o…" at bounding box center [333, 153] width 407 height 62
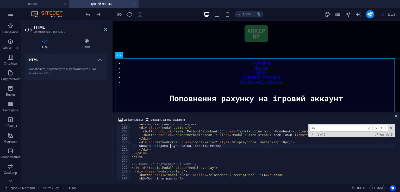
click at [191, 153] on div "< h2 > Оберіть спосіб оплати </ h2 > < div class = "modal-actions" > < button o…" at bounding box center [333, 153] width 407 height 62
click at [158, 151] on div "< h2 > Оберіть спосіб оплати </ h2 > < div class = "modal-actions" > < button o…" at bounding box center [333, 153] width 407 height 62
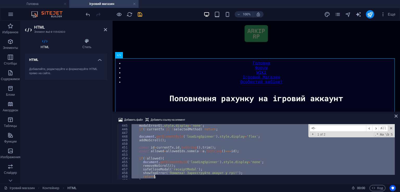
scroll to position [1705, 0]
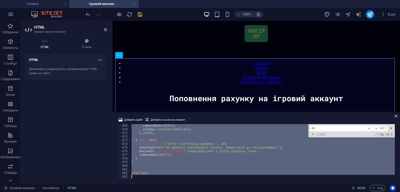
drag, startPoint x: 131, startPoint y: 152, endPoint x: 166, endPoint y: 175, distance: 42.7
click at [166, 175] on div "removeNoScroll ( ) ; window . location . href = url ; } , 1200 ) ; } catch ( e …" at bounding box center [333, 155] width 407 height 62
type textarea "</script>"
paste textarea
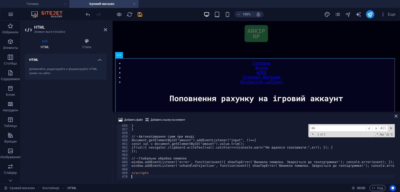
click at [217, 116] on div "Добавить файл Добавить ссылку на элемент 456 457 458 459 460 461 462 463 464 46…" at bounding box center [255, 148] width 287 height 71
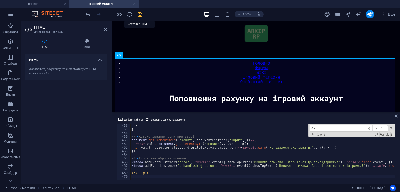
click at [139, 15] on icon "save" at bounding box center [140, 14] width 6 height 6
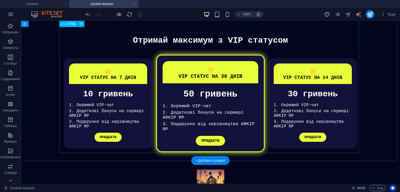
click at [236, 99] on div "VIP Статуси Отримай максимум з VIP статусом ⭐ VIP СТАТУС НА 7 ДНІВ 10 гривень 1…" at bounding box center [210, 95] width 364 height 118
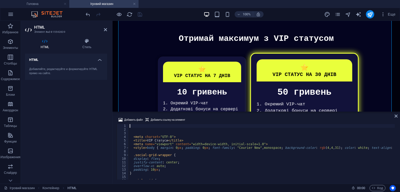
scroll to position [171, 0]
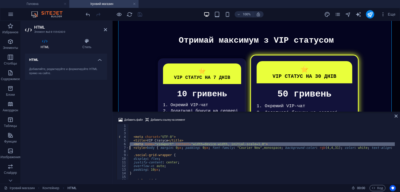
type textarea "<meta name="viewport" content="width=device-width, initial-scale=1.0"> <style>b…"
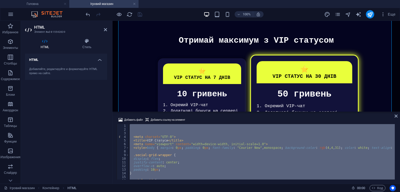
paste textarea
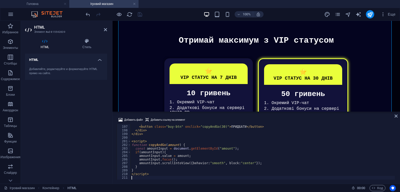
click at [226, 117] on div "Добавить файл Добавить ссылку на элемент" at bounding box center [256, 121] width 279 height 8
click at [140, 13] on icon "save" at bounding box center [140, 14] width 6 height 6
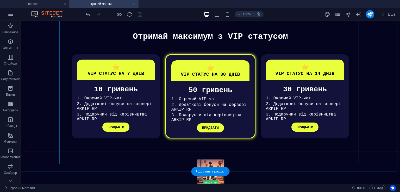
scroll to position [177, 0]
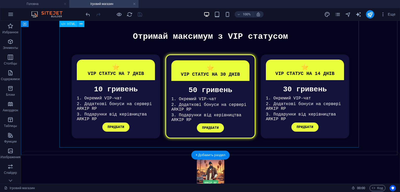
click at [214, 117] on div "VIP Статуси Отримай максимум з VIP статусом ⭐ VIP СТАТУС НА 7 ДНІВ 10 гривень 1…" at bounding box center [210, 88] width 364 height 112
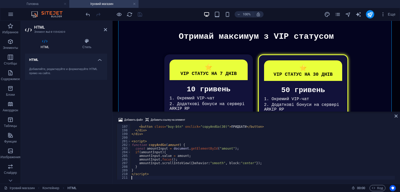
click at [214, 155] on div "</ div > < button class = "buy-btn" onclick = "copyAndGo(30)" > ПРИДБАТИ </ but…" at bounding box center [262, 152] width 264 height 63
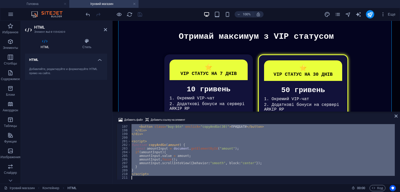
click at [214, 155] on div "</ div > < button class = "buy-btn" onclick = "copyAndGo(30)" > ПРИДБАТИ </ but…" at bounding box center [262, 152] width 264 height 63
type textarea "</script>"
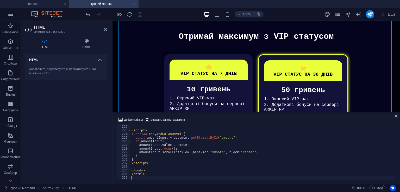
scroll to position [805, 0]
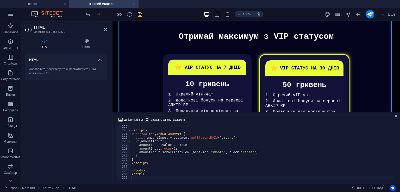
click at [226, 118] on div "Добавить файл Добавить ссылку на элемент" at bounding box center [256, 121] width 279 height 8
click at [141, 11] on icon "save" at bounding box center [140, 14] width 6 height 6
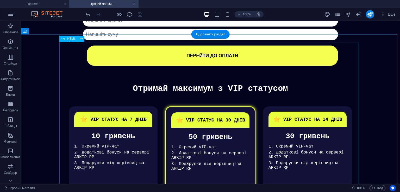
scroll to position [0, 0]
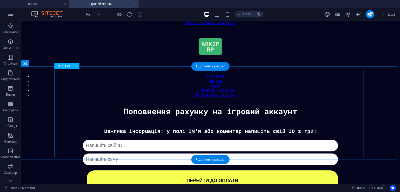
click at [230, 129] on div "Донат Важлива інформація: у полі Ім'я або коментар напишіть свій ID з гри! Капч…" at bounding box center [210, 160] width 374 height 62
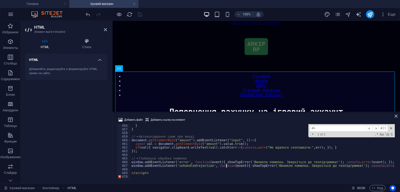
click at [226, 164] on div "} } // 🔹 Автокопіювання суми при вводі document . getElementById ( "amount" ) .…" at bounding box center [333, 155] width 407 height 62
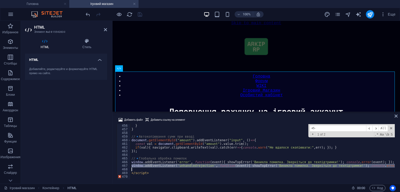
click at [226, 164] on div "} } // 🔹 Автокопіювання суми при вводі document . getElementById ( "amount" ) .…" at bounding box center [333, 155] width 407 height 62
type textarea "</script>"
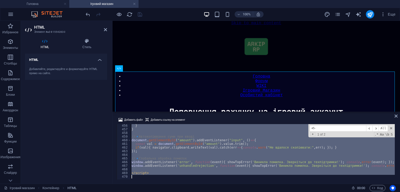
paste textarea
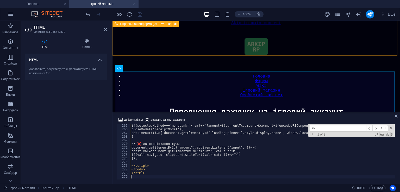
scroll to position [962, 0]
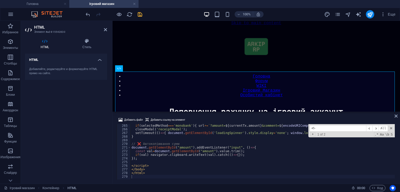
click at [223, 115] on div "Добавить файл Добавить ссылку на элемент 265 266 267 268 269 270 271 272 273 27…" at bounding box center [255, 148] width 287 height 71
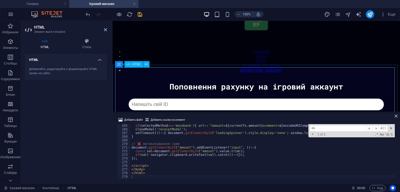
scroll to position [0, 0]
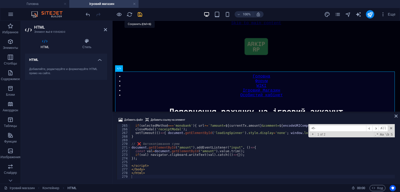
click at [143, 16] on div "100% Еще" at bounding box center [241, 14] width 313 height 8
click at [139, 15] on icon "save" at bounding box center [140, 14] width 6 height 6
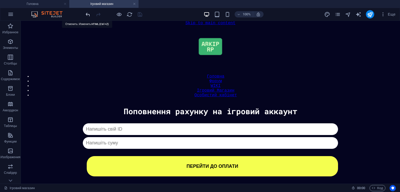
click at [90, 14] on icon "undo" at bounding box center [88, 14] width 6 height 6
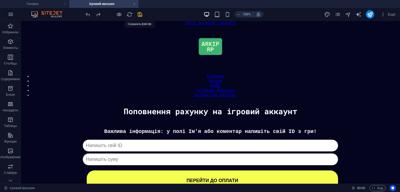
click at [137, 14] on icon "save" at bounding box center [140, 14] width 6 height 6
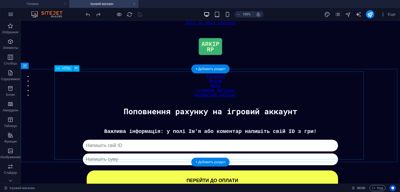
click at [198, 129] on div "Донат Важлива інформація: у полі Ім'я або коментар напишіть свій ID з гри! Капч…" at bounding box center [210, 160] width 374 height 62
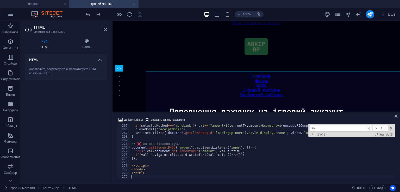
scroll to position [962, 0]
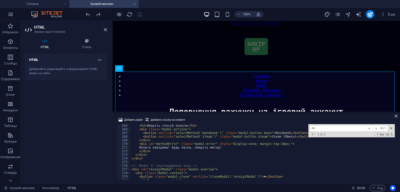
click at [213, 137] on div "< h2 > Оберіть спосіб оплати </ h2 > < div class = "modal-actions" > < button o…" at bounding box center [333, 155] width 407 height 62
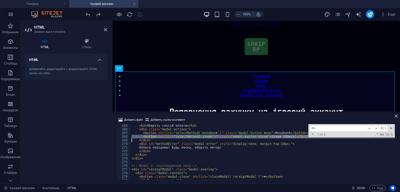
click at [213, 137] on div "< h2 > Оберіть спосіб оплати </ h2 > < div class = "modal-actions" > < button o…" at bounding box center [333, 155] width 407 height 62
type textarea "</script>"
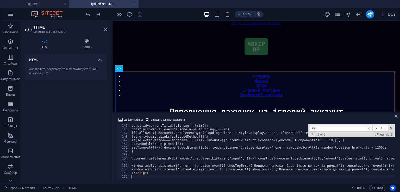
scroll to position [525, 0]
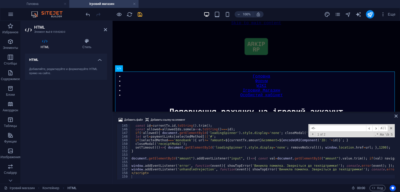
click at [226, 117] on div "Добавить файл Добавить ссылку на элемент" at bounding box center [256, 121] width 279 height 8
click at [136, 15] on div at bounding box center [114, 14] width 58 height 8
click at [140, 15] on icon "save" at bounding box center [140, 14] width 6 height 6
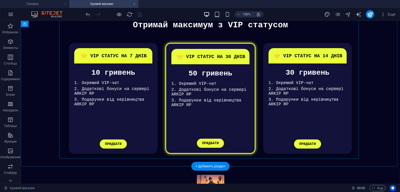
scroll to position [217, 0]
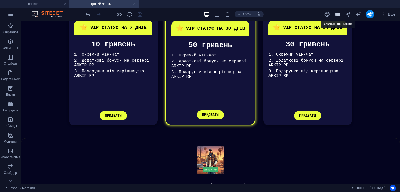
click at [336, 15] on icon "pages" at bounding box center [337, 14] width 6 height 6
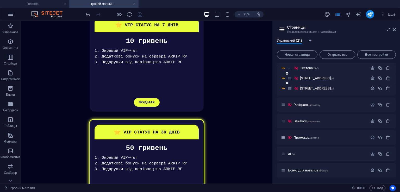
scroll to position [73, 0]
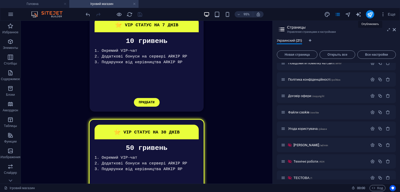
click at [375, 13] on div "Еще" at bounding box center [360, 14] width 73 height 8
click at [369, 13] on icon "publish" at bounding box center [370, 14] width 6 height 6
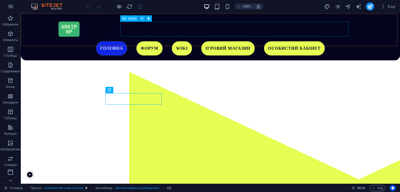
scroll to position [160, 0]
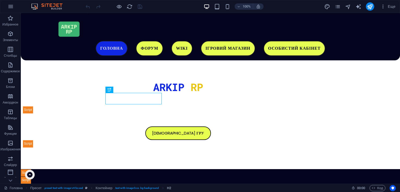
click at [12, 159] on icon "pages" at bounding box center [8, 161] width 5 height 5
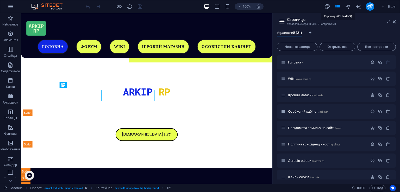
scroll to position [158, 0]
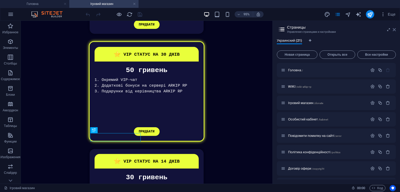
drag, startPoint x: 395, startPoint y: 29, endPoint x: 373, endPoint y: 9, distance: 29.8
click at [0, 0] on icon at bounding box center [0, 0] width 0 height 0
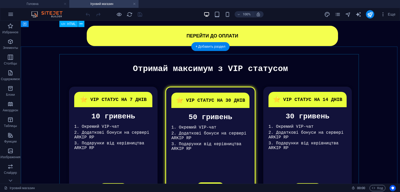
scroll to position [113, 0]
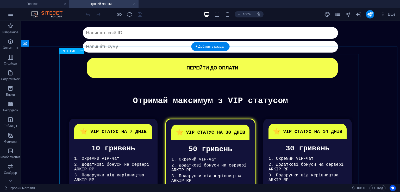
click at [245, 132] on div "VIP Статуси Отримай максимум з VIP статусом ⭐ VIP СТАТУС НА 7 ДНІВ 10 гривень 1…" at bounding box center [210, 165] width 364 height 139
drag, startPoint x: 245, startPoint y: 132, endPoint x: 250, endPoint y: 172, distance: 40.1
click at [245, 132] on div "VIP Статуси Отримай максимум з VIP статусом ⭐ VIP СТАТУС НА 7 ДНІВ 10 гривень 1…" at bounding box center [210, 165] width 364 height 139
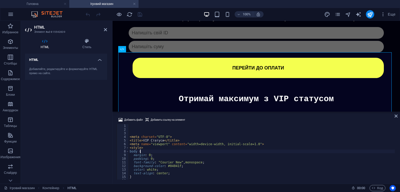
click at [228, 152] on div "< meta charset = "UTF-8" > < title > VIP Статуси </ title > < meta name = "view…" at bounding box center [262, 155] width 266 height 63
type textarea "body { margin: 0;"
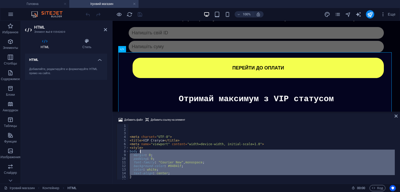
click at [228, 152] on div "< meta charset = "UTF-8" > < title > VIP Статуси </ title > < meta name = "view…" at bounding box center [262, 155] width 266 height 63
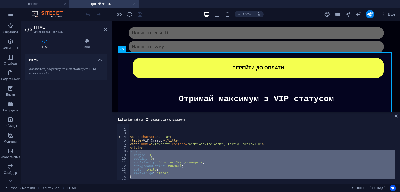
click at [228, 152] on div "< meta charset = "UTF-8" > < title > VIP Статуси </ title > < meta name = "view…" at bounding box center [262, 155] width 266 height 63
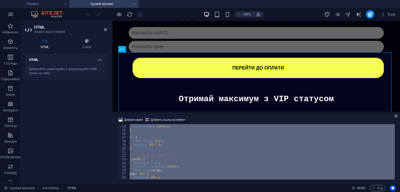
scroll to position [62, 0]
click at [193, 148] on div "font-size : 32 px ; margin : 30 px 0 ; } /* --- Картки VIP --- */ .cards { disp…" at bounding box center [262, 151] width 266 height 55
type textarea "display: flex;"
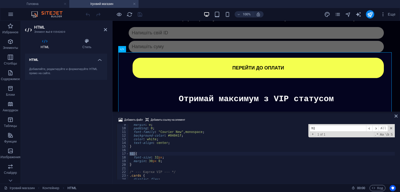
scroll to position [30, 0]
type input "h1"
click at [166, 168] on div "margin : 0 ; padding : 0 ; font-family : " Courier New " , monospace ; backgrou…" at bounding box center [262, 154] width 266 height 63
click at [170, 160] on div "margin : 0 ; padding : 0 ; font-family : " Courier New " , monospace ; backgrou…" at bounding box center [262, 154] width 266 height 63
type textarea "margin: 30px 0;"
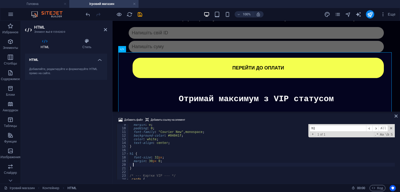
paste textarea "color: white;"
type textarea "color: white;"
click at [207, 121] on div "Добавить файл Добавить ссылку на элемент" at bounding box center [256, 121] width 279 height 8
click at [139, 14] on icon "save" at bounding box center [140, 14] width 6 height 6
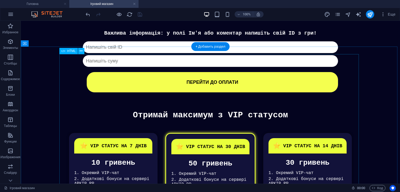
scroll to position [87, 0]
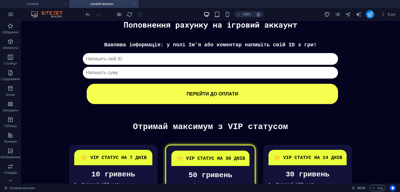
click at [370, 15] on icon "publish" at bounding box center [370, 14] width 6 height 6
